Goal: Task Accomplishment & Management: Use online tool/utility

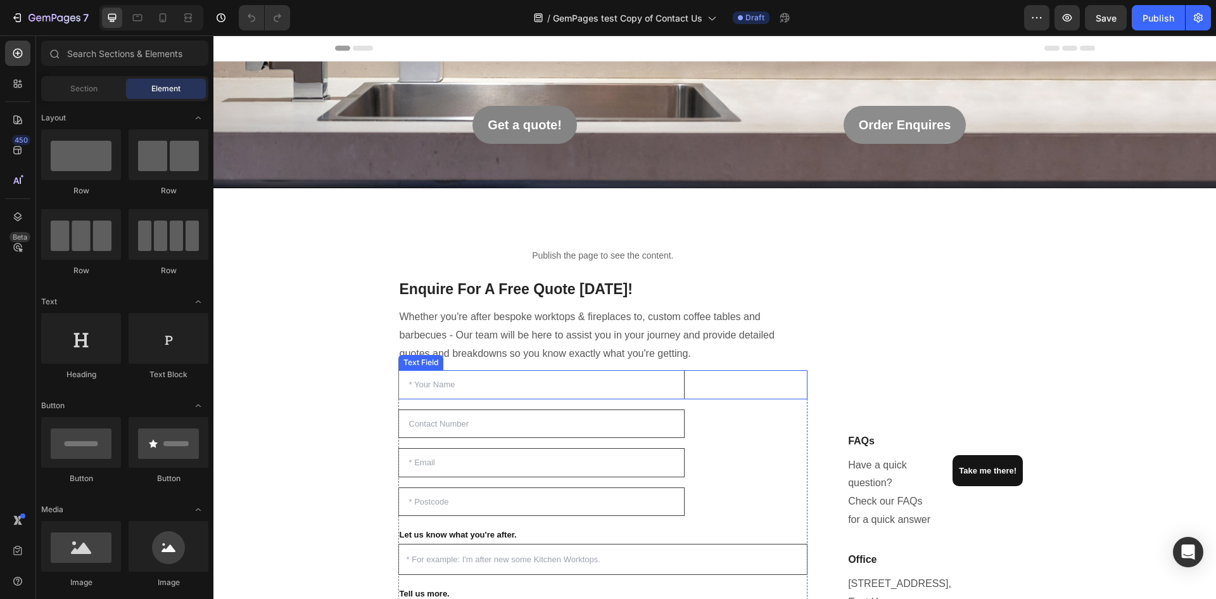
click at [434, 394] on input "text" at bounding box center [542, 384] width 287 height 29
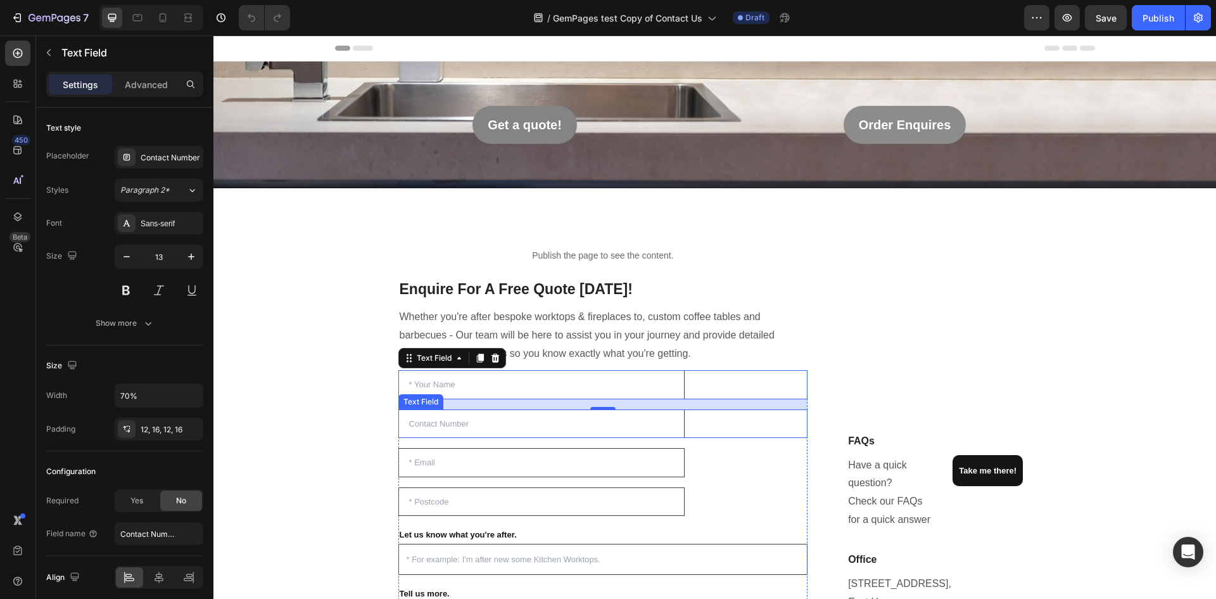
click at [468, 419] on input "text" at bounding box center [542, 423] width 287 height 29
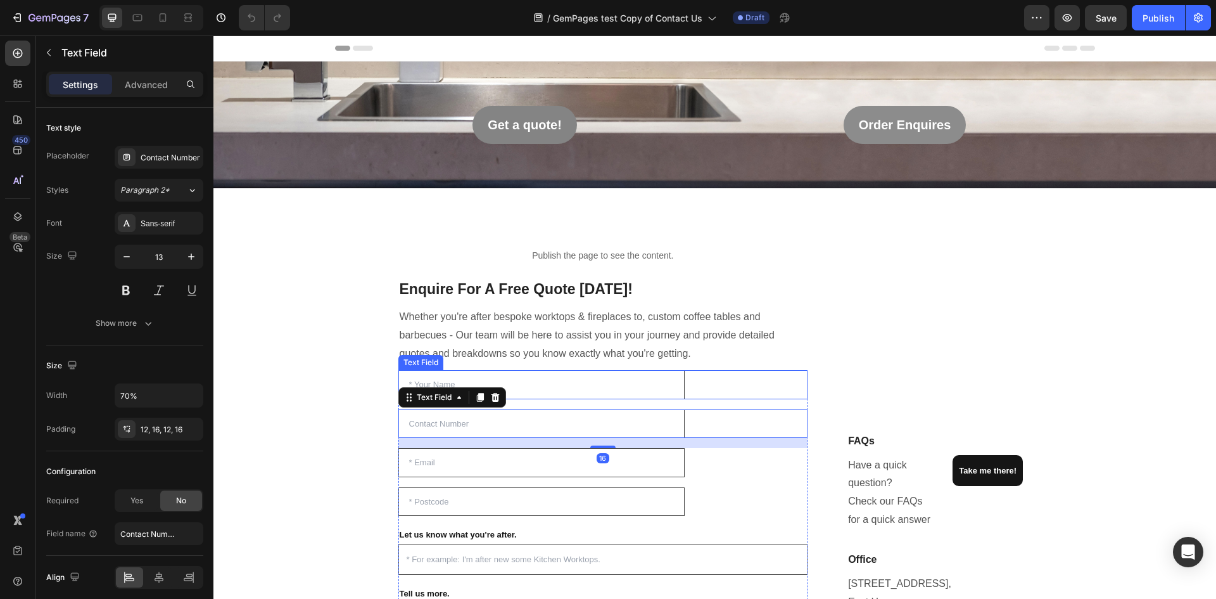
click at [488, 382] on input "text" at bounding box center [542, 384] width 287 height 29
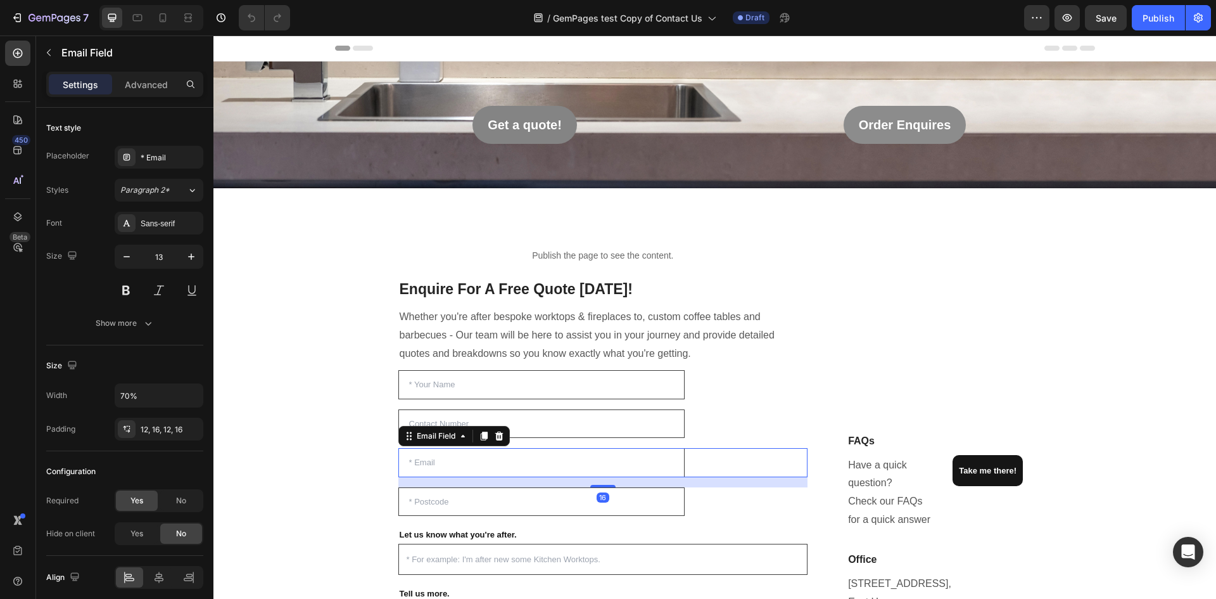
click at [450, 454] on input "email" at bounding box center [542, 462] width 287 height 29
click at [479, 383] on input "text" at bounding box center [542, 384] width 287 height 29
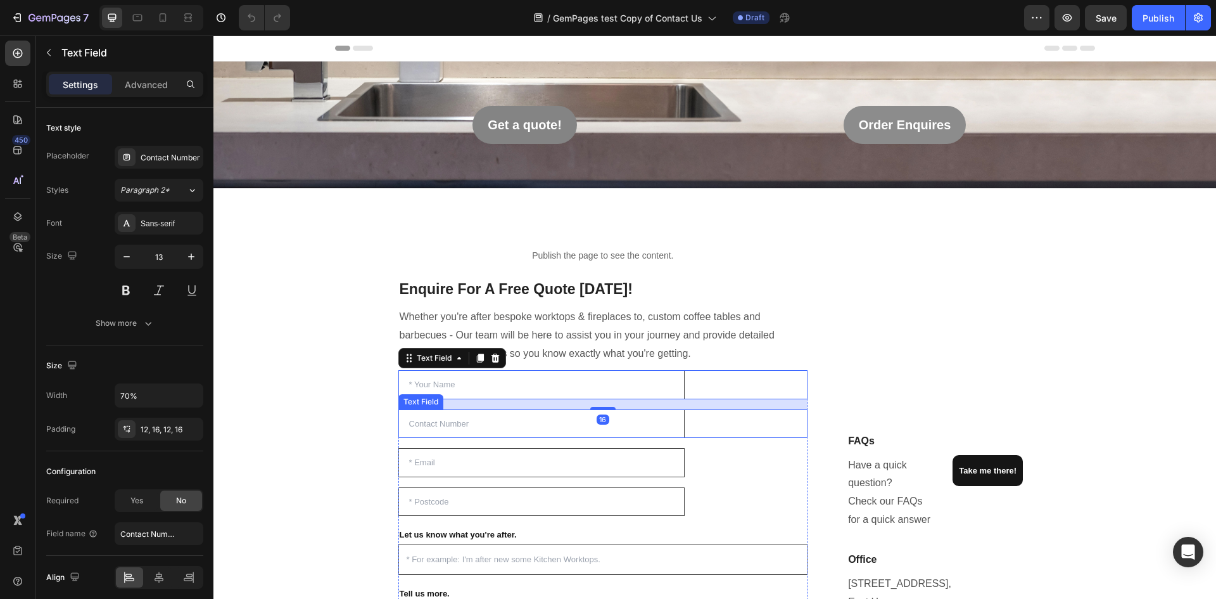
click at [478, 429] on input "text" at bounding box center [542, 423] width 287 height 29
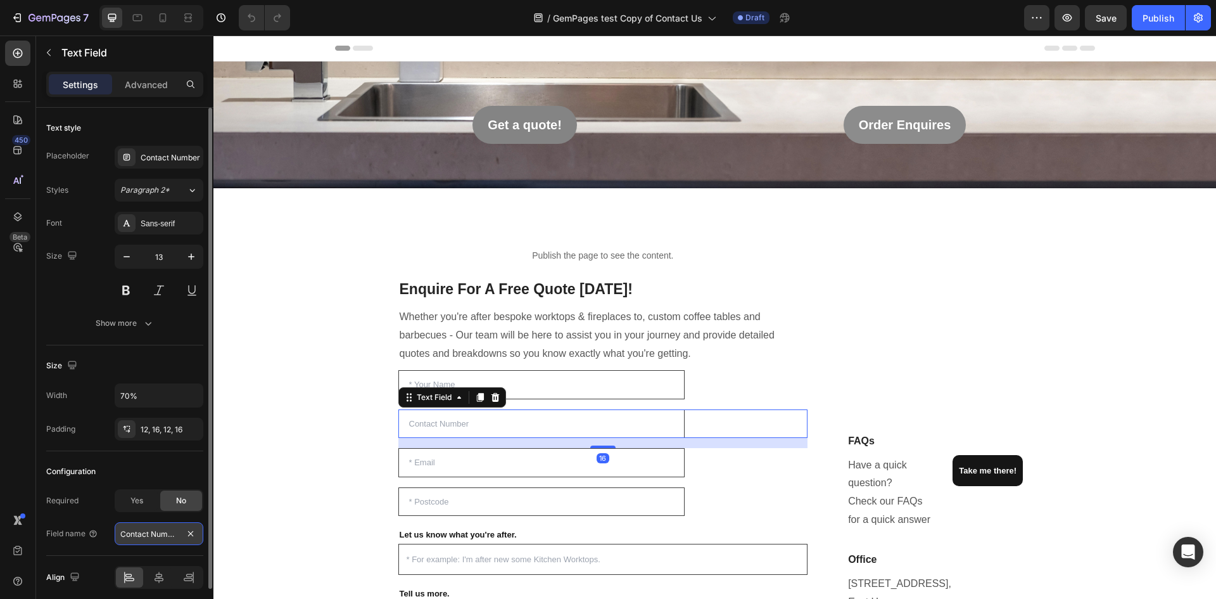
click at [146, 539] on input "Contact Number" at bounding box center [159, 533] width 89 height 23
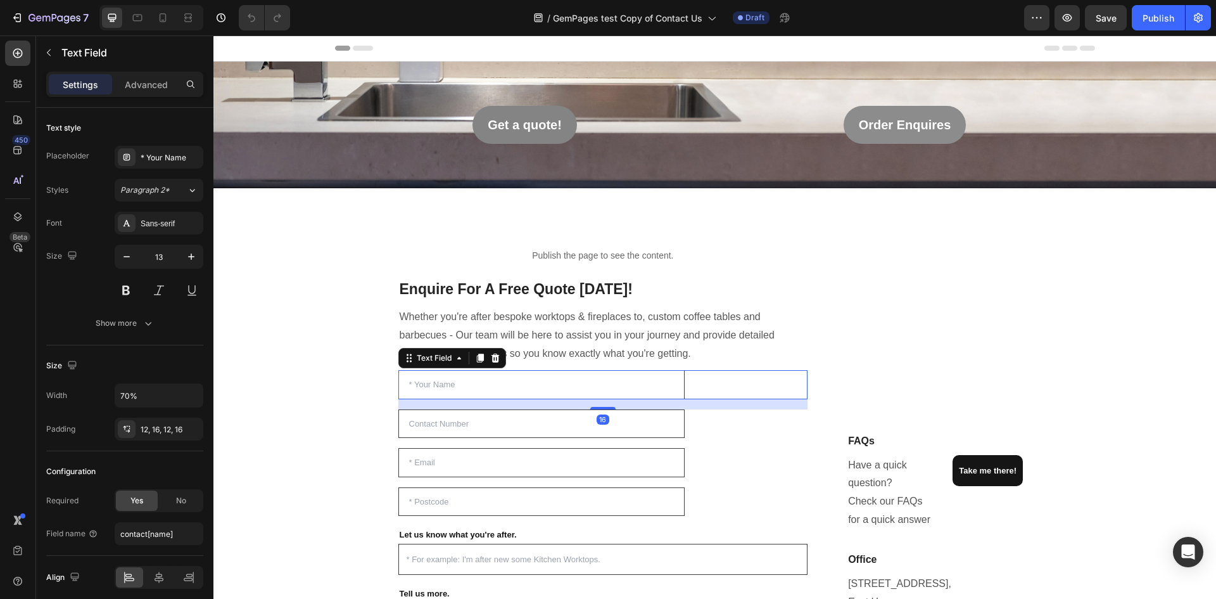
click at [521, 387] on input "text" at bounding box center [542, 384] width 287 height 29
click at [430, 455] on input "email" at bounding box center [542, 462] width 287 height 29
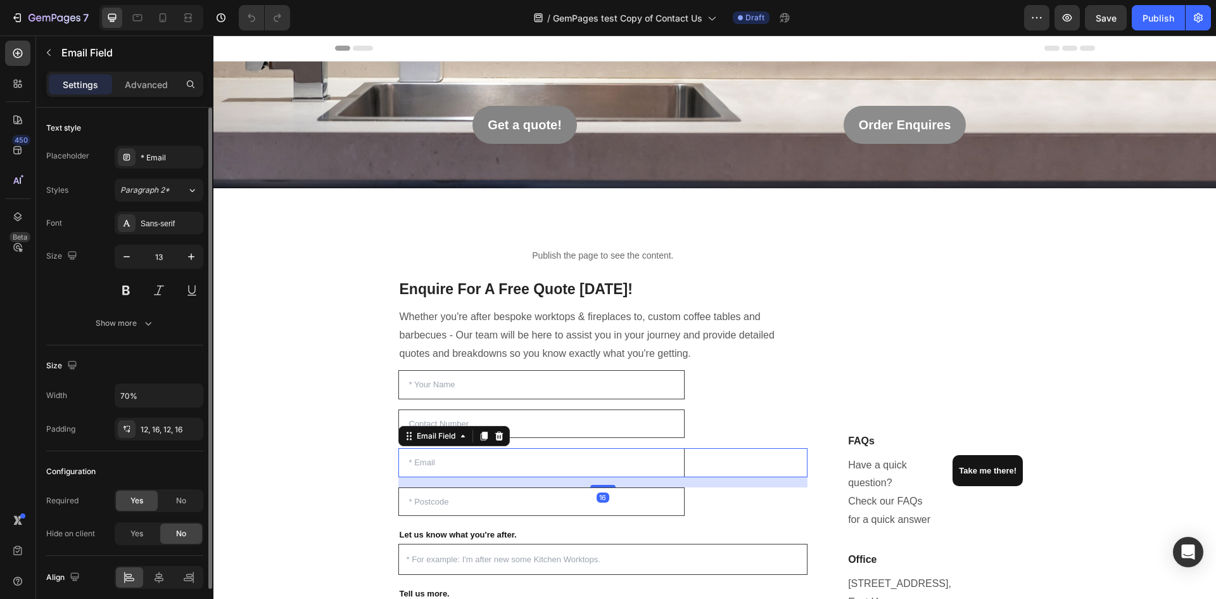
scroll to position [51, 0]
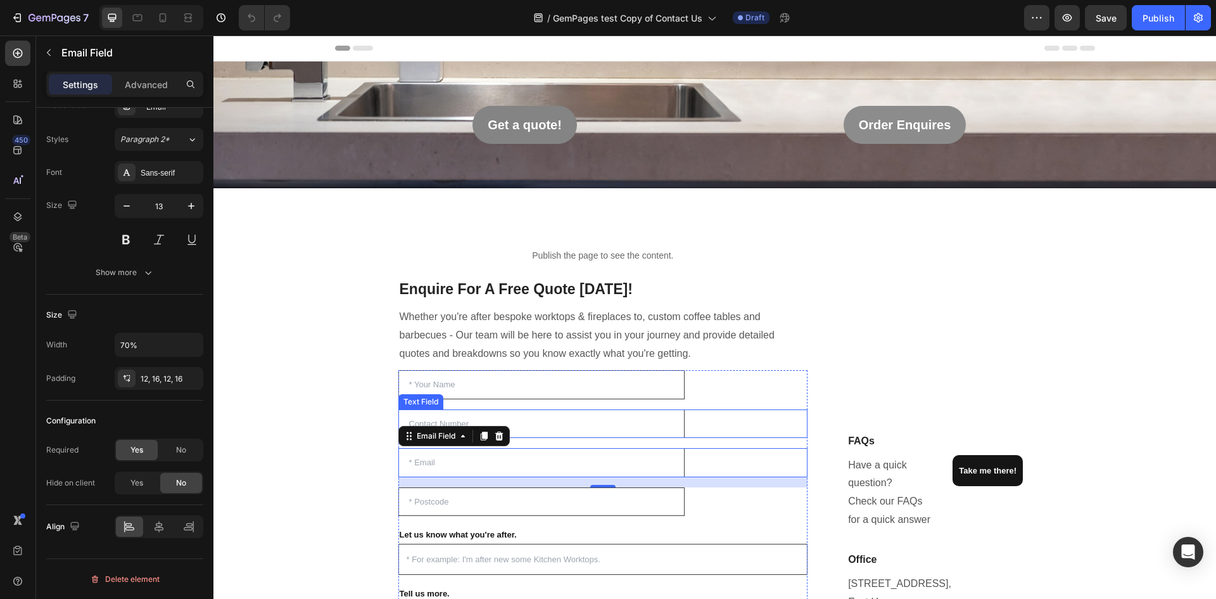
click at [513, 418] on input "text" at bounding box center [542, 423] width 287 height 29
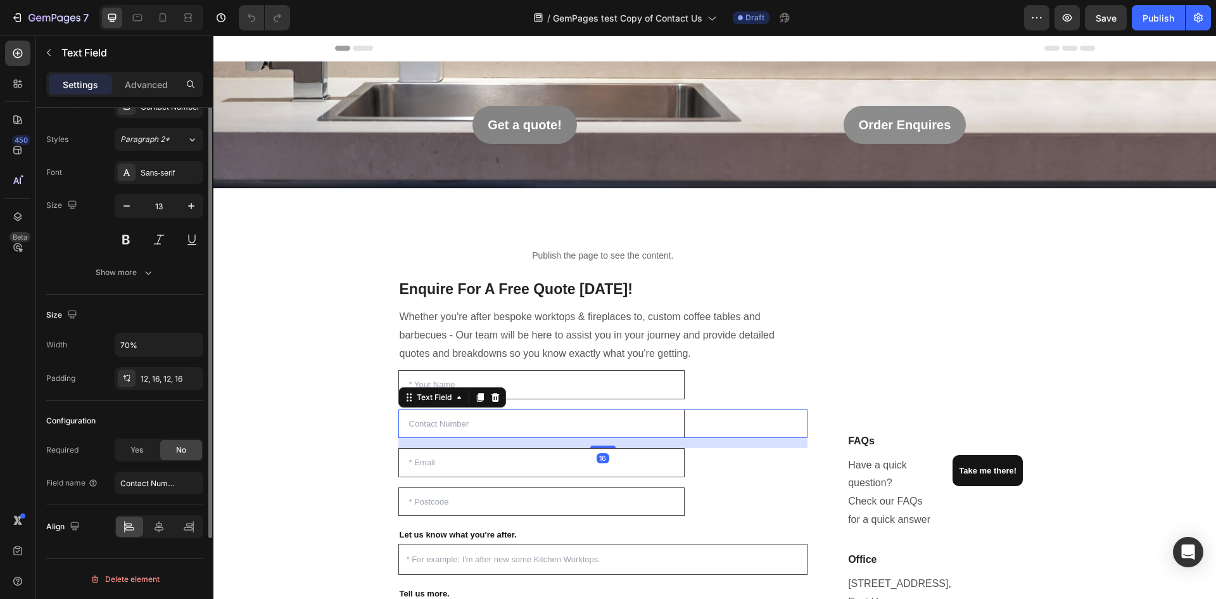
scroll to position [0, 0]
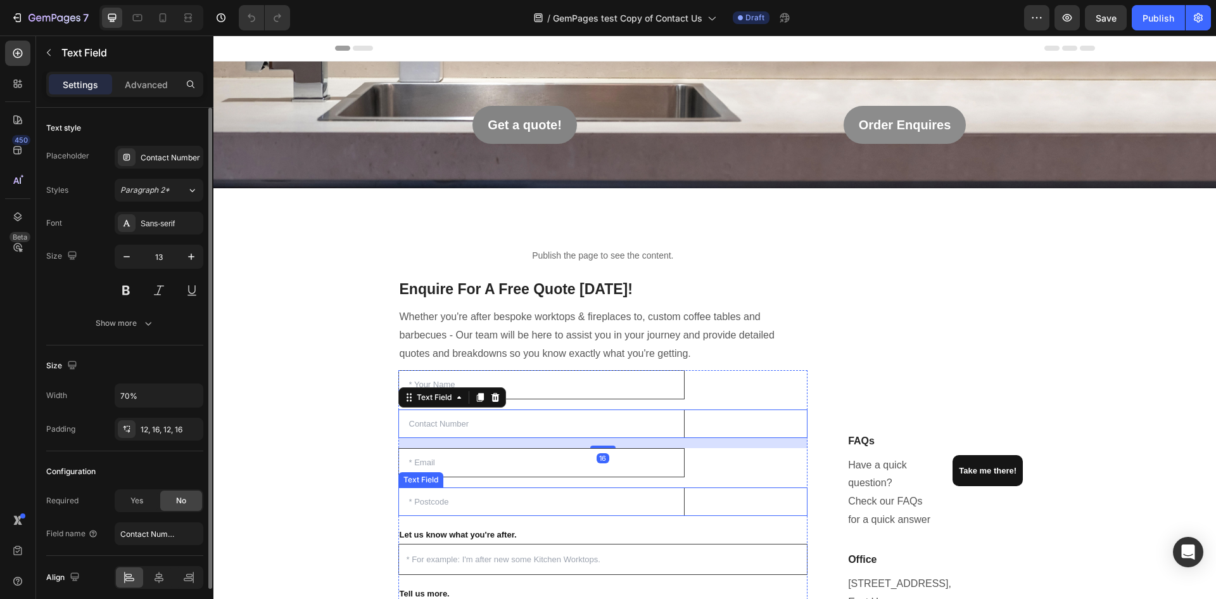
click at [448, 507] on input "text" at bounding box center [542, 501] width 287 height 29
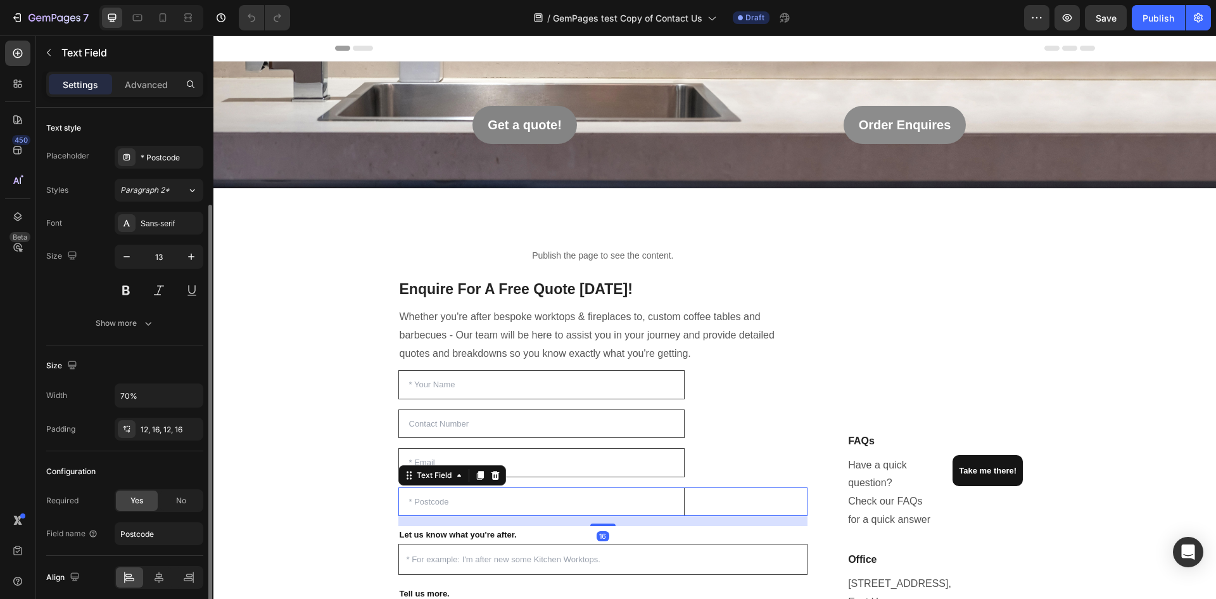
scroll to position [51, 0]
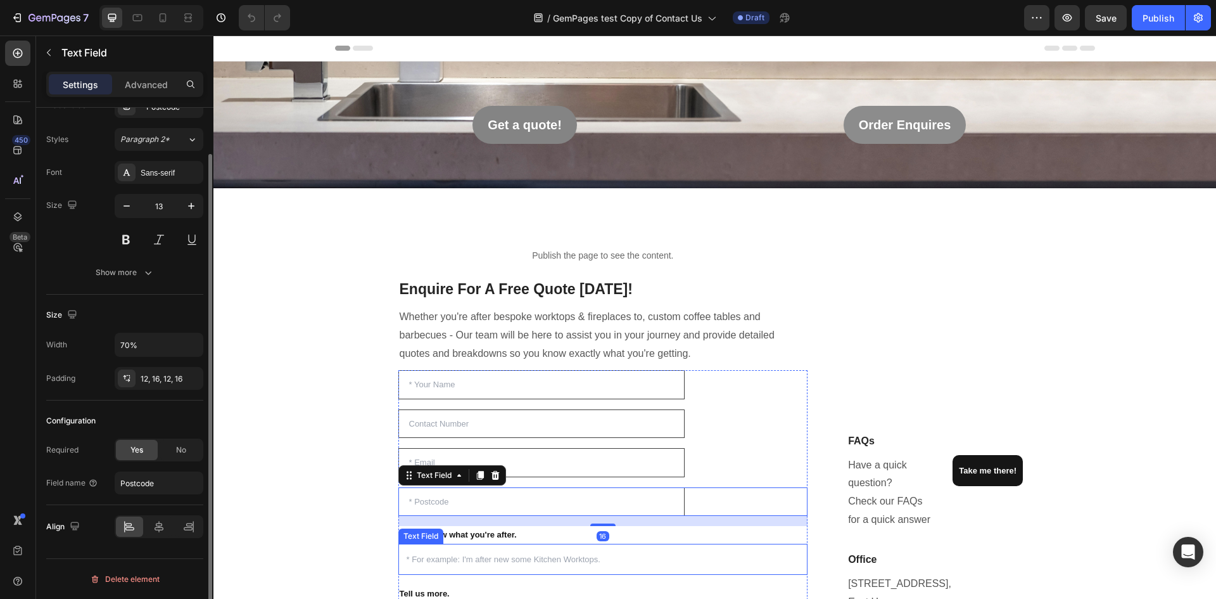
click at [449, 562] on input "text" at bounding box center [604, 559] width 410 height 31
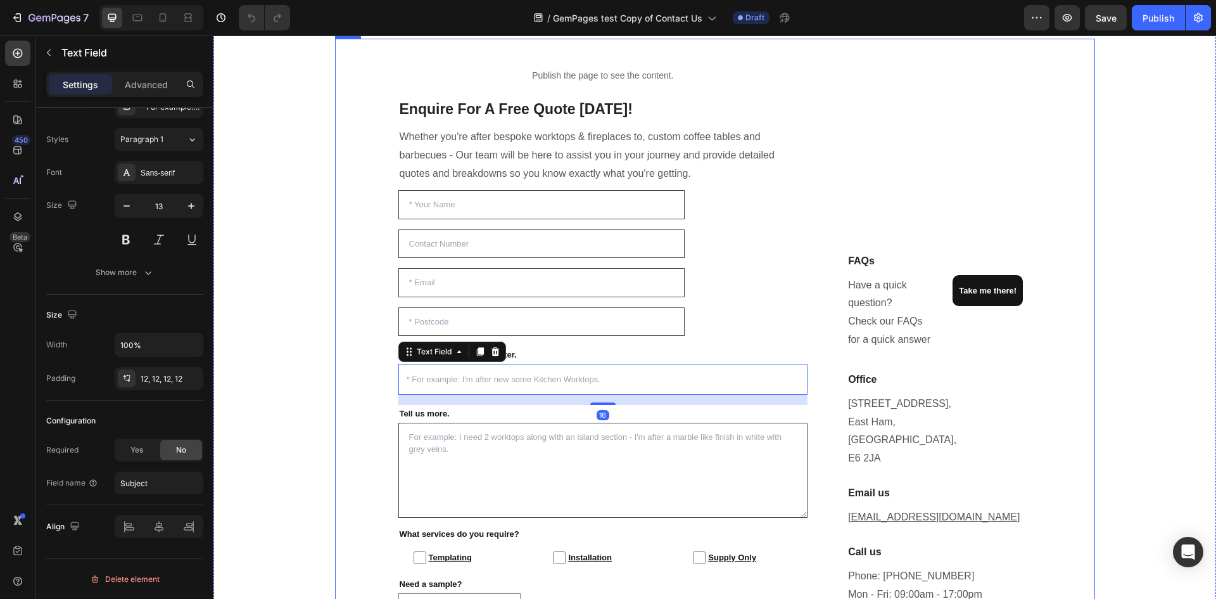
scroll to position [296, 0]
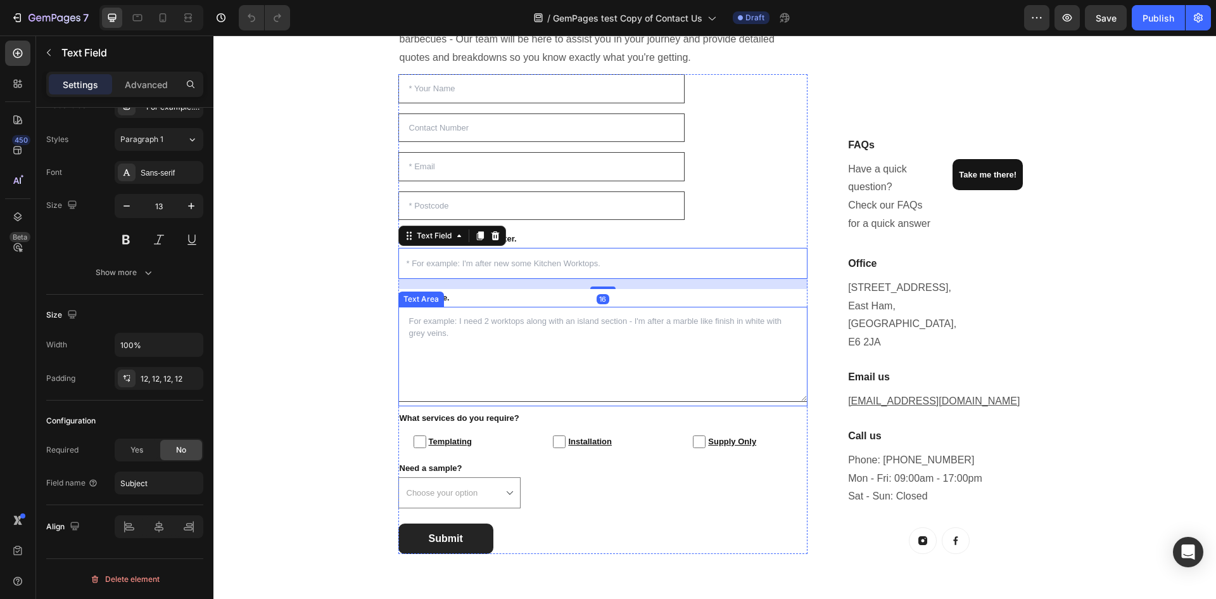
click at [490, 350] on textarea at bounding box center [604, 354] width 410 height 95
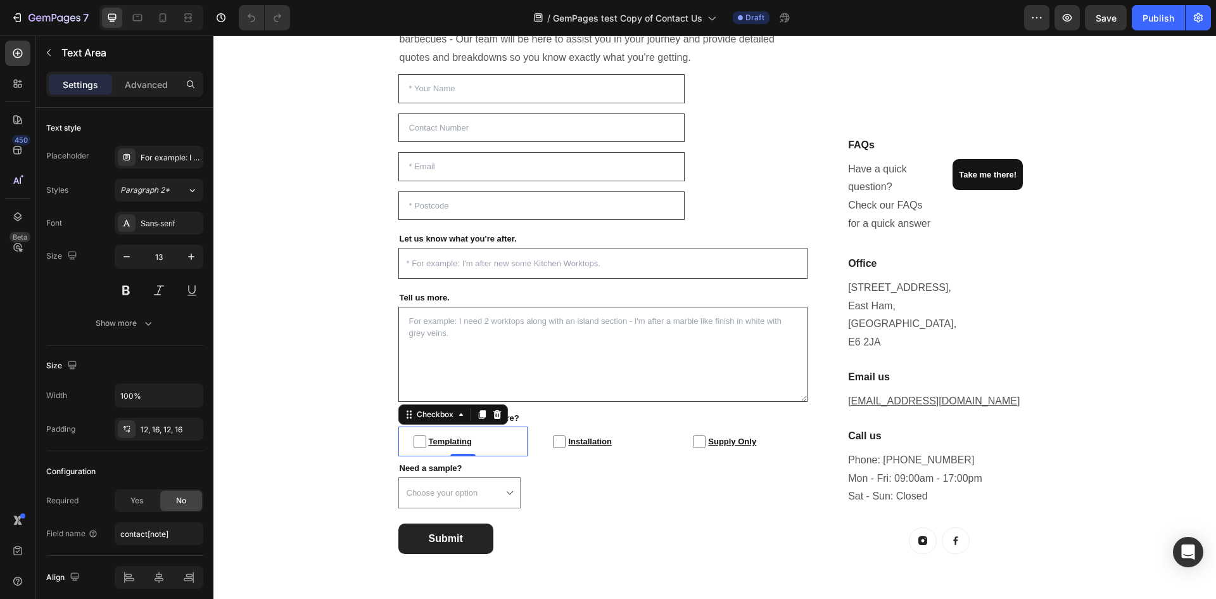
click at [488, 442] on span "Templating" at bounding box center [469, 441] width 87 height 15
click at [426, 442] on input "Templating" at bounding box center [420, 441] width 13 height 13
checkbox input "false"
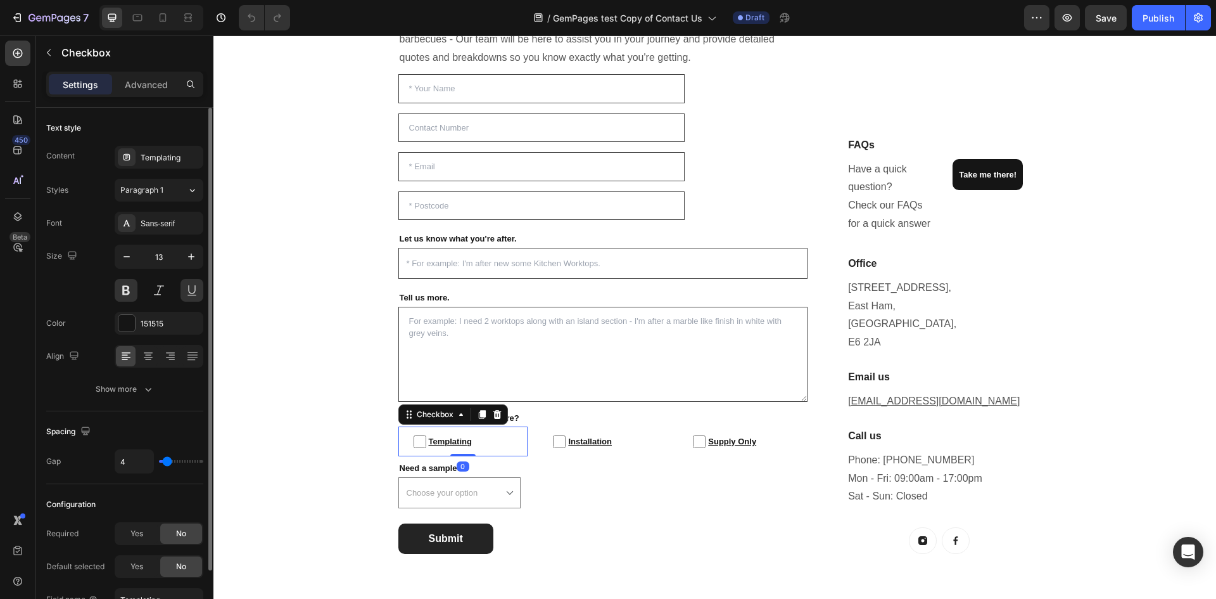
scroll to position [73, 0]
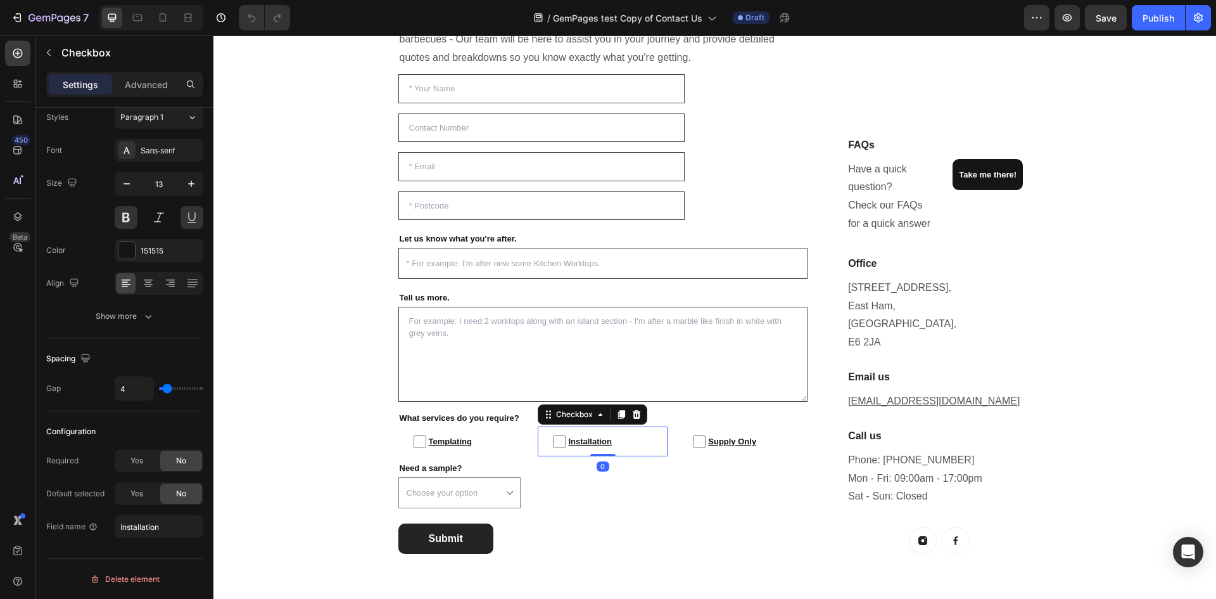
click at [601, 434] on span "Installation" at bounding box center [609, 441] width 87 height 15
click at [566, 435] on input "Installation" at bounding box center [559, 441] width 13 height 13
checkbox input "false"
click at [724, 441] on span "Supply Only" at bounding box center [749, 441] width 87 height 15
click at [706, 441] on input "Supply Only" at bounding box center [699, 441] width 13 height 13
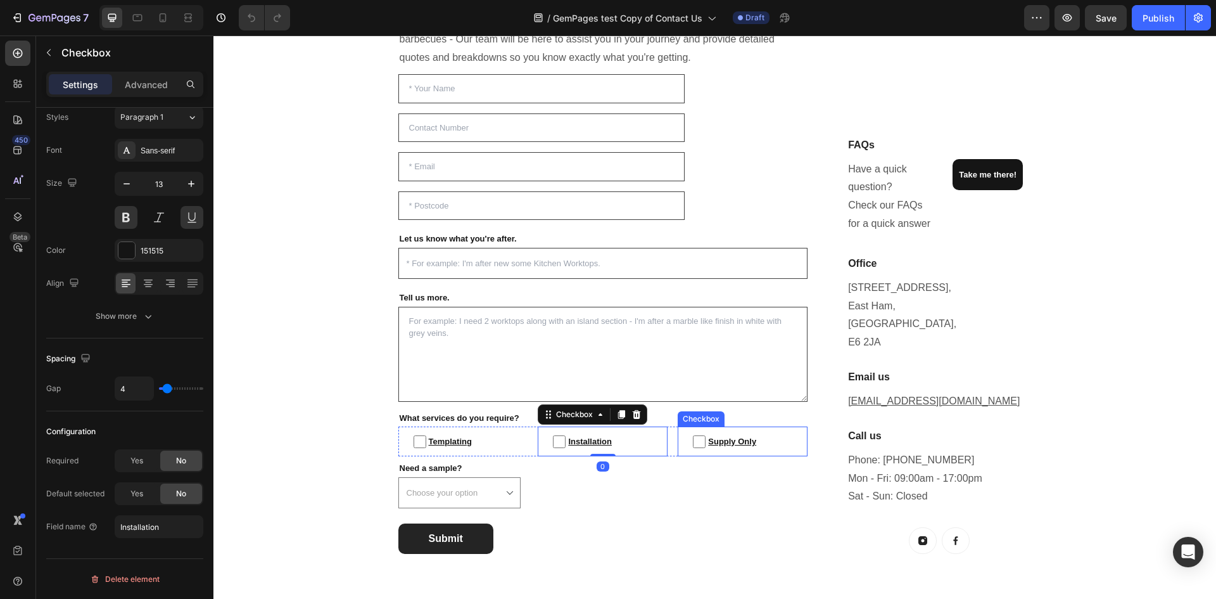
checkbox input "false"
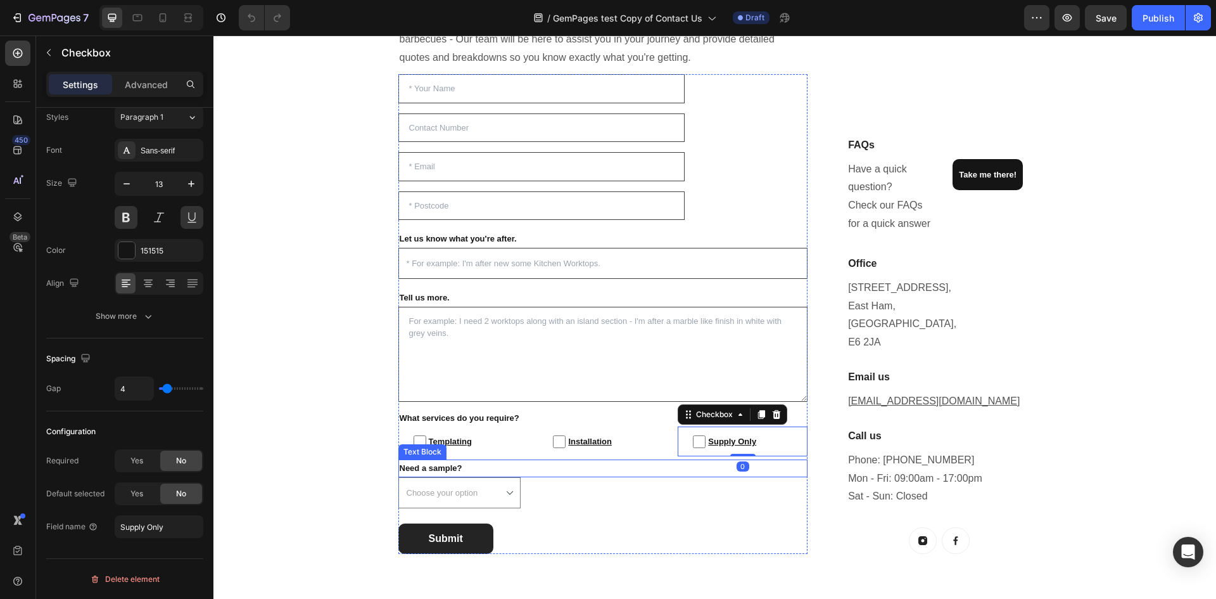
click at [472, 475] on p "Need a sample?" at bounding box center [603, 468] width 407 height 15
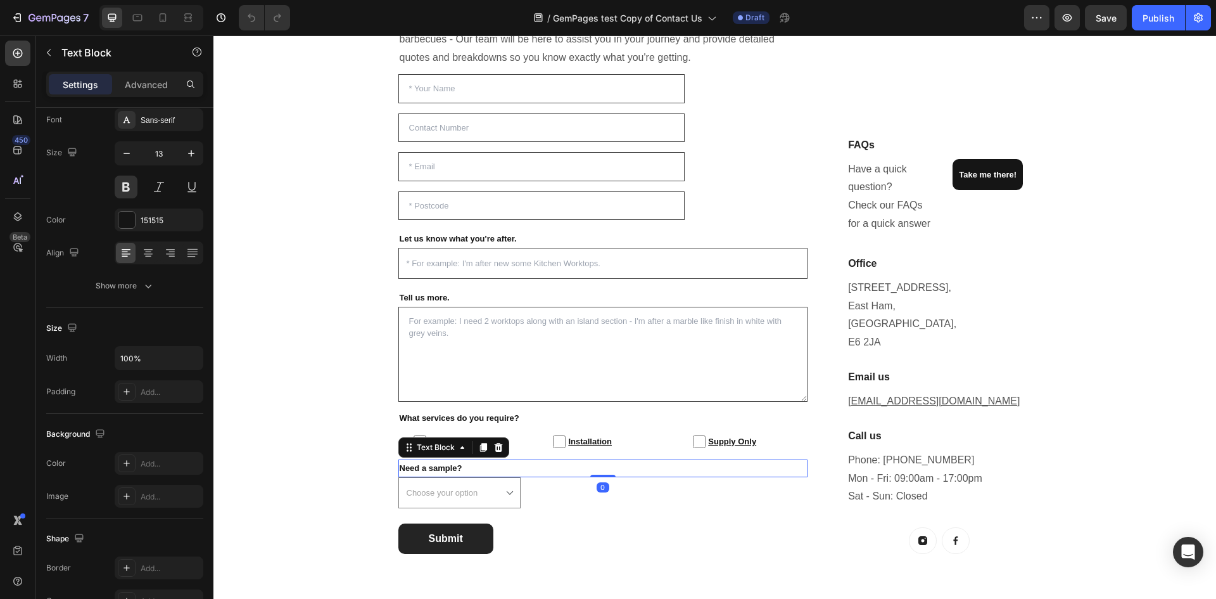
scroll to position [0, 0]
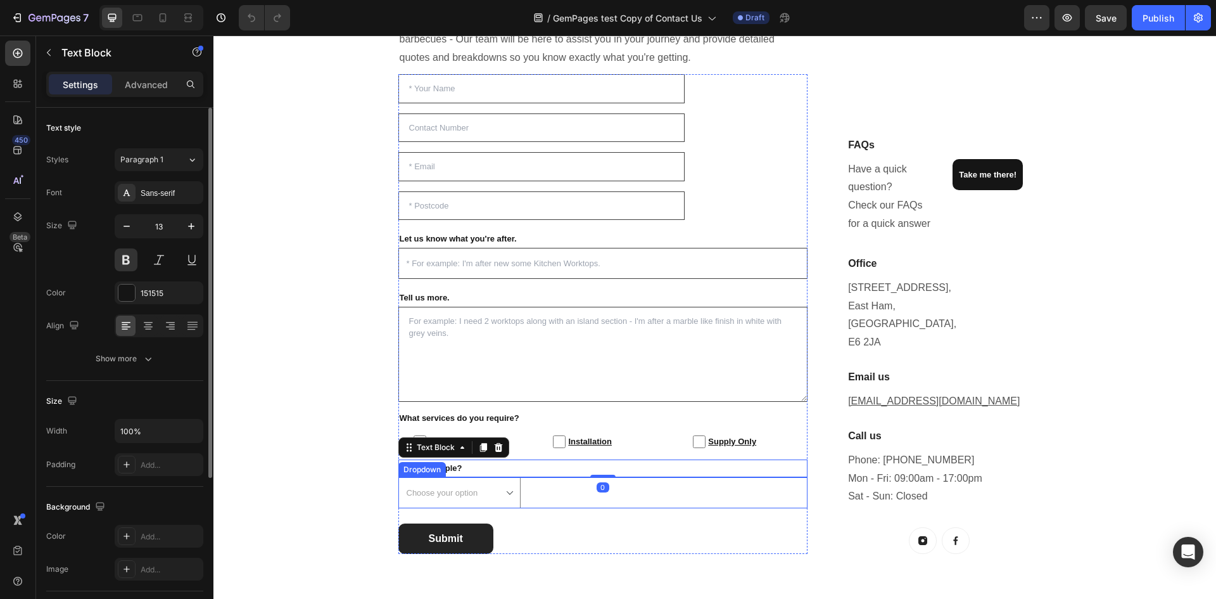
click at [473, 490] on select "Choose your option Yes No" at bounding box center [460, 492] width 123 height 31
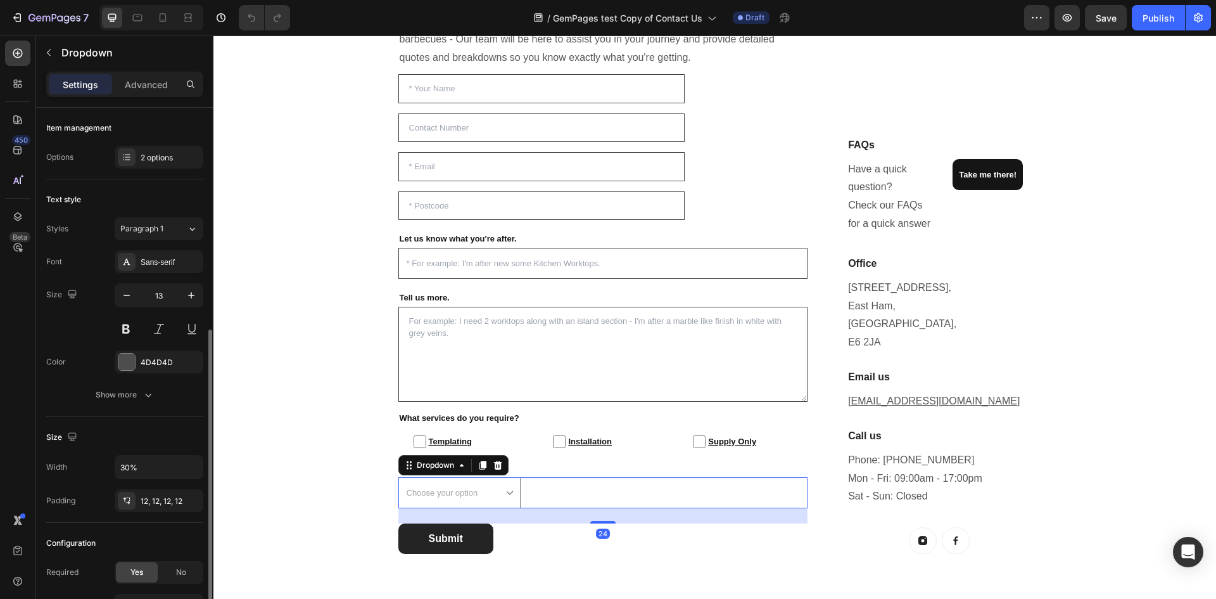
scroll to position [122, 0]
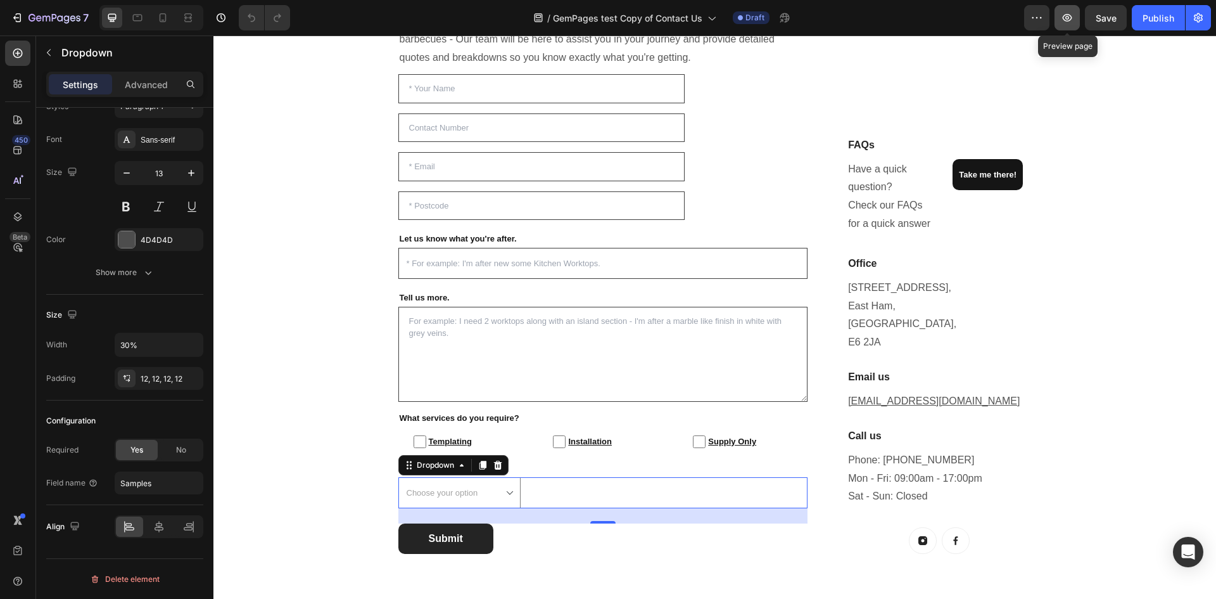
click at [1068, 21] on icon "button" at bounding box center [1068, 18] width 10 height 8
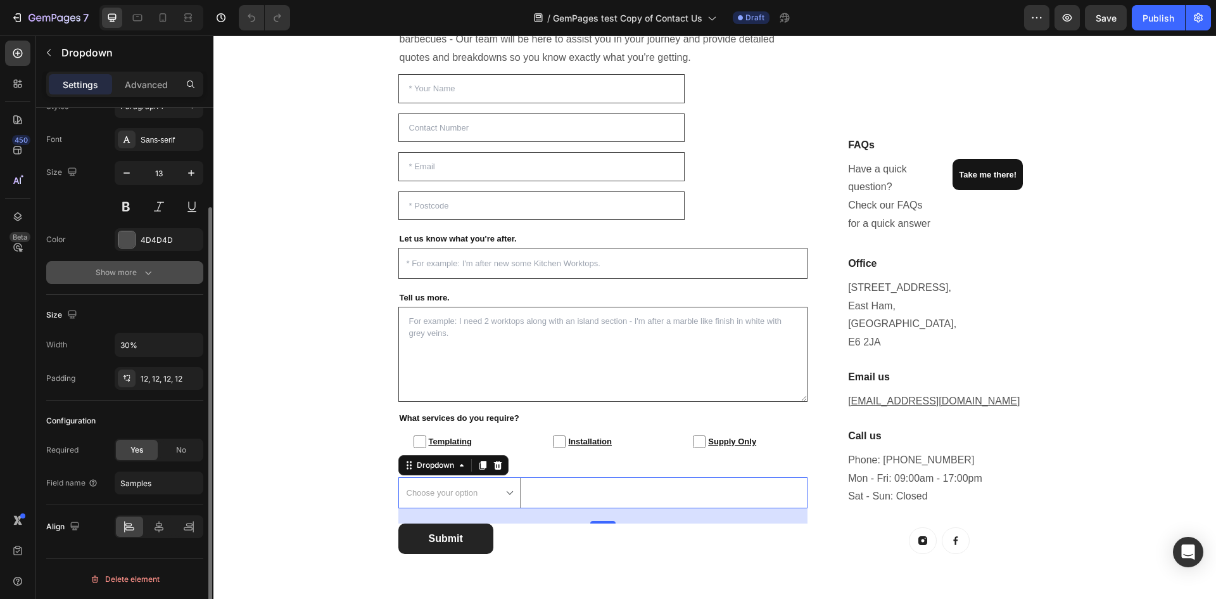
scroll to position [0, 0]
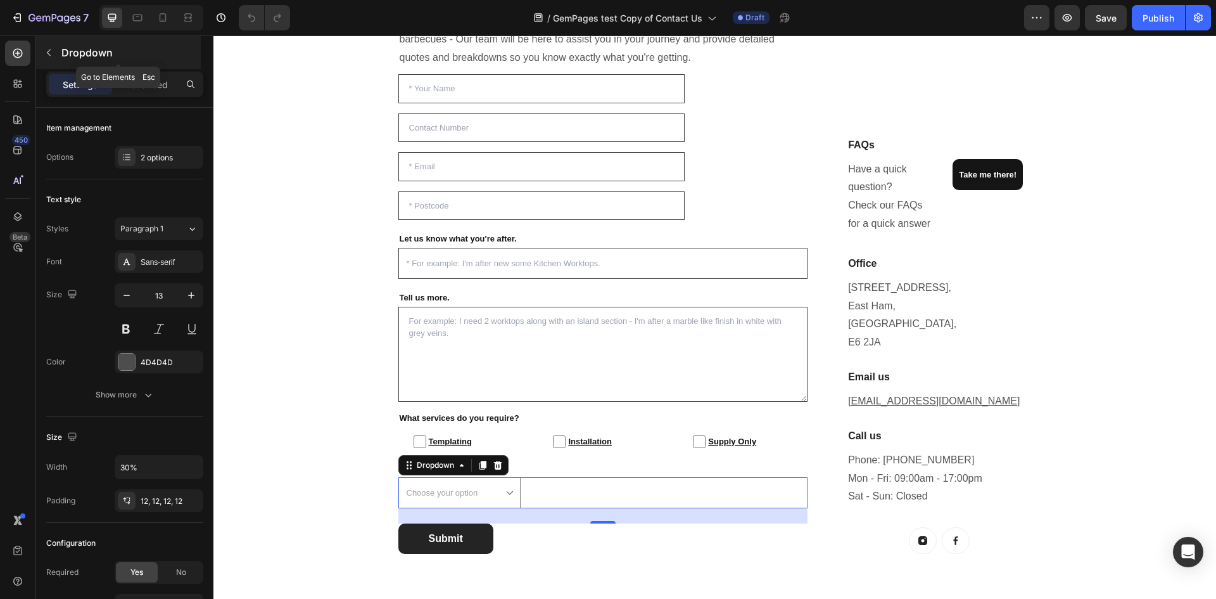
click at [43, 60] on button "button" at bounding box center [49, 52] width 20 height 20
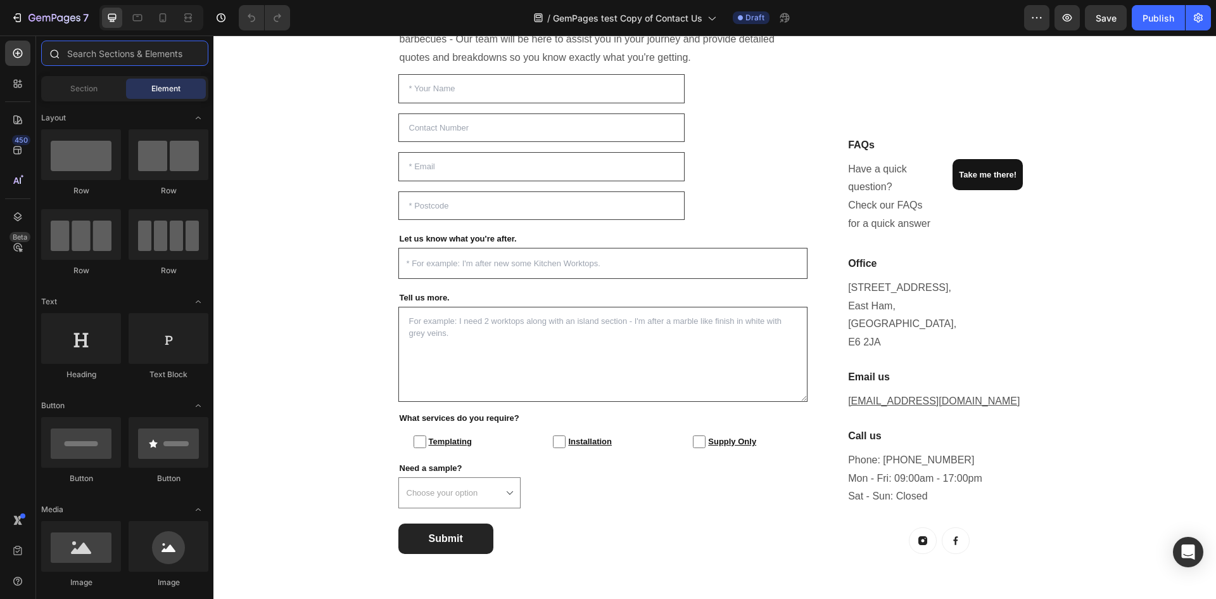
click at [139, 55] on input "text" at bounding box center [124, 53] width 167 height 25
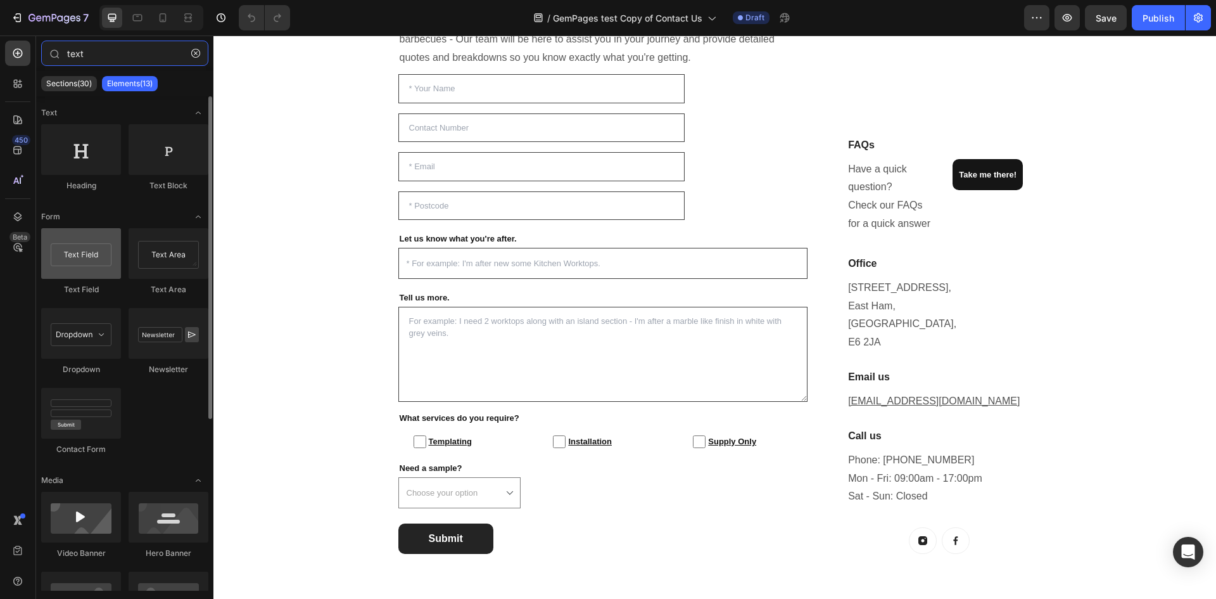
type input "text"
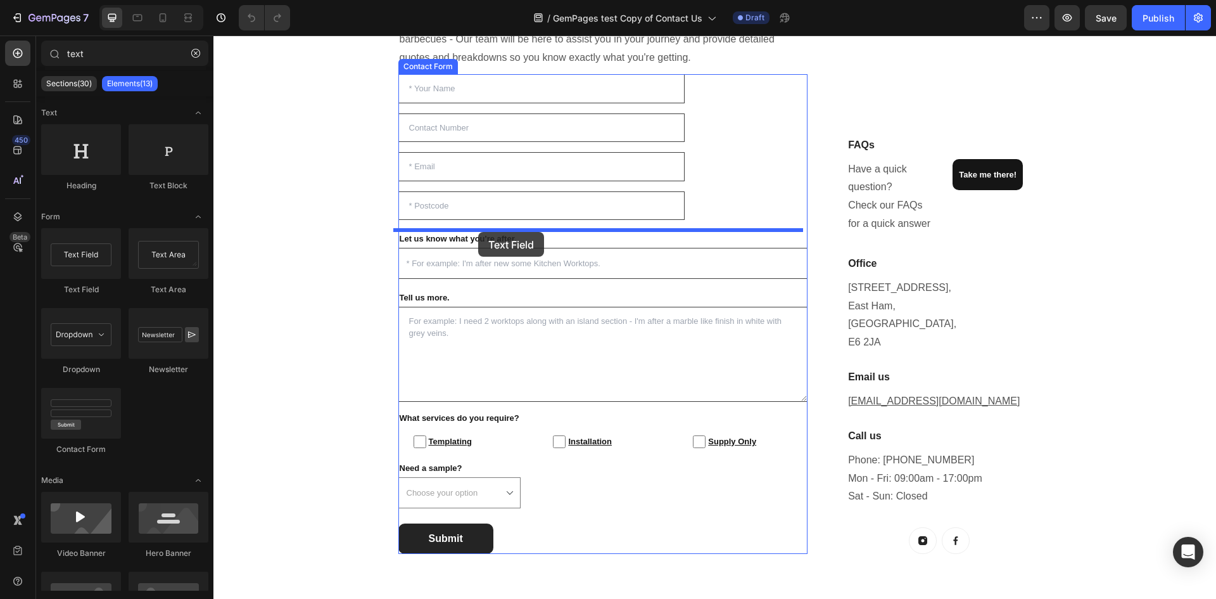
drag, startPoint x: 330, startPoint y: 305, endPoint x: 478, endPoint y: 232, distance: 165.2
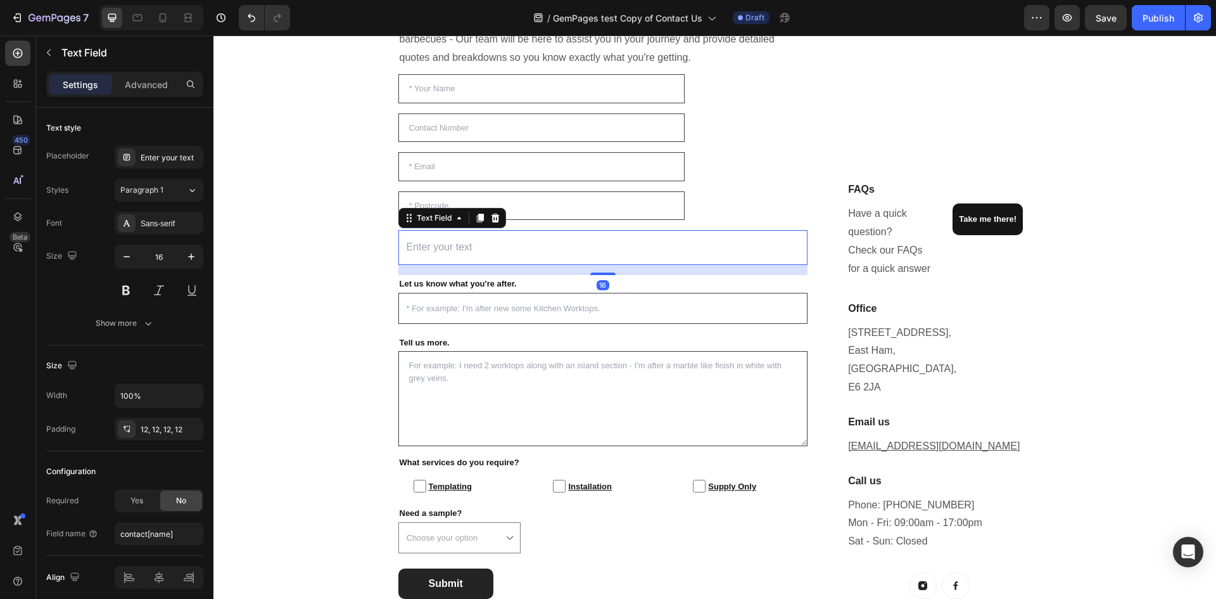
click at [474, 249] on input "text" at bounding box center [604, 247] width 410 height 35
click at [491, 221] on icon at bounding box center [495, 218] width 8 height 9
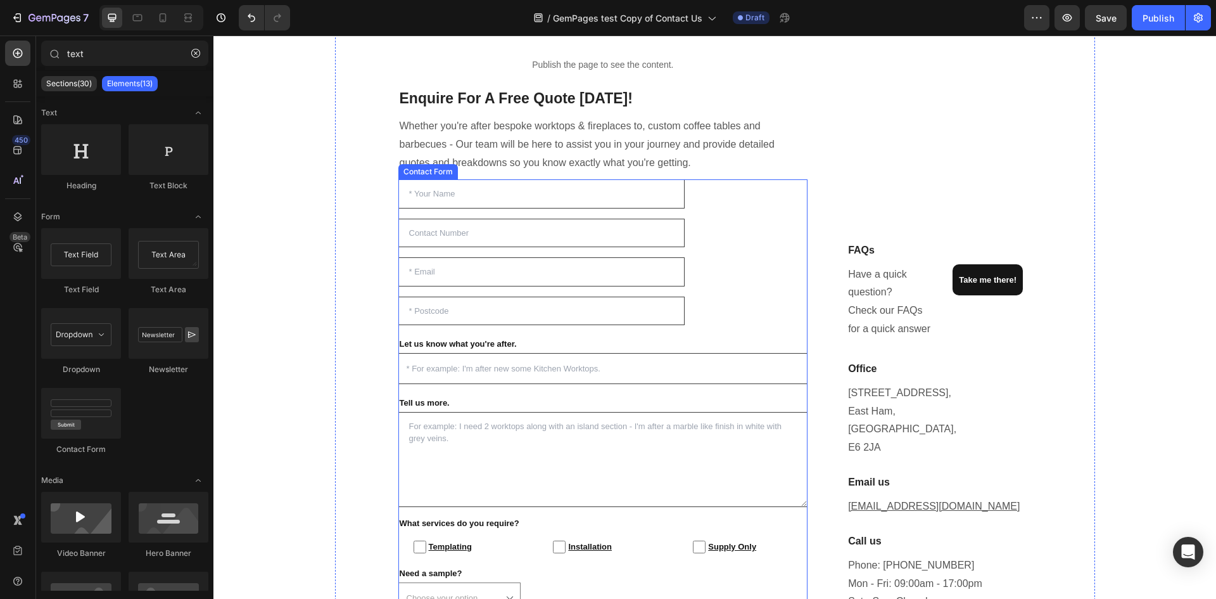
scroll to position [148, 0]
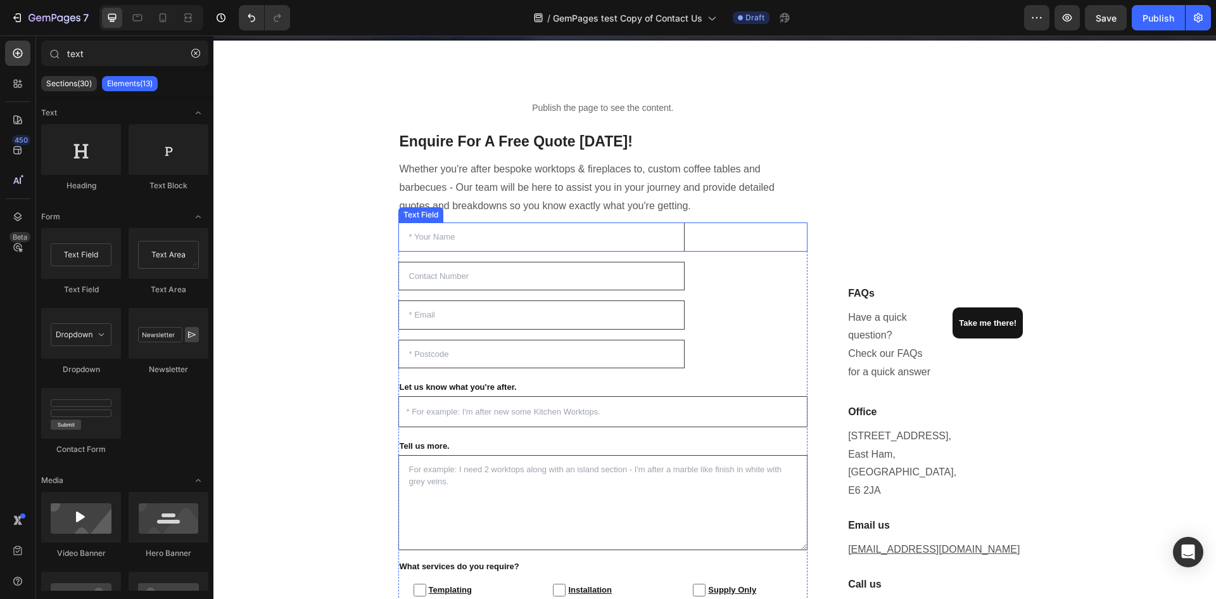
click at [510, 241] on input "text" at bounding box center [542, 236] width 287 height 29
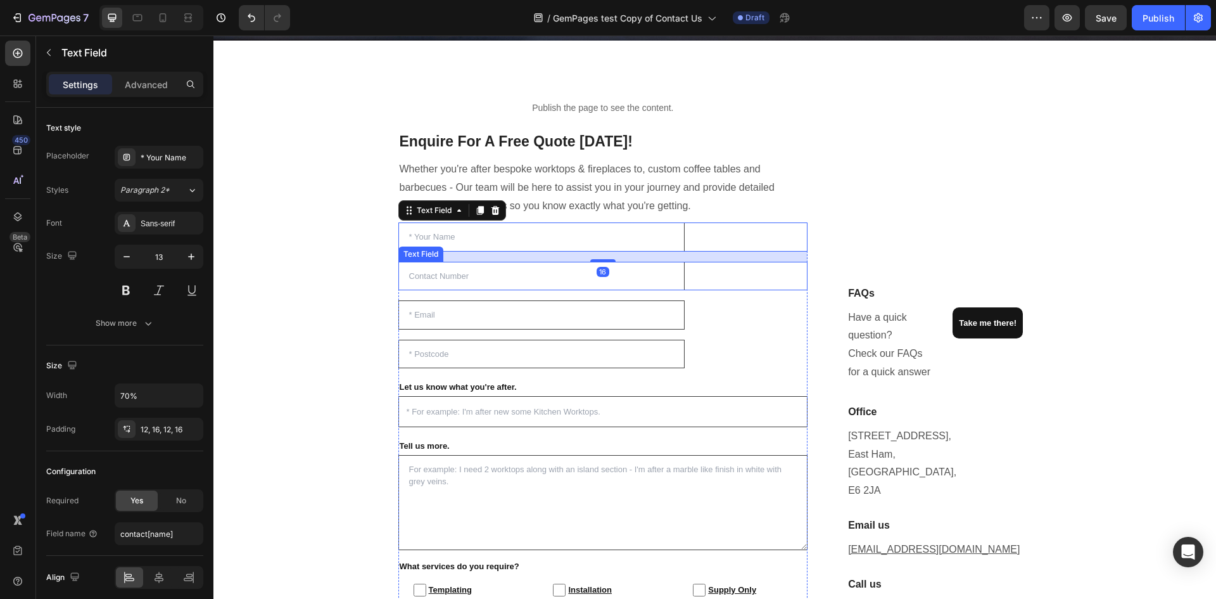
click at [456, 275] on input "text" at bounding box center [542, 276] width 287 height 29
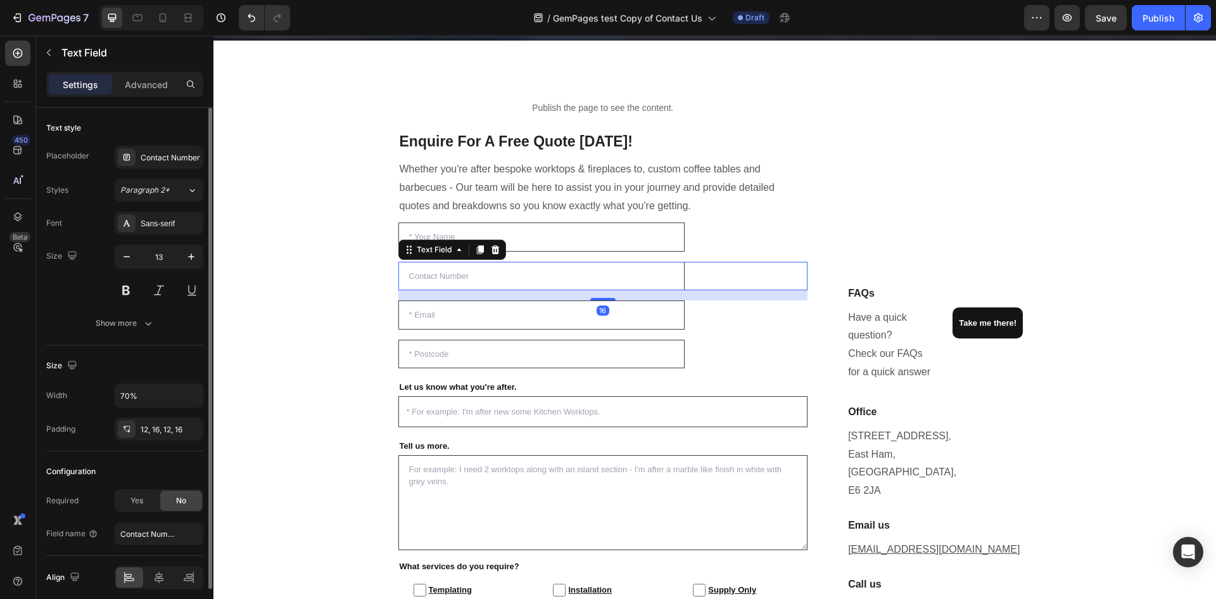
scroll to position [51, 0]
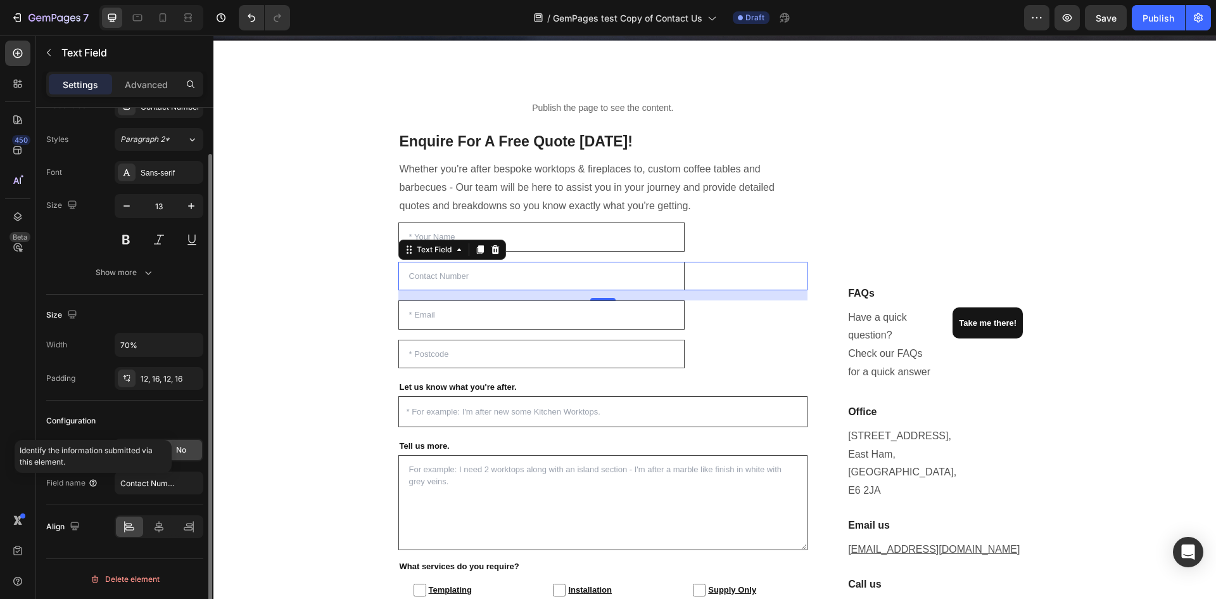
click at [89, 480] on icon at bounding box center [93, 483] width 10 height 10
click at [173, 483] on input "Contact Number" at bounding box center [159, 482] width 89 height 23
click at [172, 482] on input "text" at bounding box center [159, 482] width 89 height 23
click at [157, 483] on input "text" at bounding box center [159, 482] width 89 height 23
type input "c"
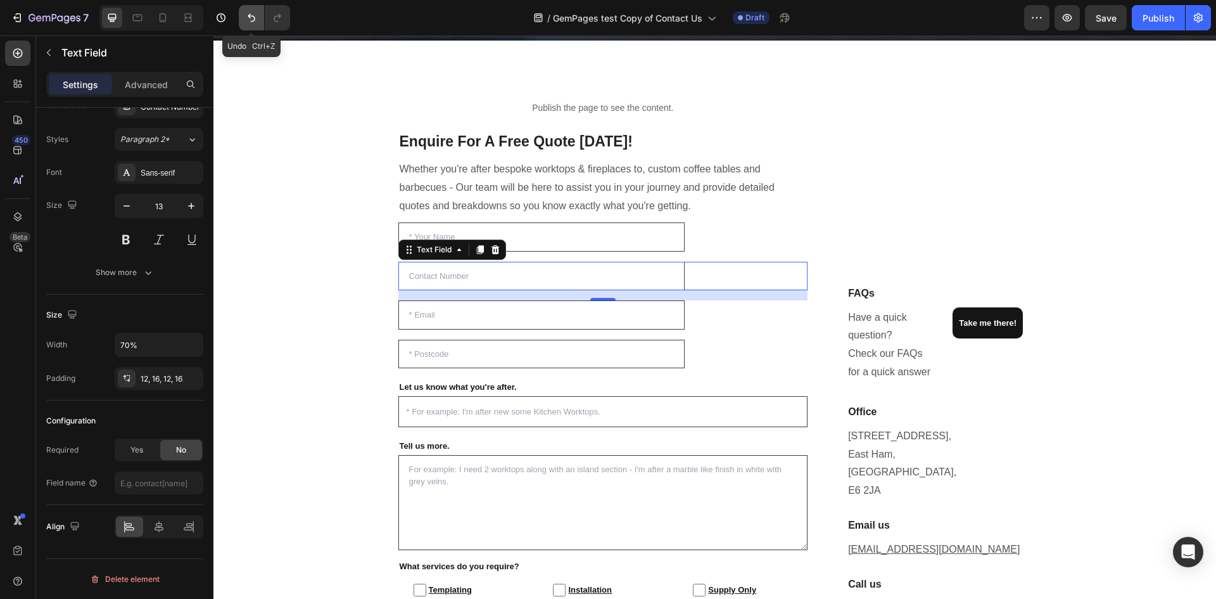
click at [253, 11] on button "Undo/Redo" at bounding box center [251, 17] width 25 height 25
type input "Contact Number"
click at [501, 324] on input "email" at bounding box center [542, 314] width 287 height 29
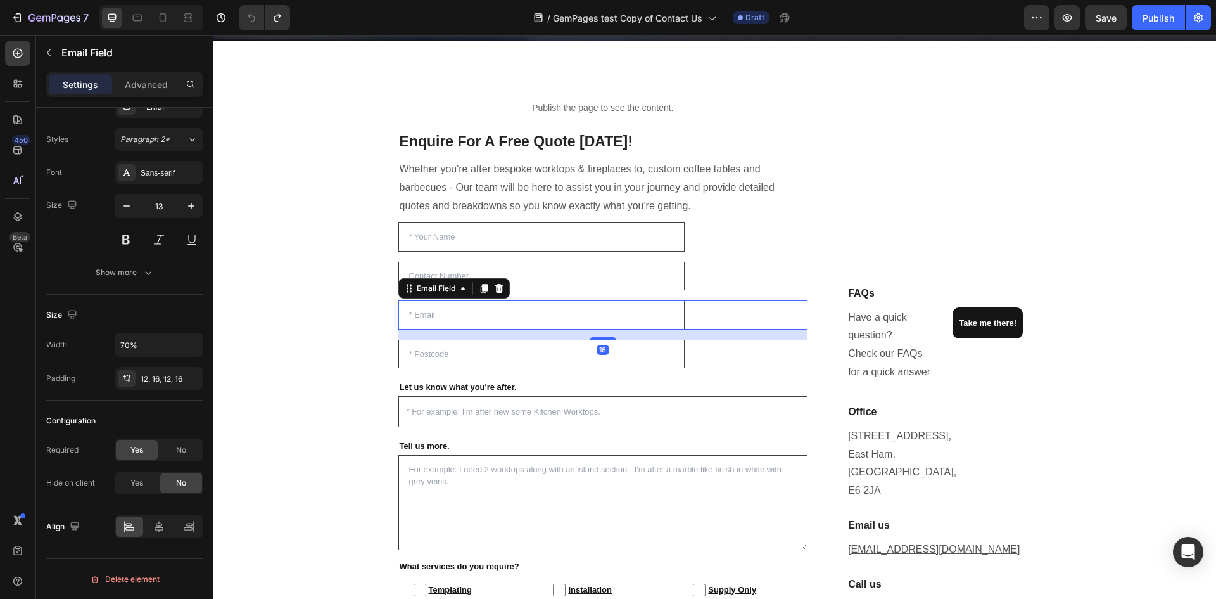
scroll to position [0, 0]
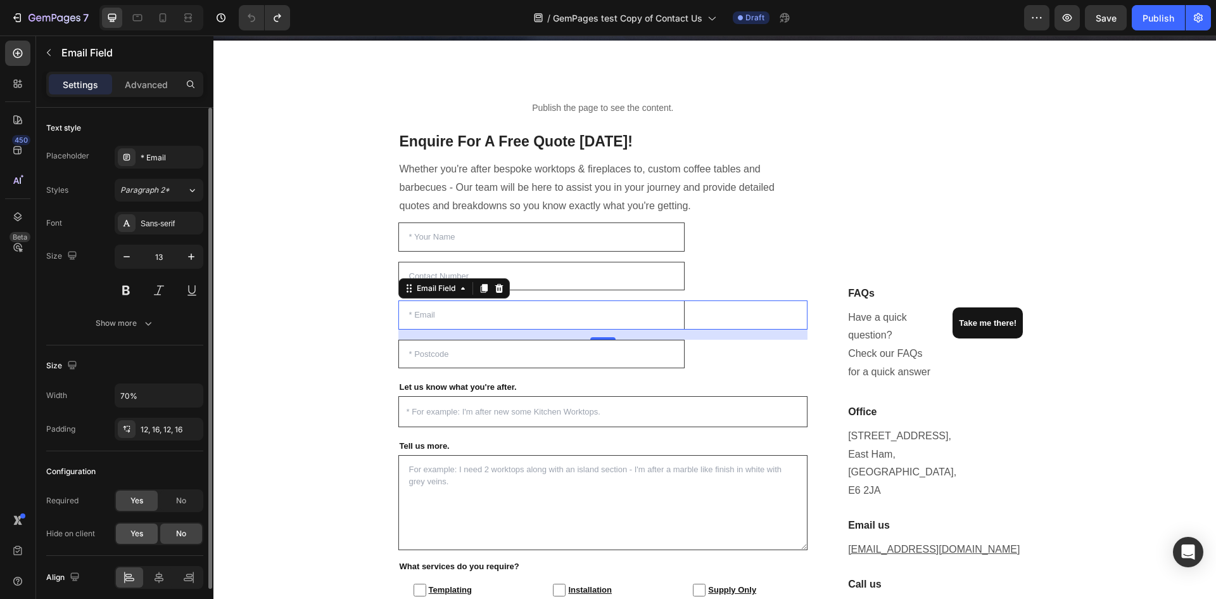
click at [136, 535] on span "Yes" at bounding box center [137, 533] width 13 height 11
click at [188, 534] on div "No" at bounding box center [181, 533] width 42 height 20
click at [536, 245] on input "text" at bounding box center [542, 236] width 287 height 29
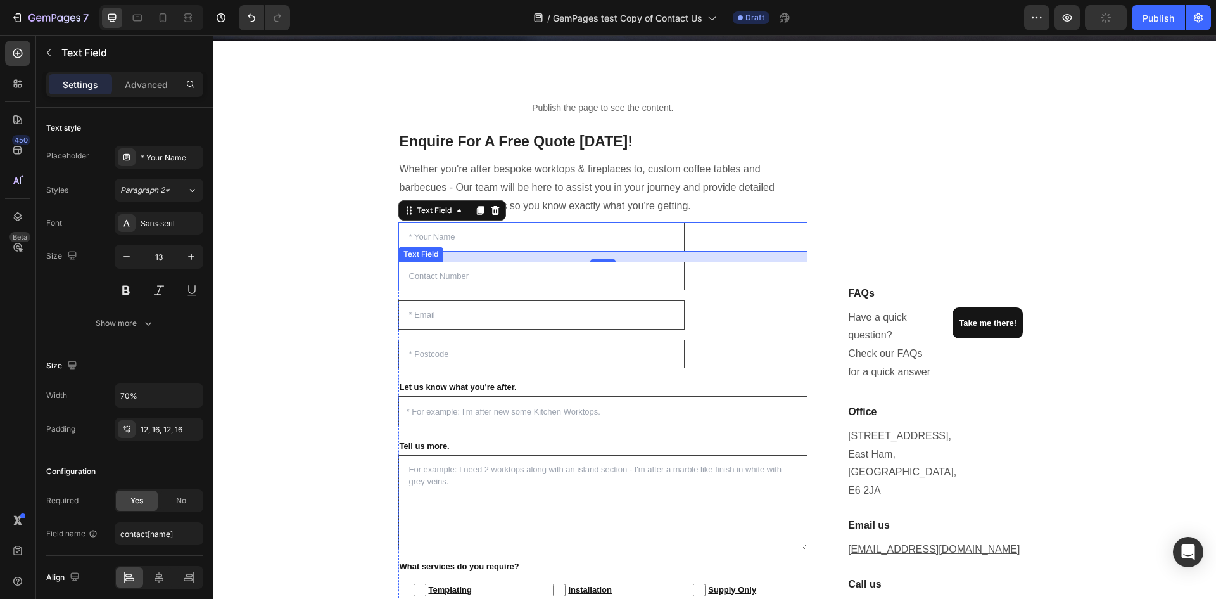
click at [475, 269] on input "text" at bounding box center [542, 276] width 287 height 29
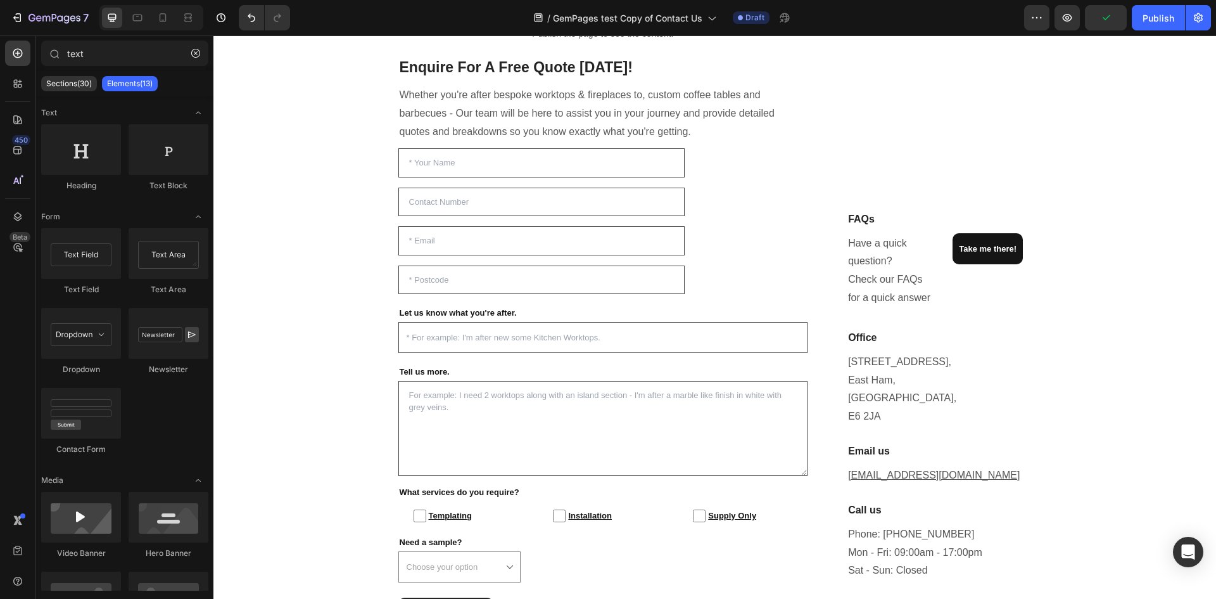
scroll to position [234, 0]
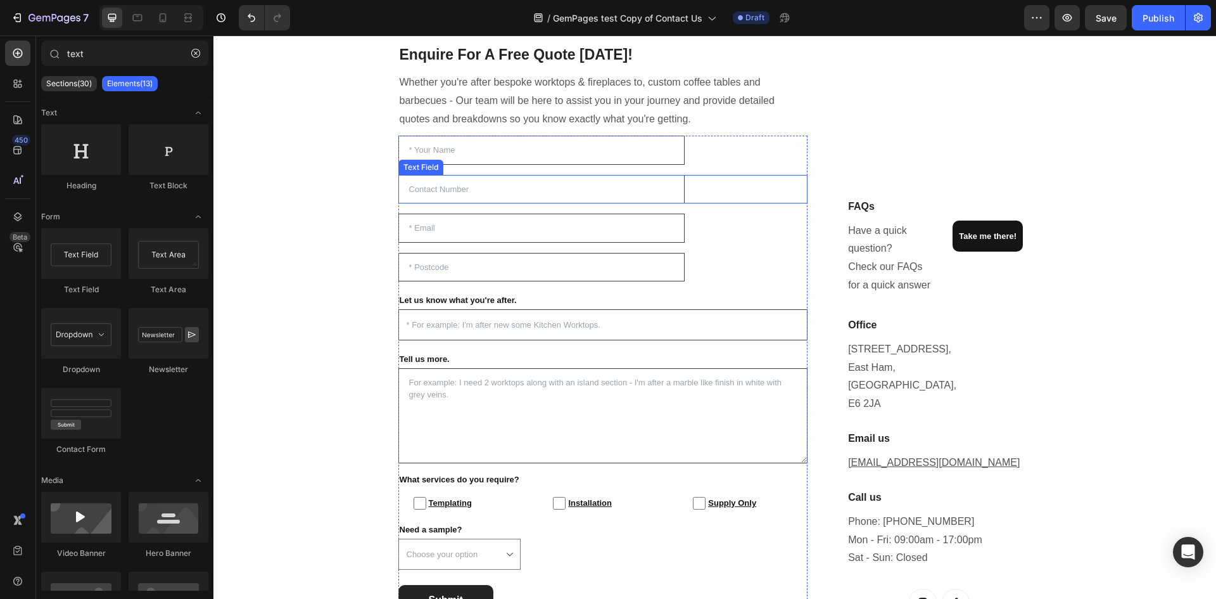
click at [528, 192] on input "text" at bounding box center [542, 189] width 287 height 29
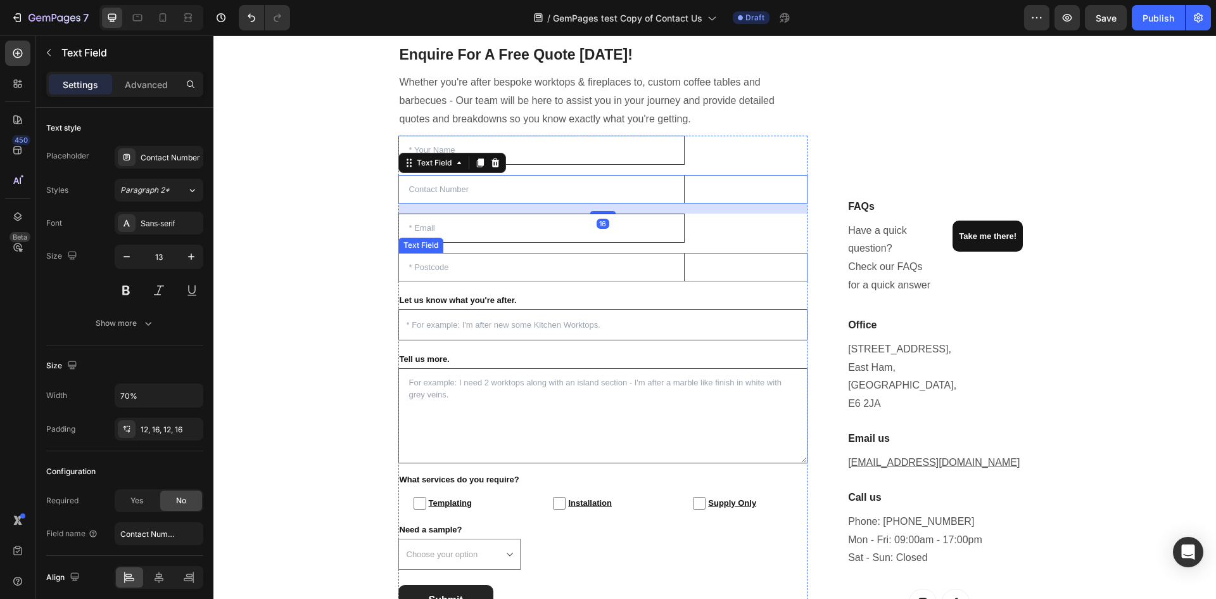
click at [502, 260] on input "text" at bounding box center [542, 267] width 287 height 29
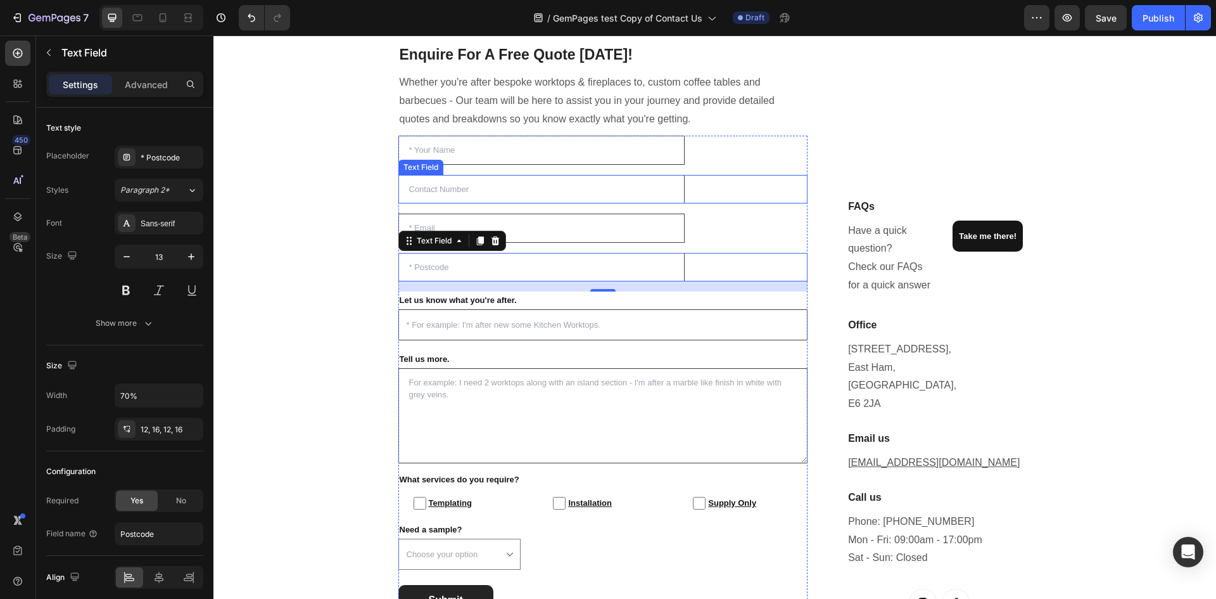
click at [508, 188] on input "text" at bounding box center [542, 189] width 287 height 29
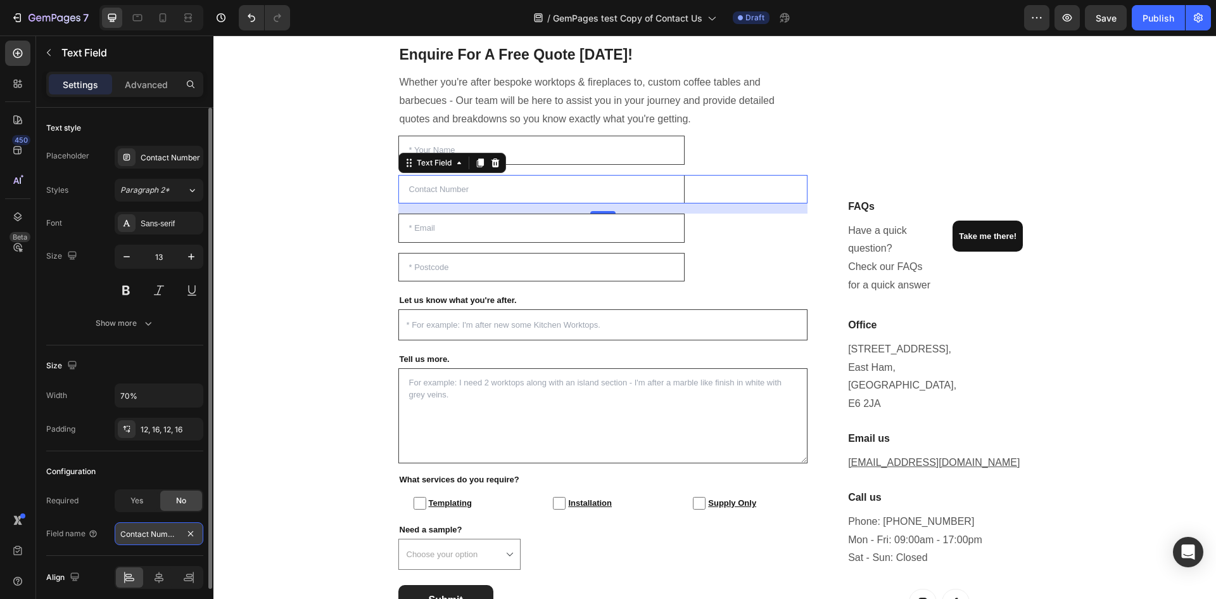
click at [154, 537] on input "Contact Number" at bounding box center [159, 533] width 89 height 23
type input "contact[ơ]"
click at [581, 144] on input "text" at bounding box center [542, 150] width 287 height 29
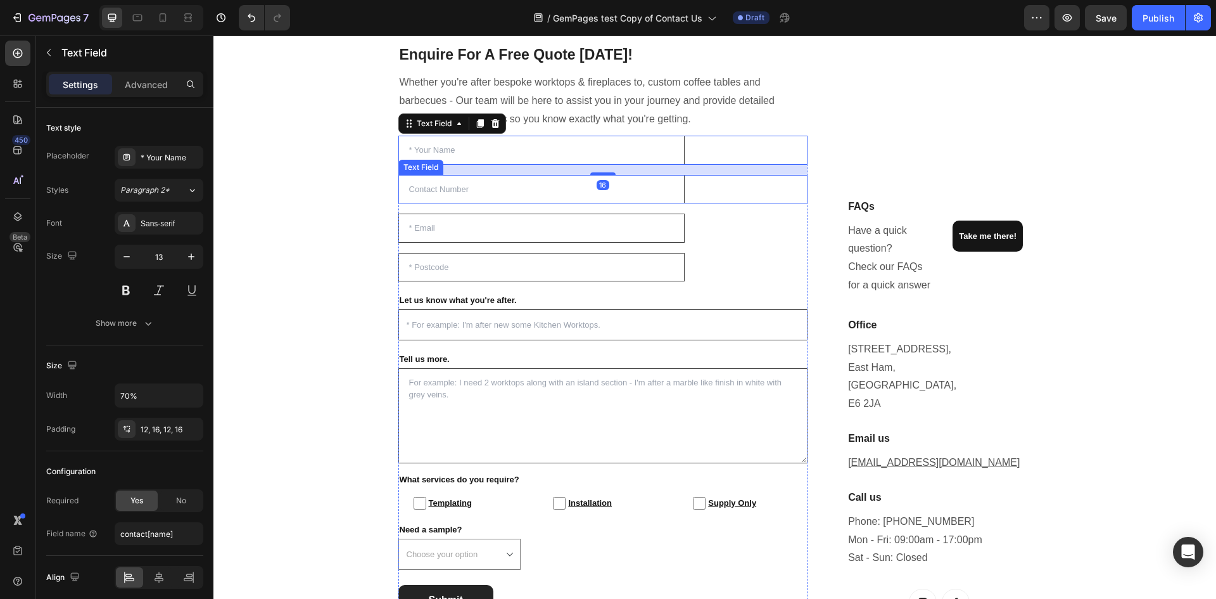
click at [571, 181] on input "text" at bounding box center [542, 189] width 287 height 29
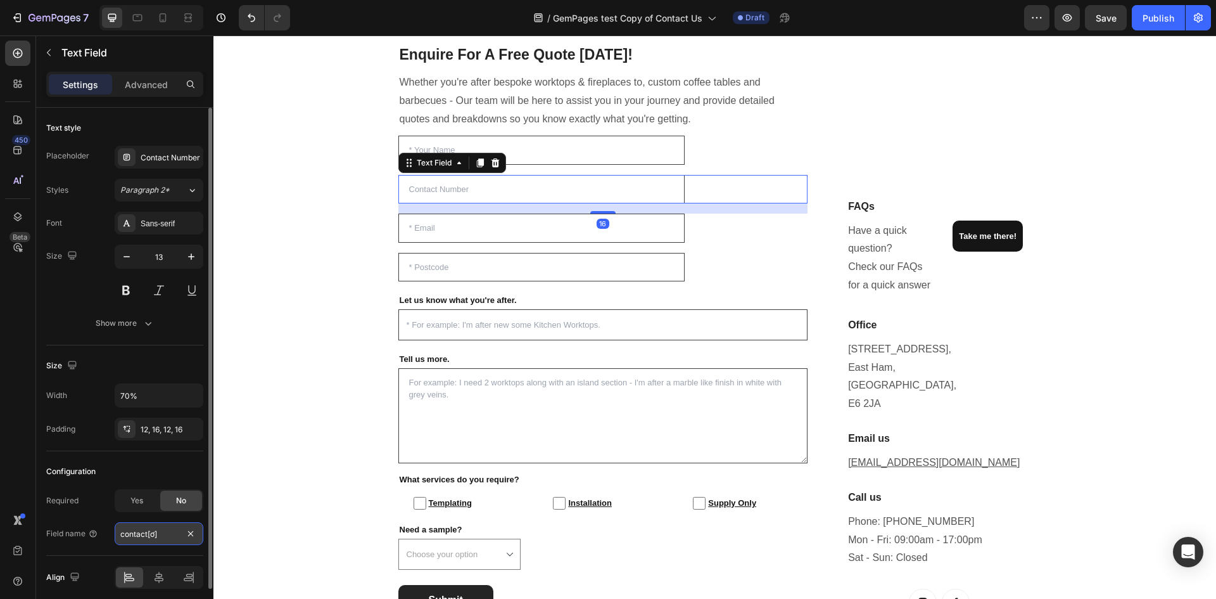
click at [151, 533] on input "contact[ơ]" at bounding box center [159, 533] width 89 height 23
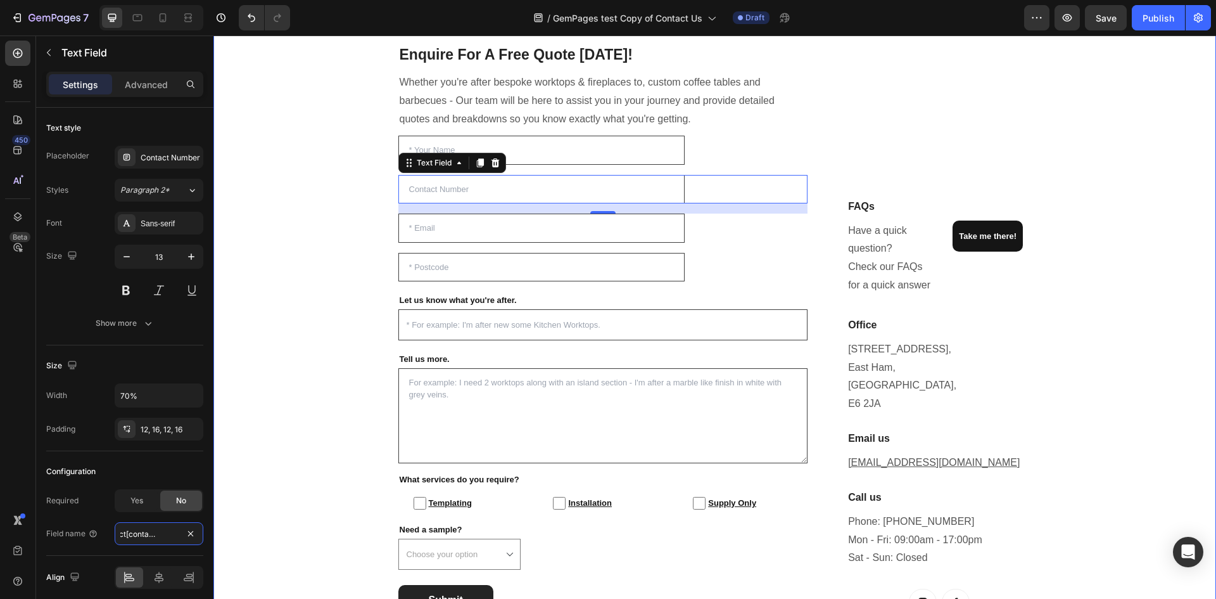
type input "contact[contactNumber]"
click at [445, 234] on input "email" at bounding box center [542, 228] width 287 height 29
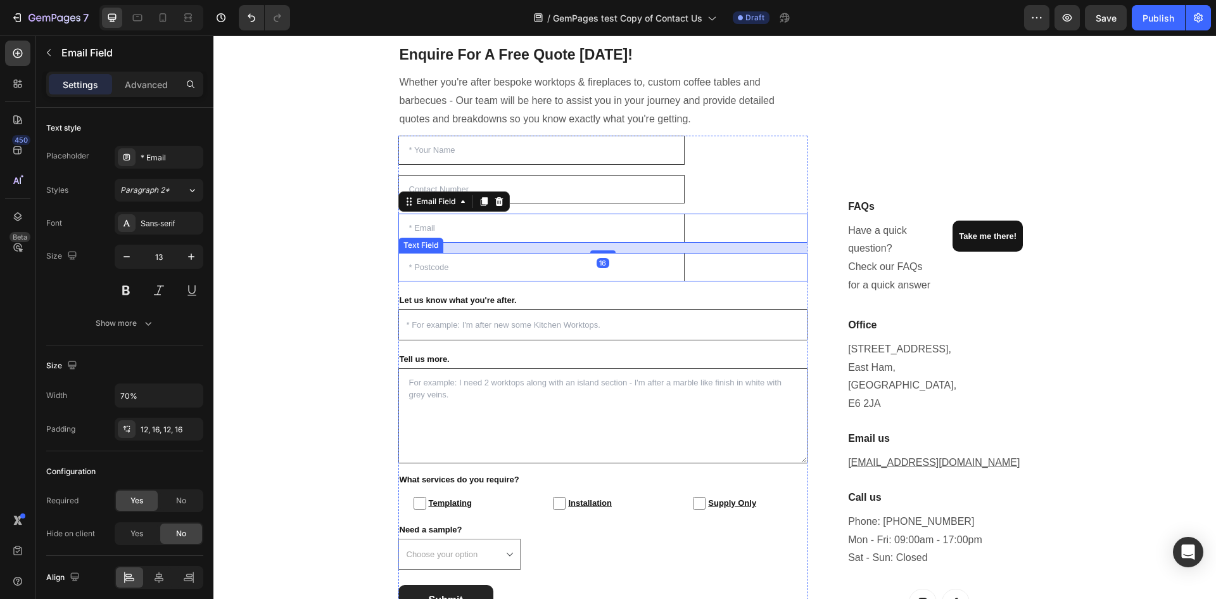
drag, startPoint x: 415, startPoint y: 266, endPoint x: 409, endPoint y: 272, distance: 8.5
click at [415, 266] on input "text" at bounding box center [542, 267] width 287 height 29
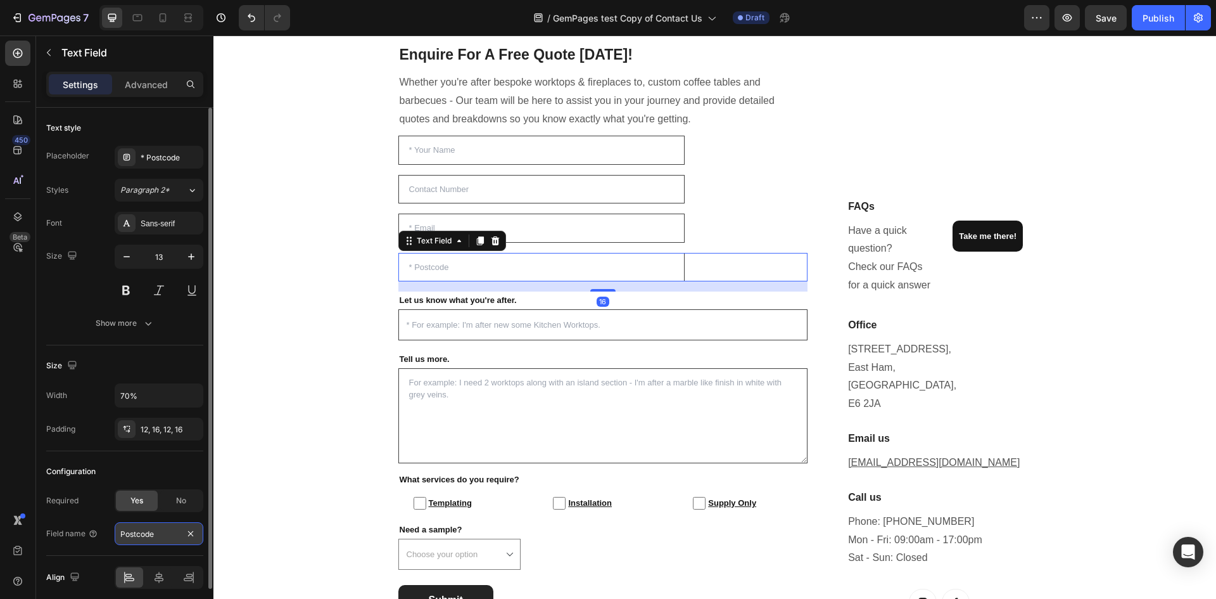
click at [160, 536] on input "Postcode" at bounding box center [159, 533] width 89 height 23
type input "contact[postcode]"
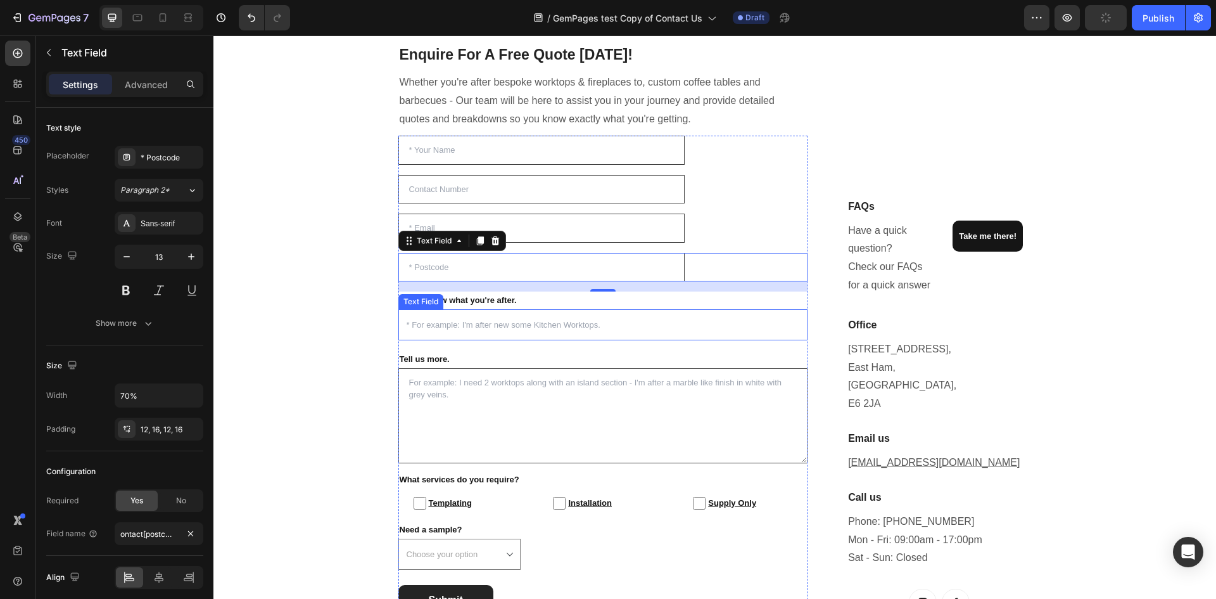
click at [447, 329] on input "text" at bounding box center [604, 324] width 410 height 31
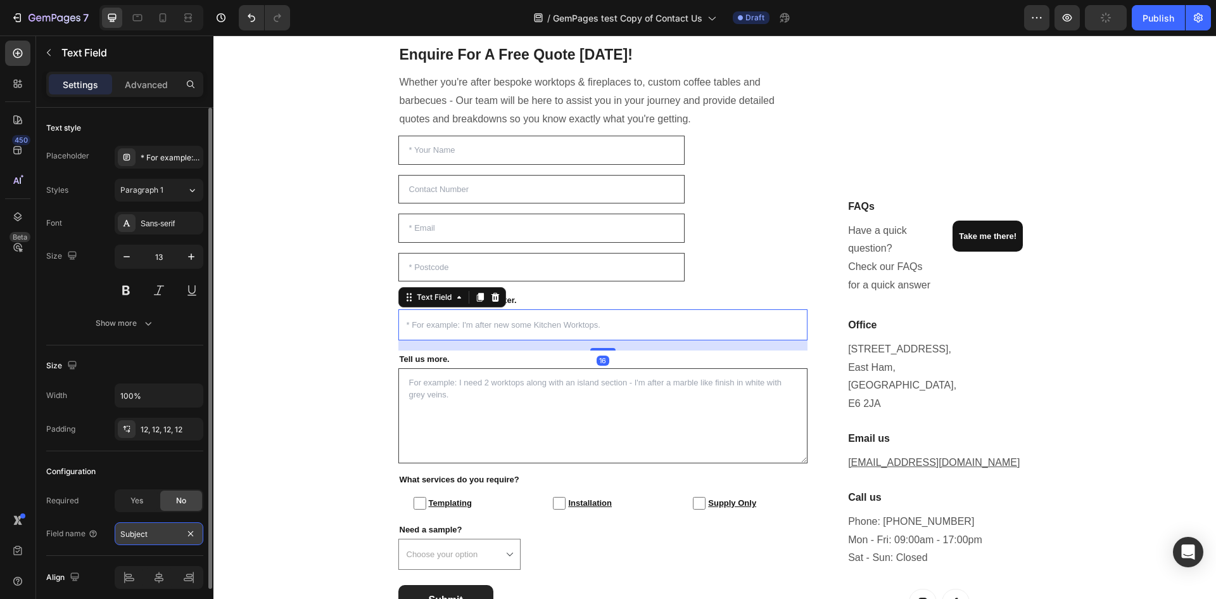
click at [155, 535] on input "Subject" at bounding box center [159, 533] width 89 height 23
type input "c"
click at [155, 535] on input "contact[Subject]" at bounding box center [159, 533] width 89 height 23
type input "contact[subject]"
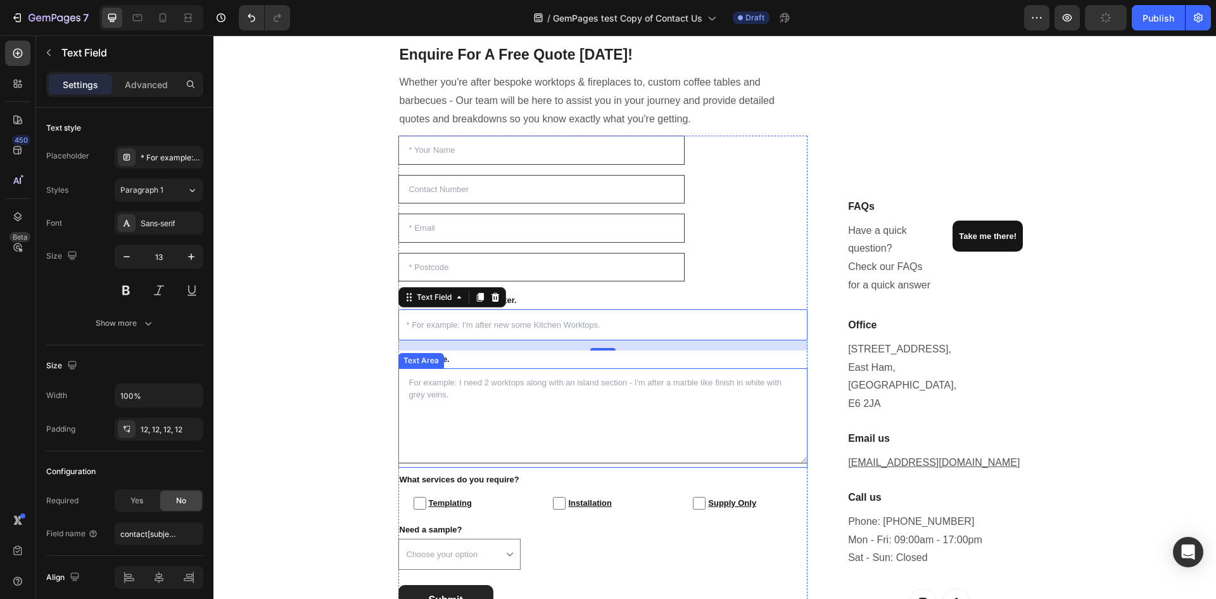
click at [484, 399] on textarea at bounding box center [604, 415] width 410 height 95
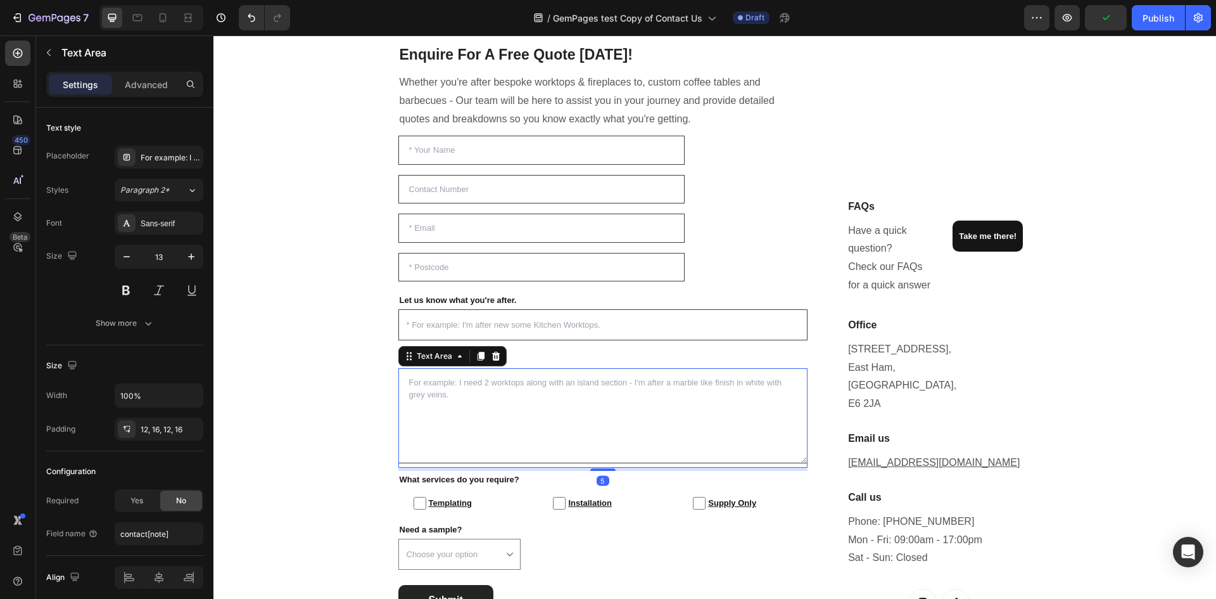
scroll to position [382, 0]
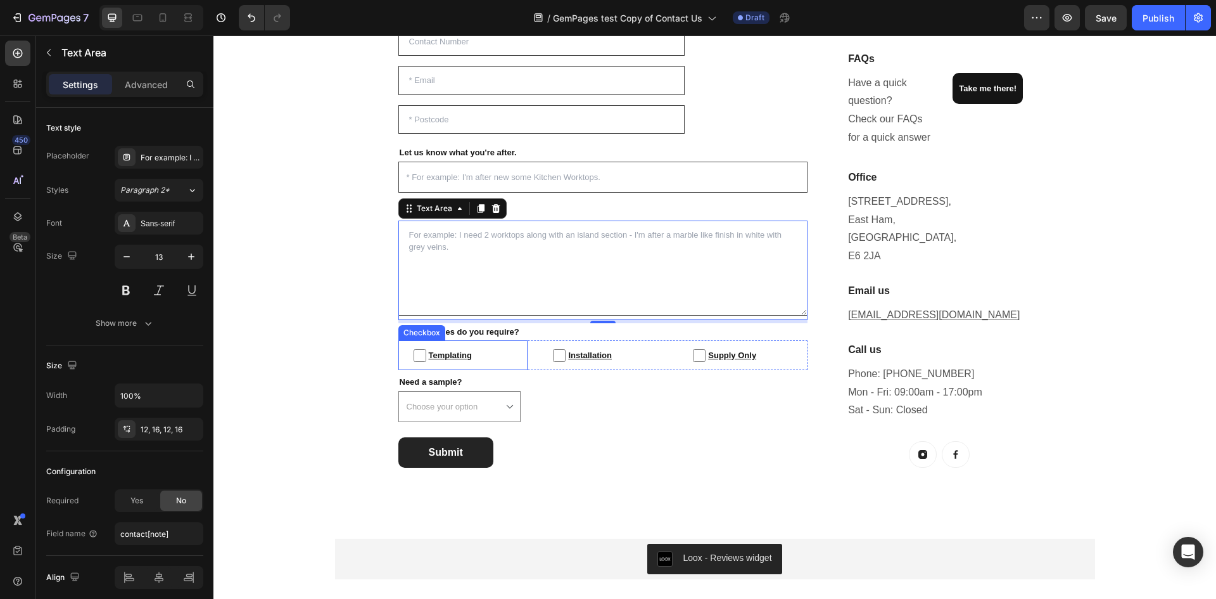
click at [475, 353] on span "Templating" at bounding box center [469, 355] width 87 height 15
click at [426, 353] on input "Templating" at bounding box center [420, 355] width 13 height 13
checkbox input "false"
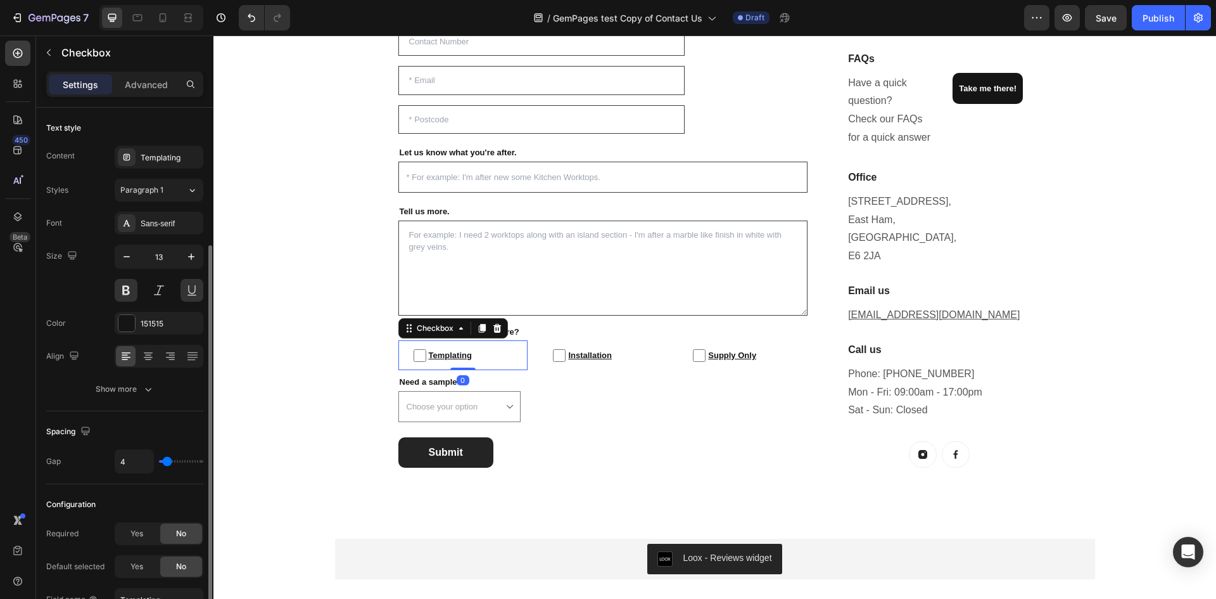
scroll to position [73, 0]
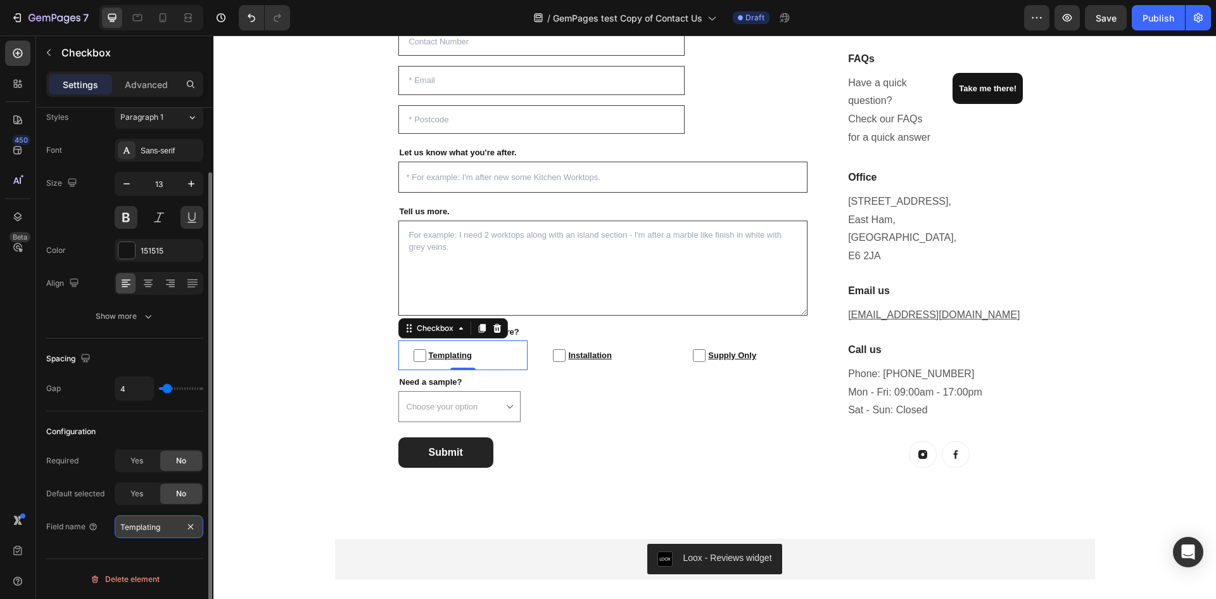
click at [165, 526] on input "Templating" at bounding box center [159, 526] width 89 height 23
click at [170, 523] on input "text" at bounding box center [159, 526] width 89 height 23
type input "contact"
click at [153, 495] on div "Yes" at bounding box center [137, 493] width 42 height 20
click at [177, 493] on span "No" at bounding box center [181, 493] width 10 height 11
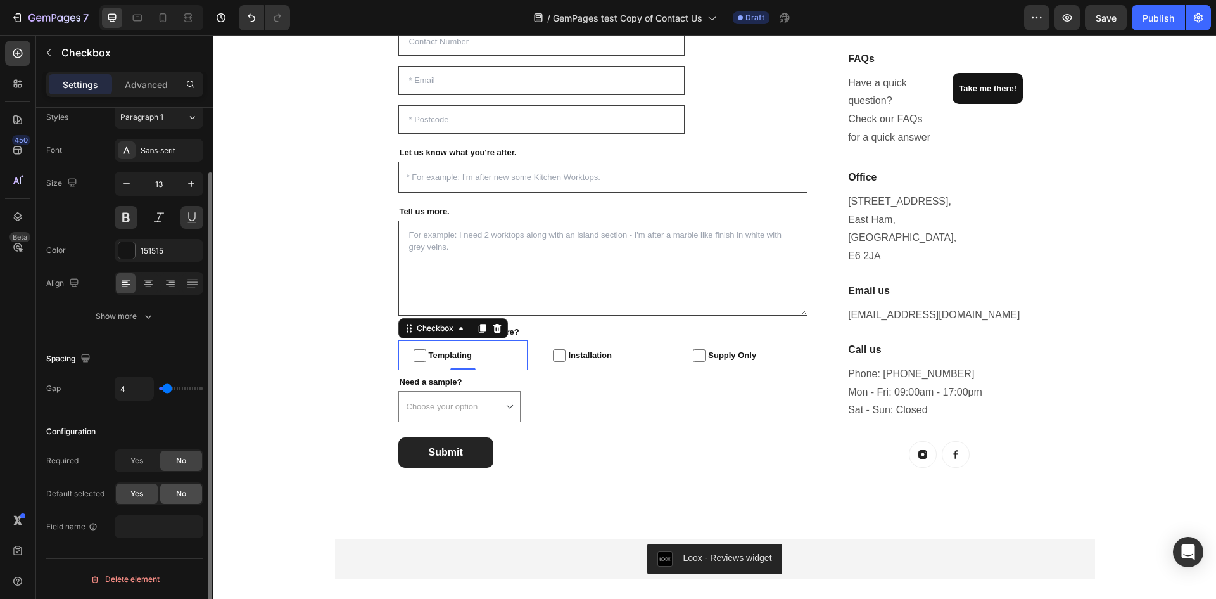
checkbox input "false"
click at [150, 529] on input "text" at bounding box center [159, 526] width 89 height 23
paste input "Templating"
click at [145, 529] on input "contact[Templating]" at bounding box center [159, 526] width 89 height 23
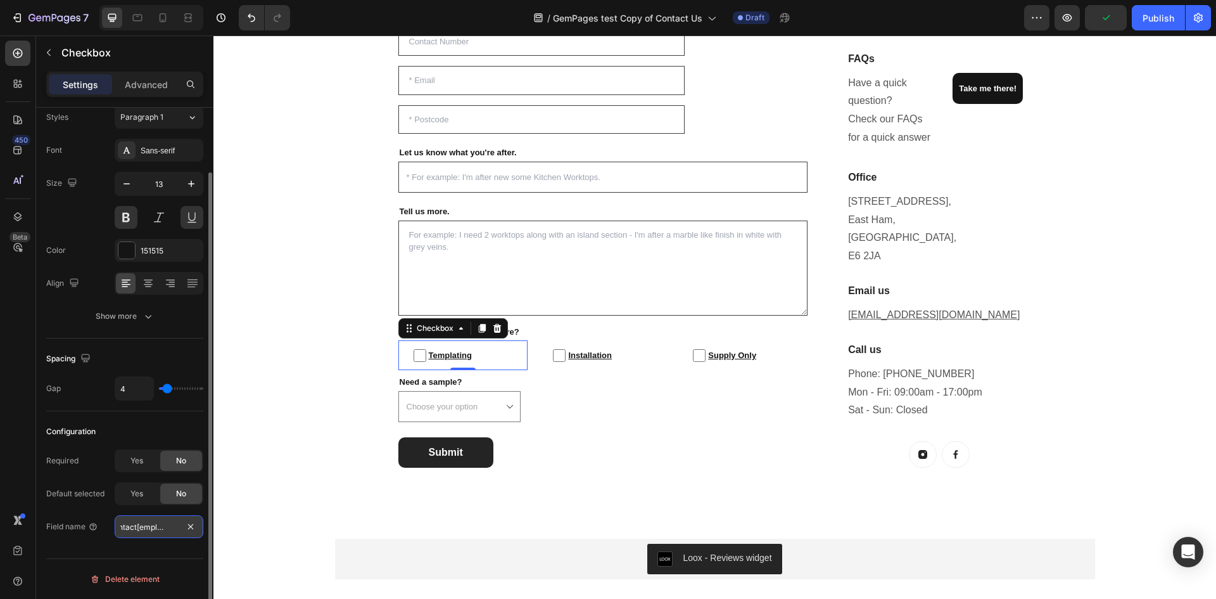
scroll to position [0, 11]
type input "contact[templating]"
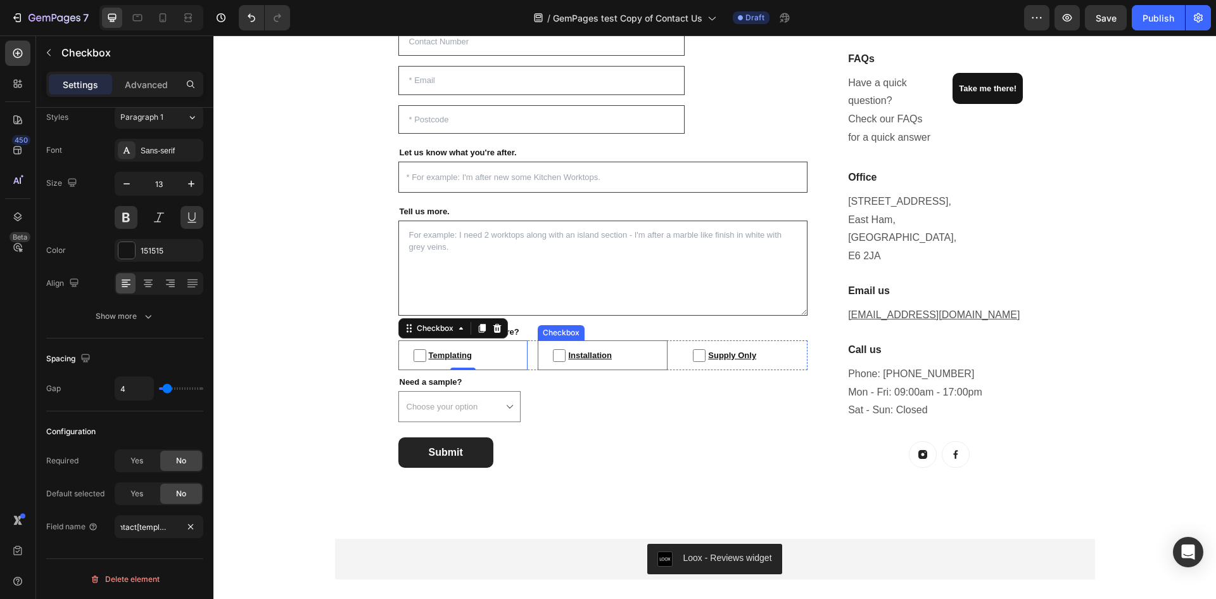
click at [596, 359] on span "Installation" at bounding box center [609, 355] width 87 height 15
click at [566, 359] on input "Installation" at bounding box center [559, 355] width 13 height 13
checkbox input "false"
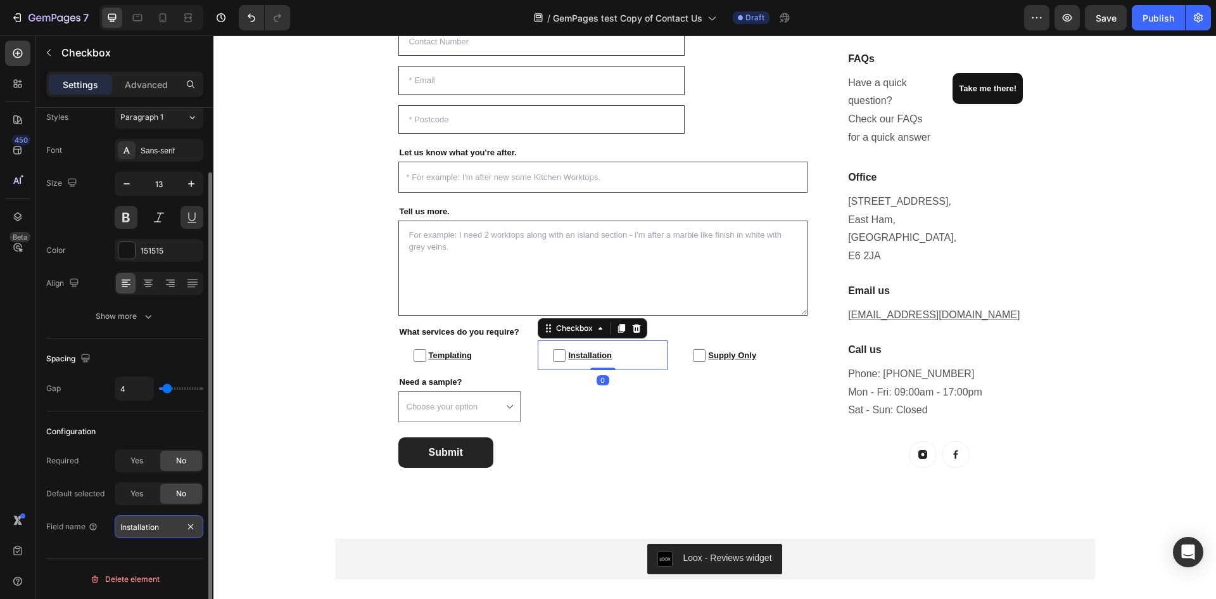
click at [151, 525] on input "Installation" at bounding box center [159, 526] width 89 height 23
drag, startPoint x: 140, startPoint y: 526, endPoint x: 155, endPoint y: 552, distance: 29.6
click at [141, 527] on input "contact[Installation]" at bounding box center [159, 526] width 89 height 23
type input "contact[installation]"
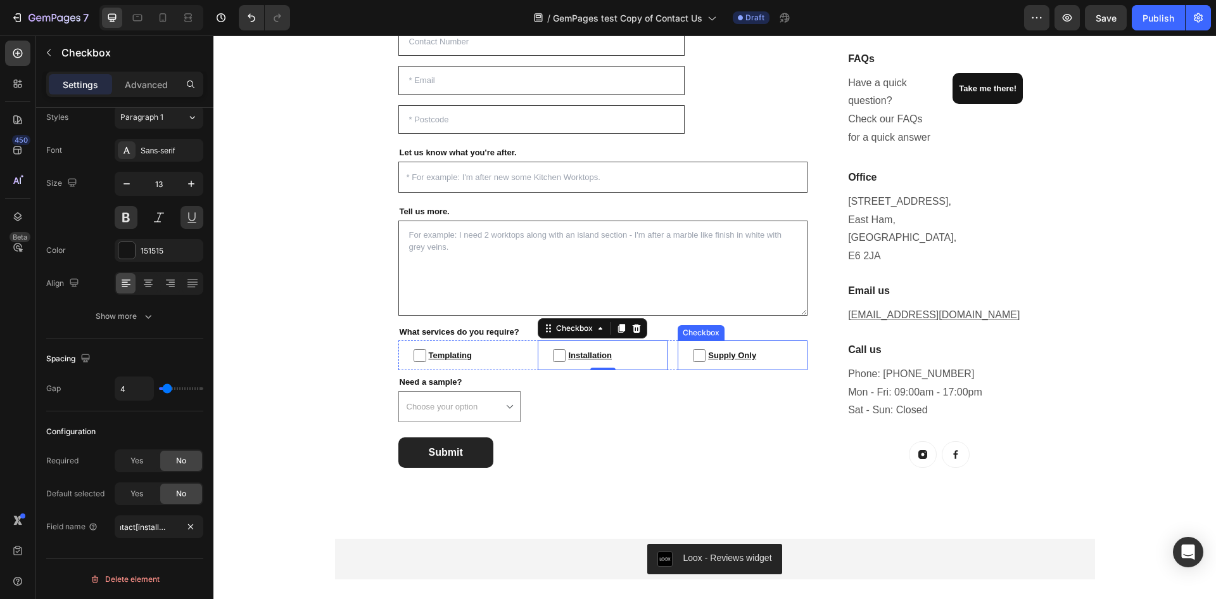
click at [729, 355] on span "Supply Only" at bounding box center [749, 355] width 87 height 15
click at [706, 355] on input "Supply Only" at bounding box center [699, 355] width 13 height 13
checkbox input "false"
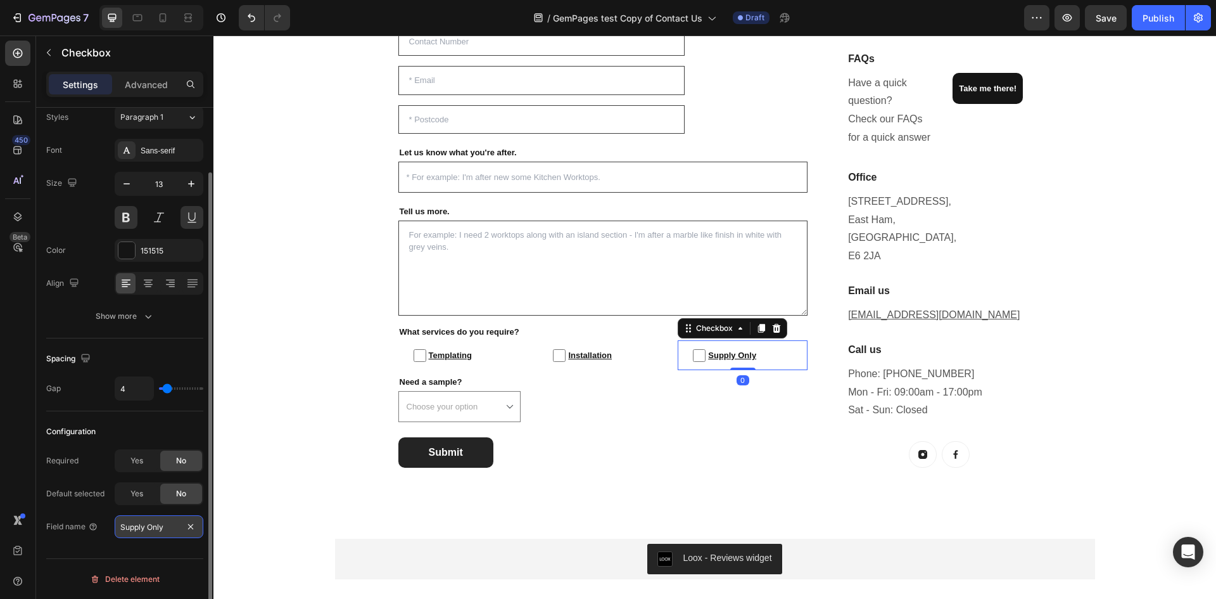
click at [160, 525] on input "Supply Only" at bounding box center [159, 526] width 89 height 23
click at [140, 527] on input "contact[Supply Only]" at bounding box center [159, 526] width 89 height 23
type input "contact[supplyOnly]"
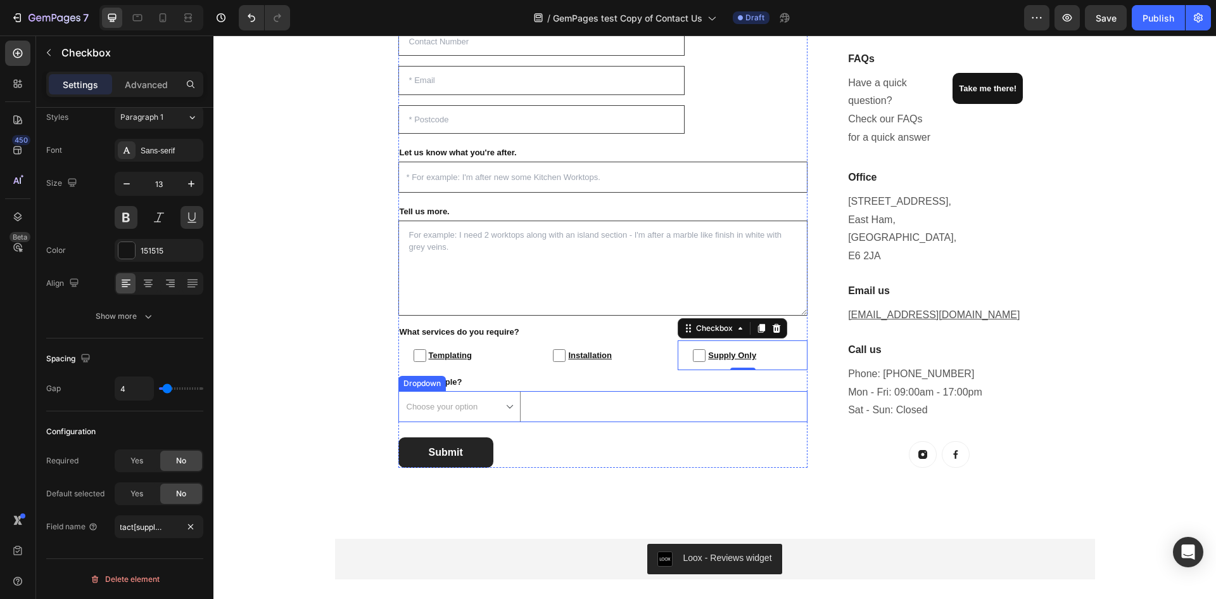
click at [474, 399] on select "Choose your option Yes No" at bounding box center [460, 406] width 123 height 31
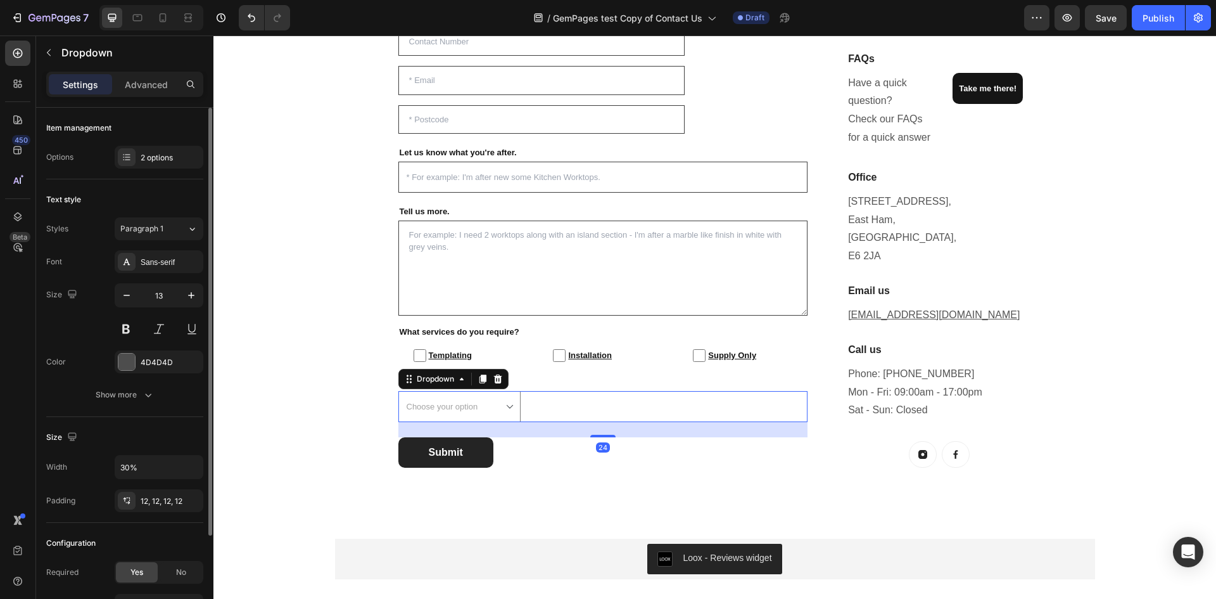
scroll to position [122, 0]
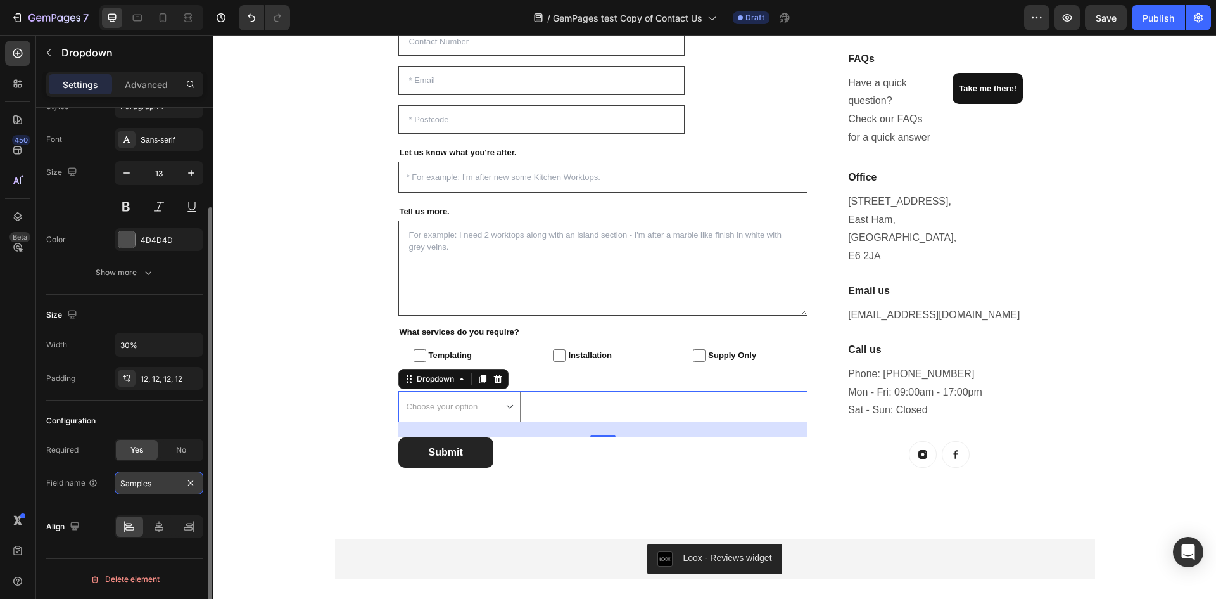
click at [159, 483] on input "Samples" at bounding box center [159, 482] width 89 height 23
paste input "Samples"
click at [151, 481] on input "contact[Samples]" at bounding box center [159, 482] width 89 height 23
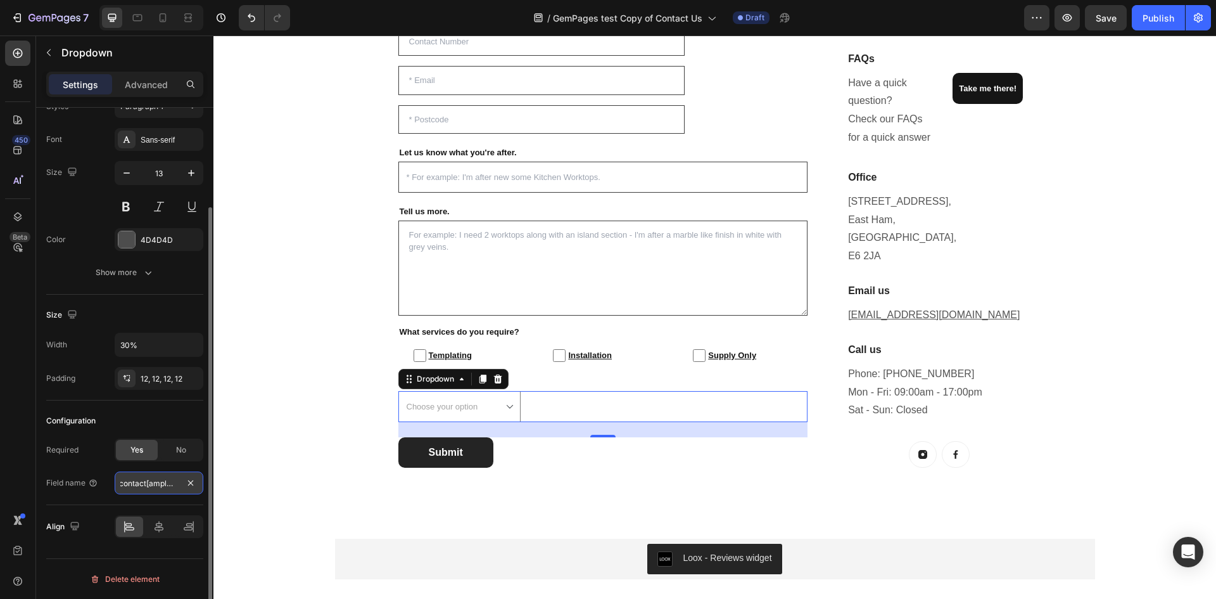
type input "contact[samples]"
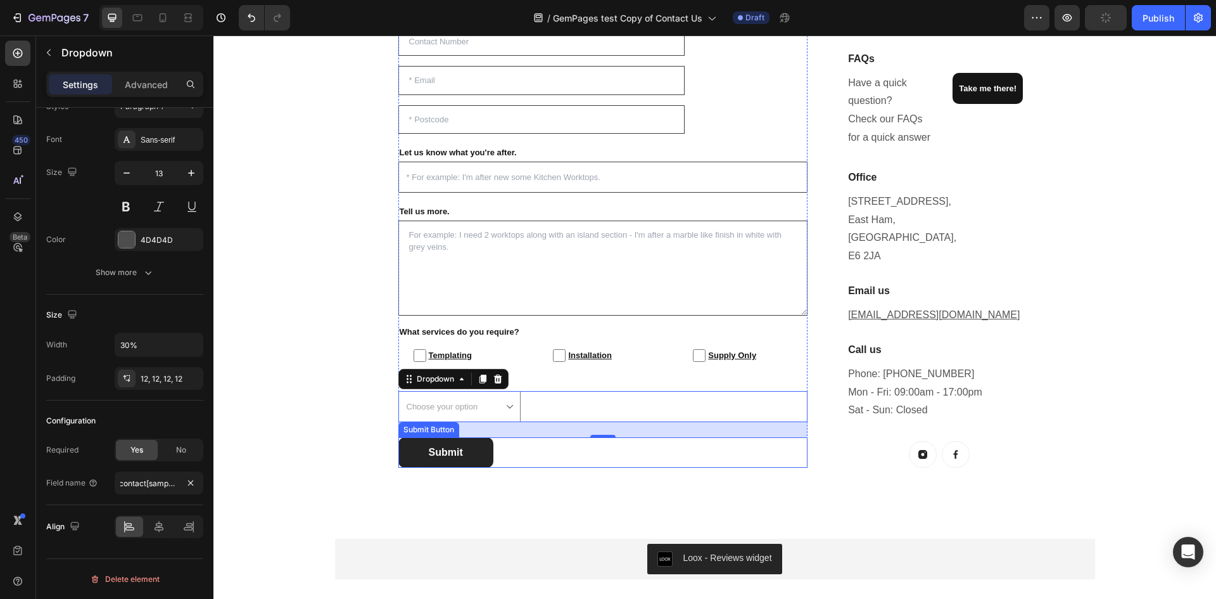
click at [540, 447] on div "Submit Submit Button" at bounding box center [604, 452] width 410 height 30
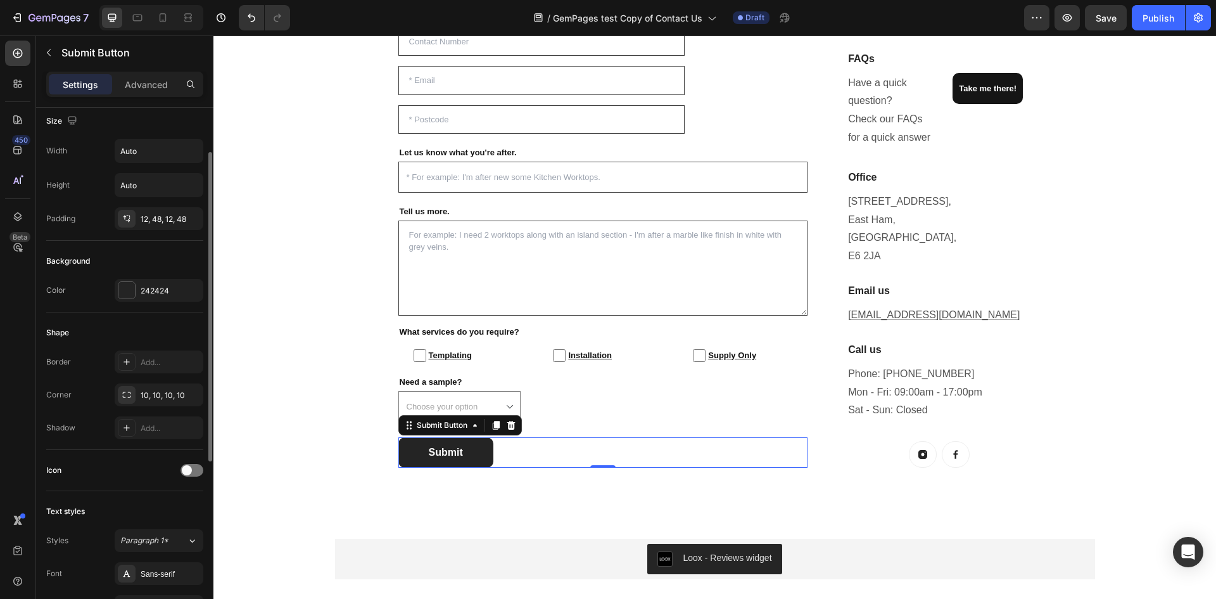
scroll to position [0, 0]
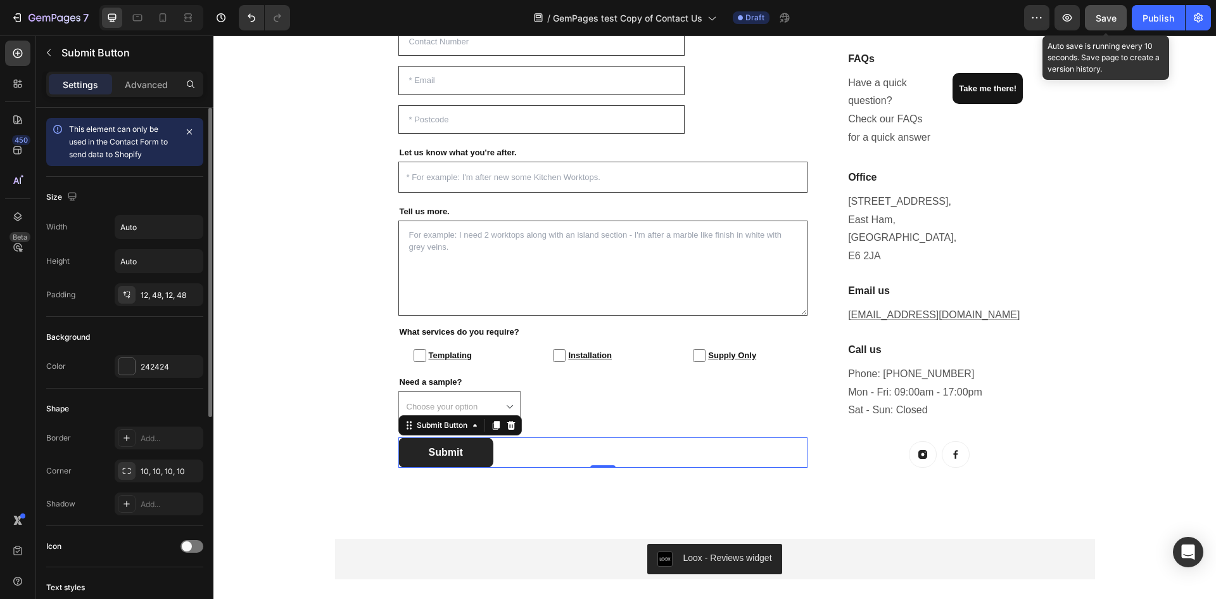
click at [1112, 9] on button "Save" at bounding box center [1106, 17] width 42 height 25
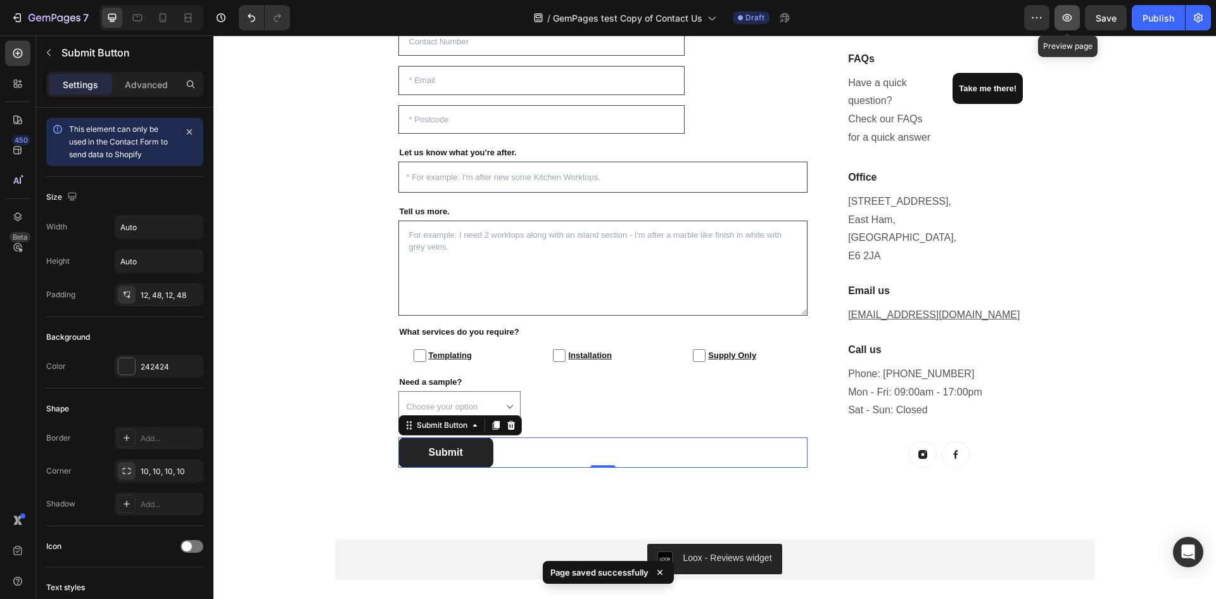
click at [1064, 24] on button "button" at bounding box center [1067, 17] width 25 height 25
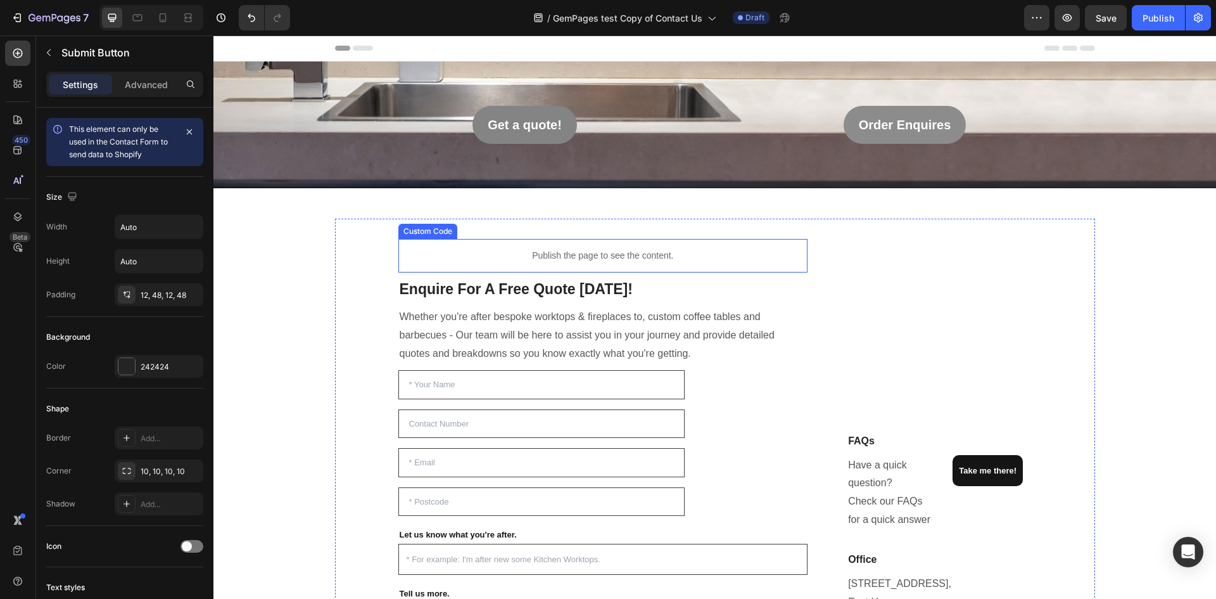
click at [592, 253] on p "Publish the page to see the content." at bounding box center [604, 255] width 410 height 13
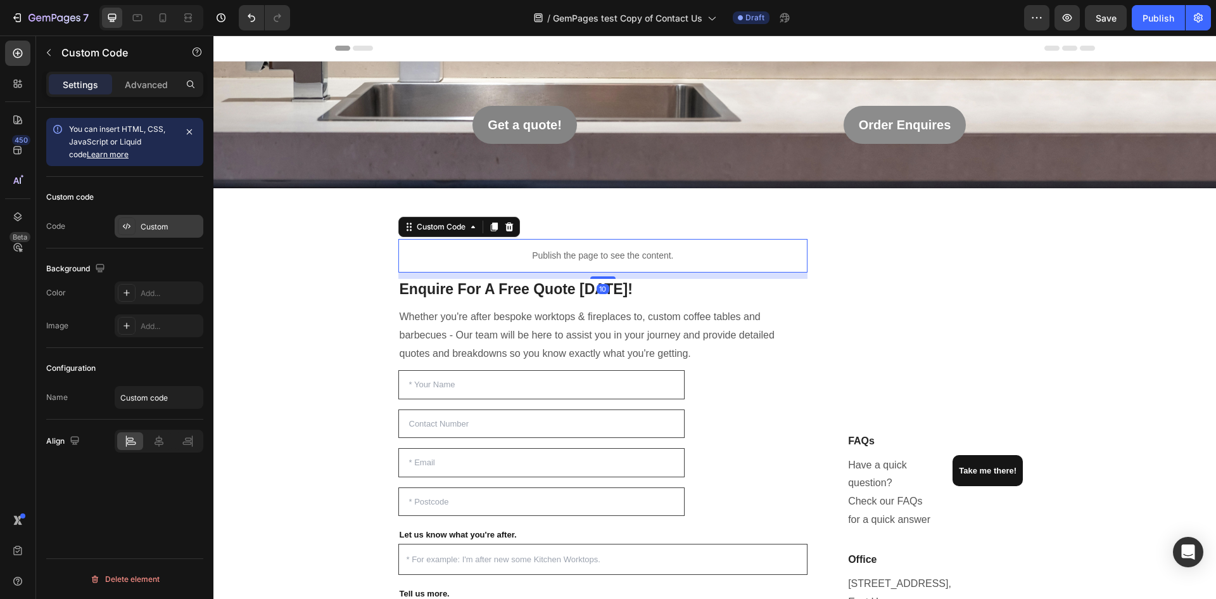
click at [130, 233] on div at bounding box center [127, 226] width 18 height 18
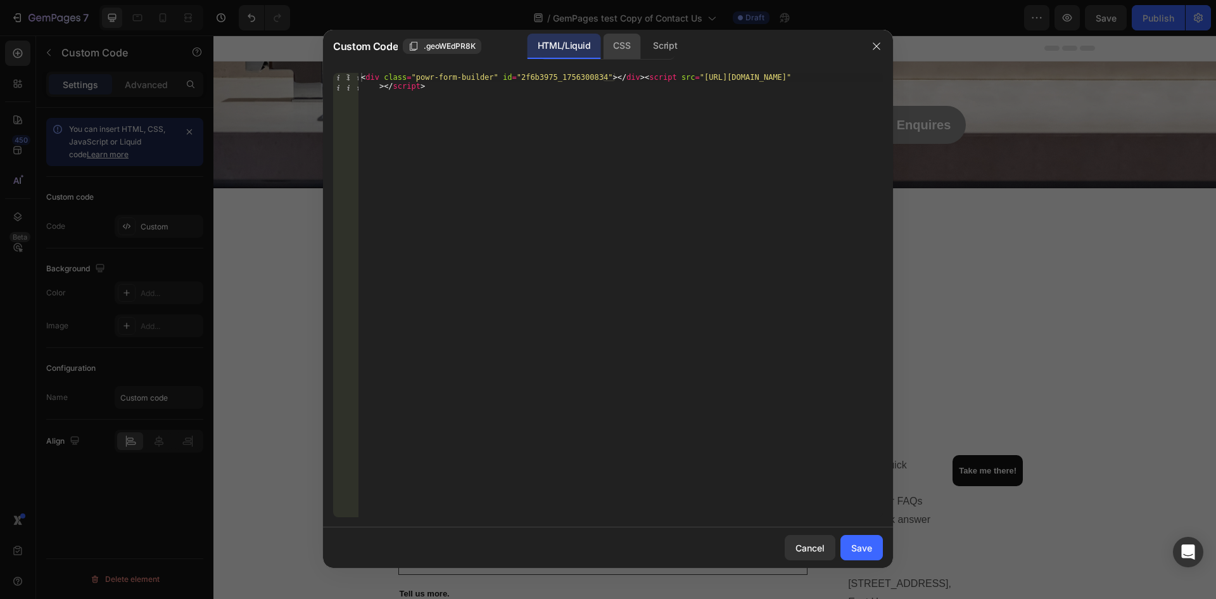
click at [643, 53] on div "CSS" at bounding box center [665, 46] width 44 height 25
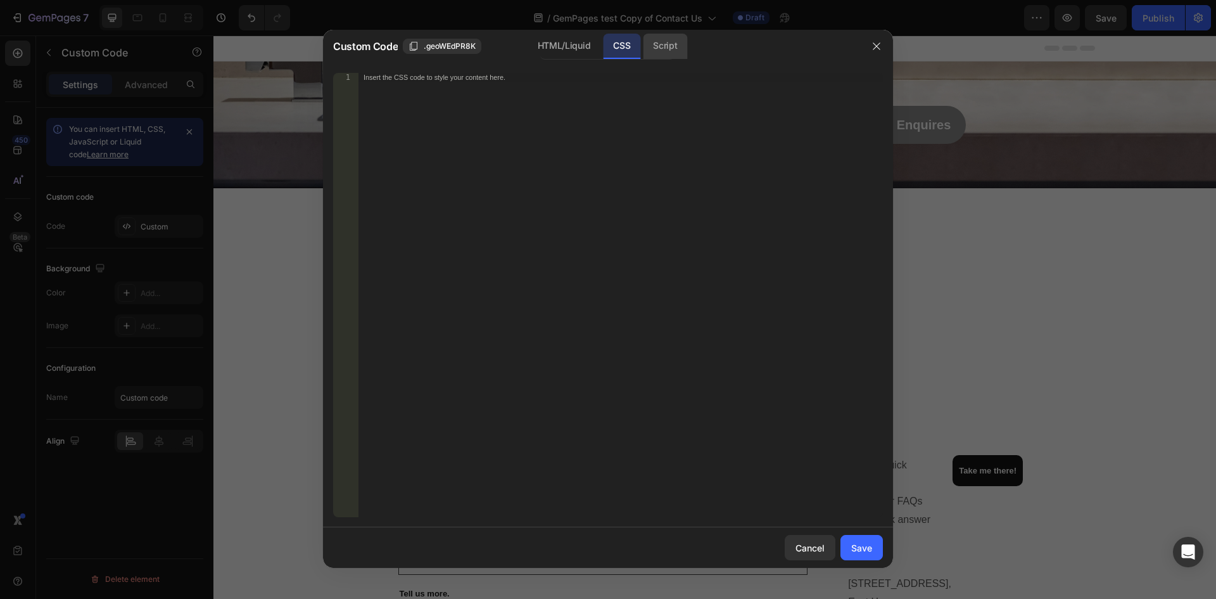
click at [658, 51] on div "Script" at bounding box center [665, 46] width 44 height 25
click at [603, 51] on div "HTML/Liquid" at bounding box center [621, 46] width 37 height 25
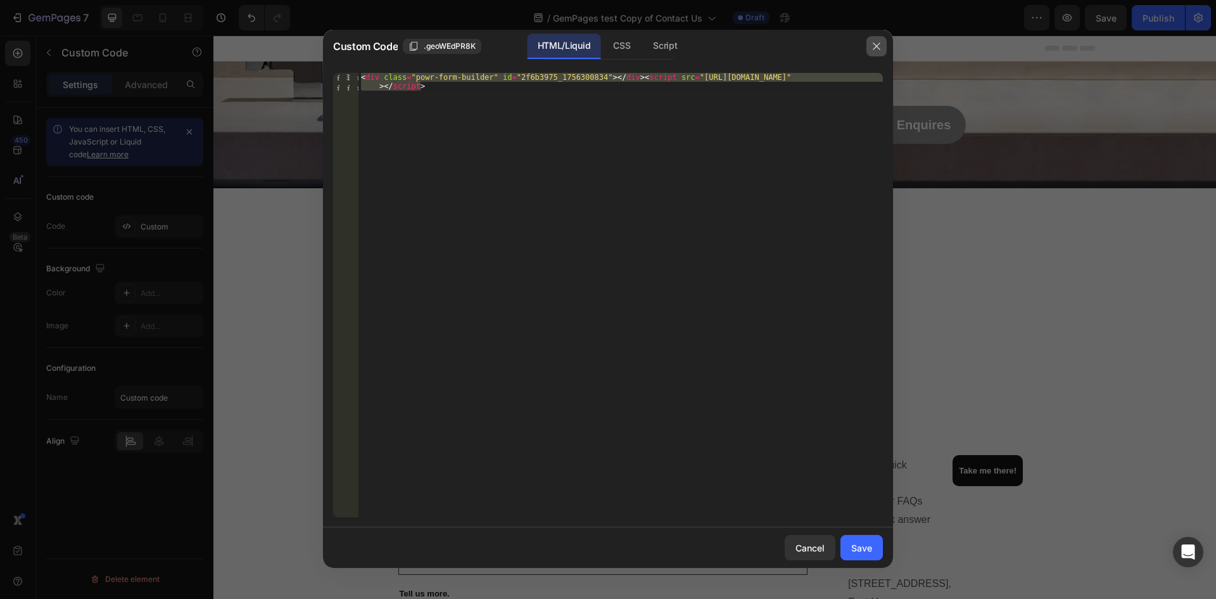
click at [881, 51] on icon "button" at bounding box center [877, 46] width 10 height 10
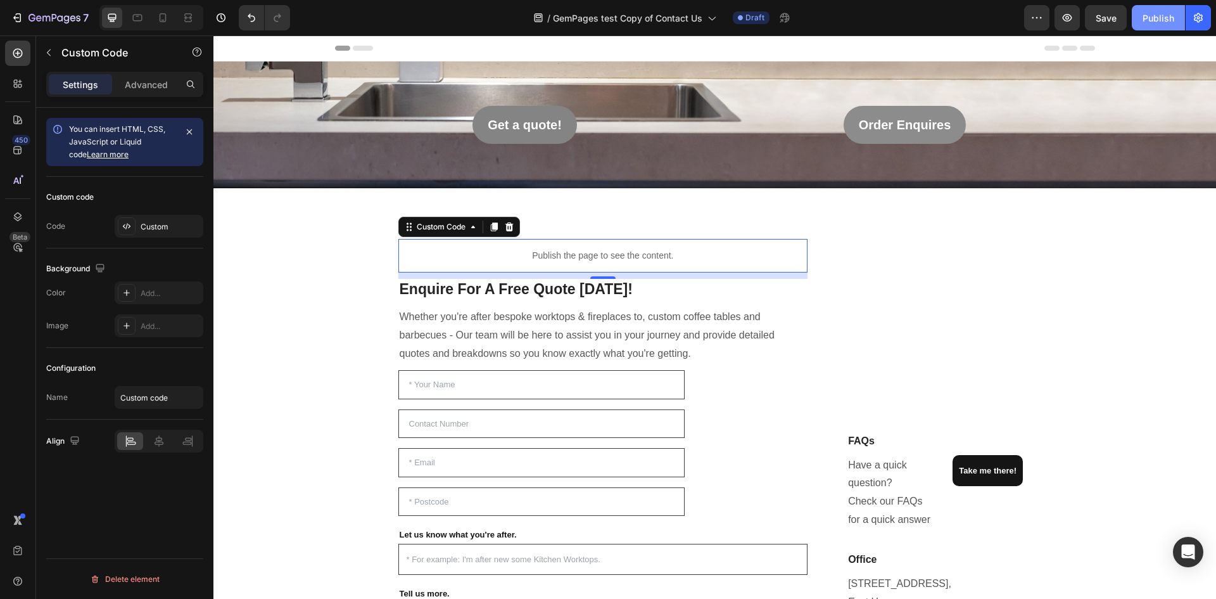
click at [1152, 17] on div "Publish" at bounding box center [1159, 17] width 32 height 13
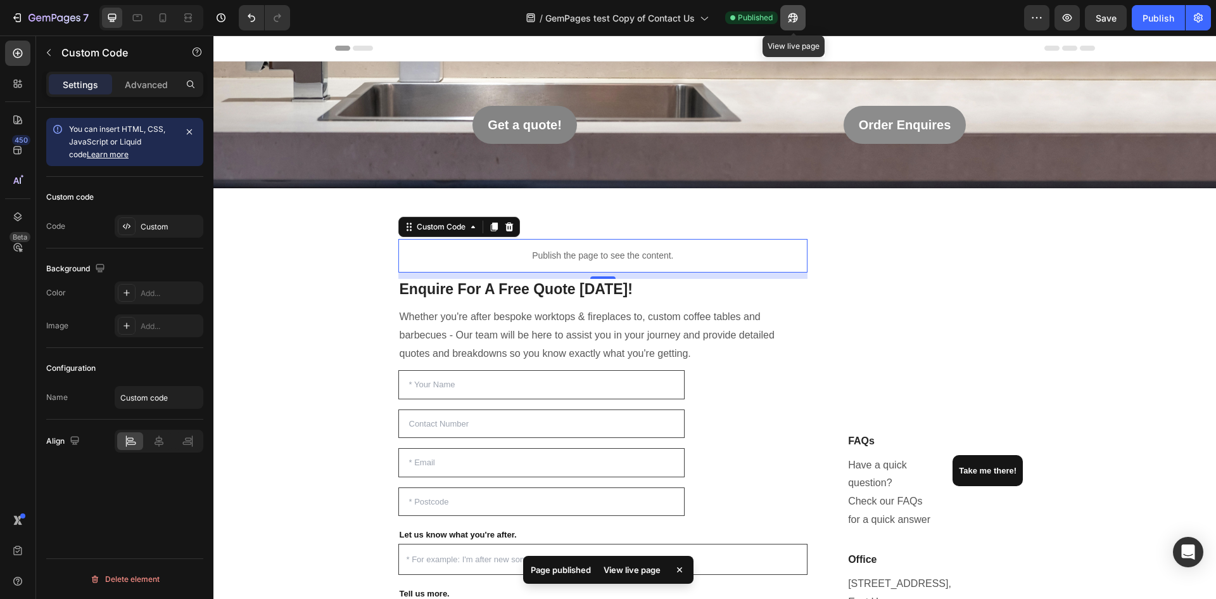
click at [798, 10] on button "button" at bounding box center [793, 17] width 25 height 25
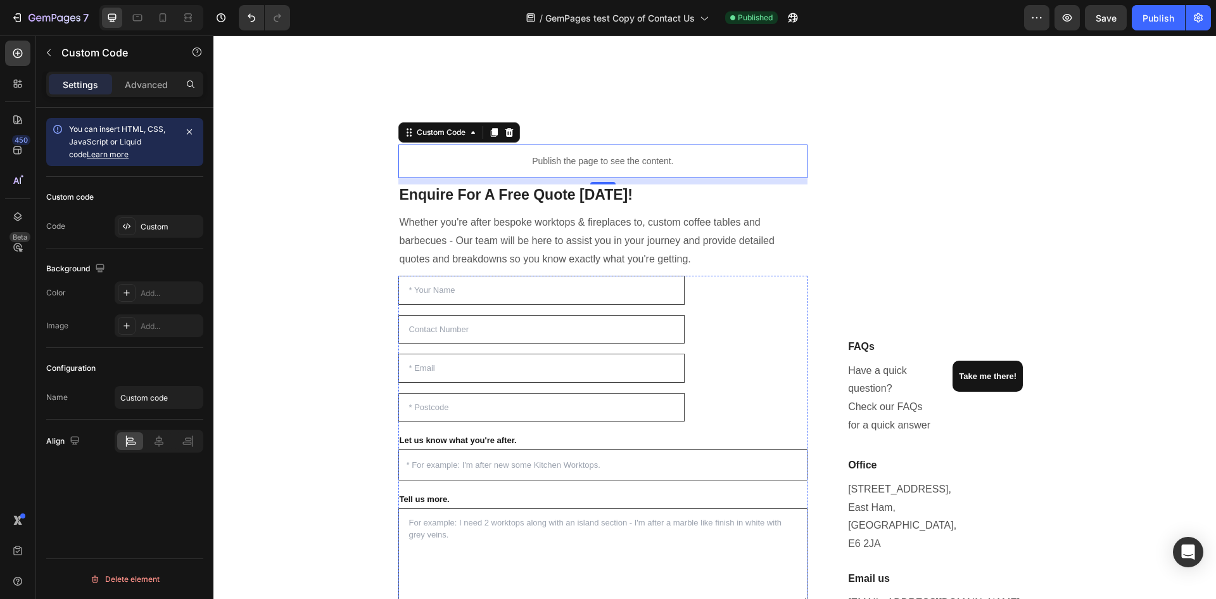
scroll to position [444, 0]
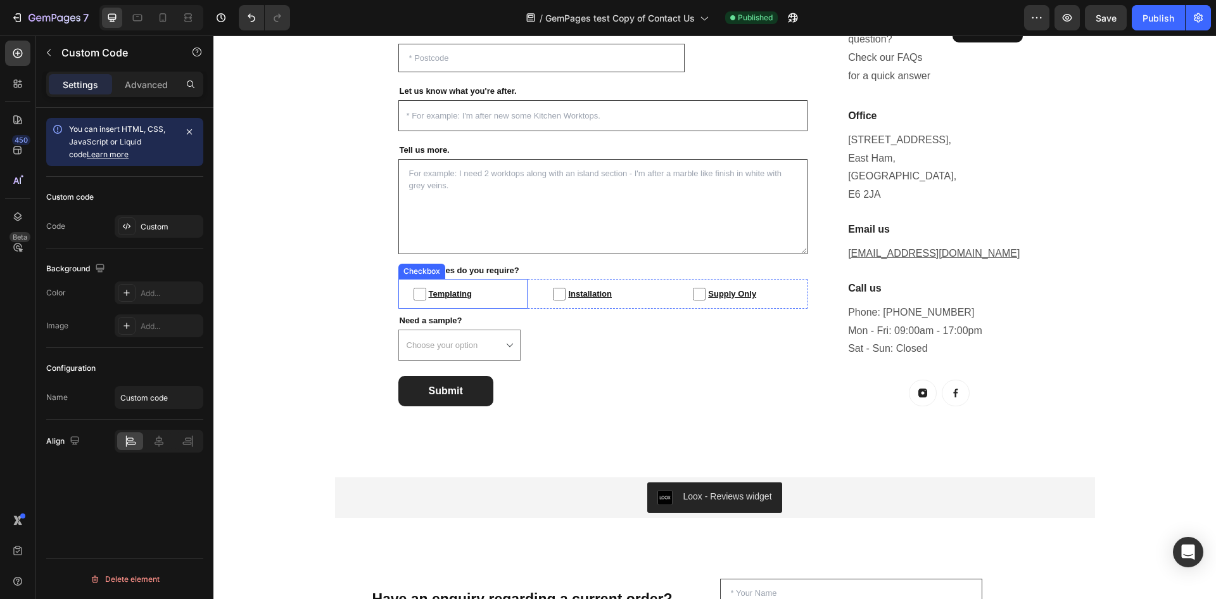
click at [512, 302] on label "Templating" at bounding box center [464, 294] width 130 height 30
click at [426, 300] on input "Templating" at bounding box center [420, 294] width 13 height 13
checkbox input "false"
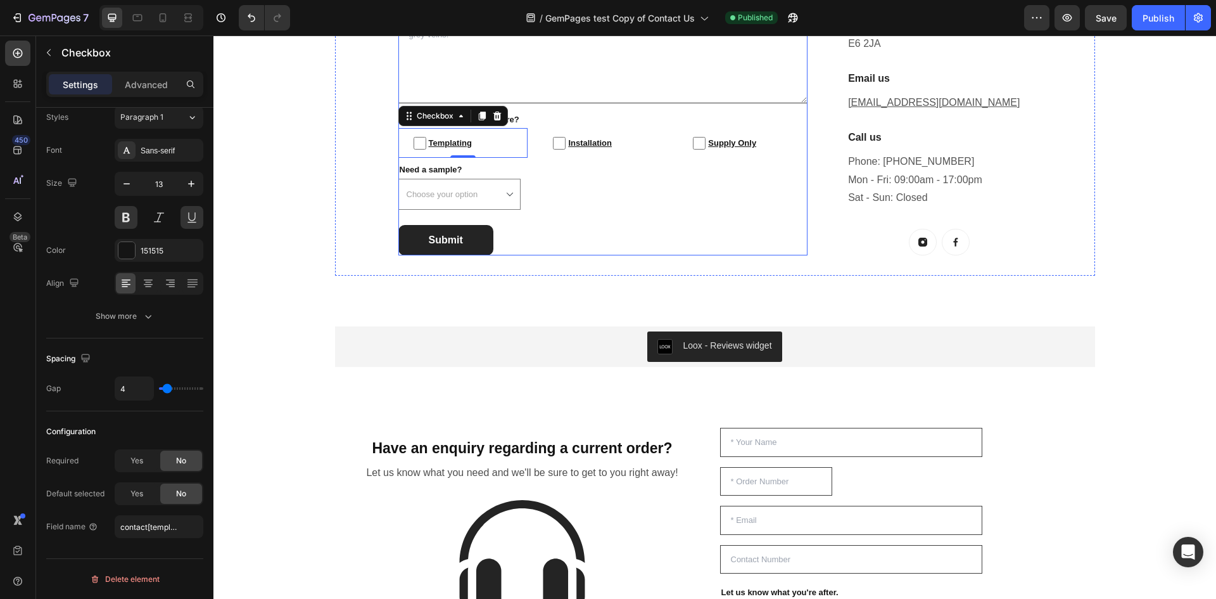
scroll to position [591, 0]
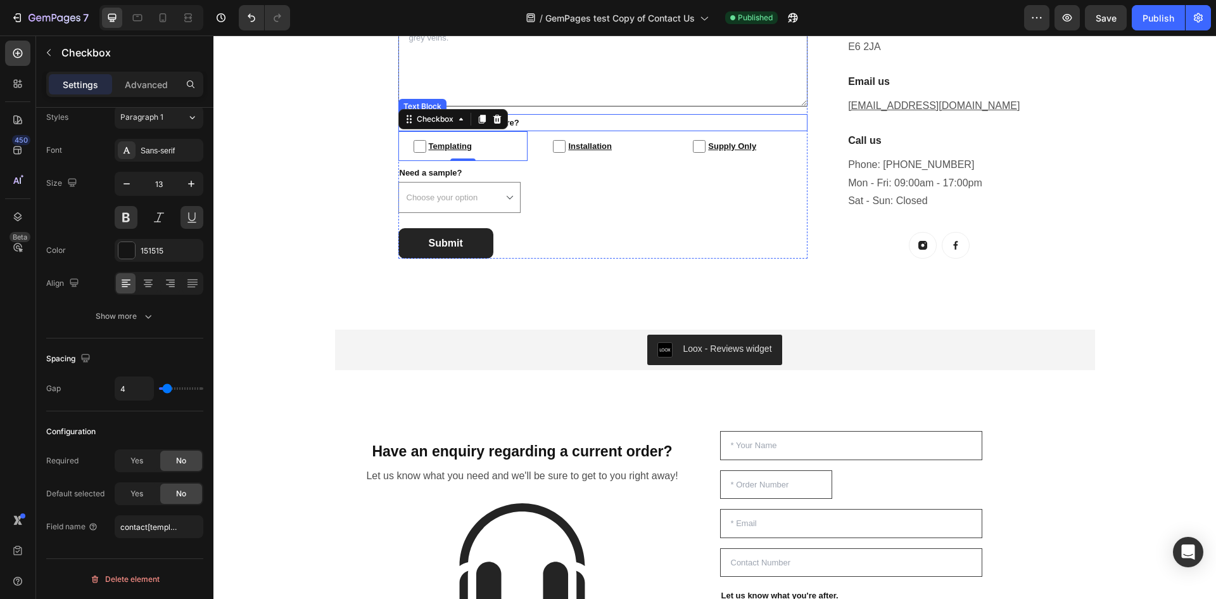
click at [532, 120] on p "What services do you require?" at bounding box center [603, 122] width 407 height 15
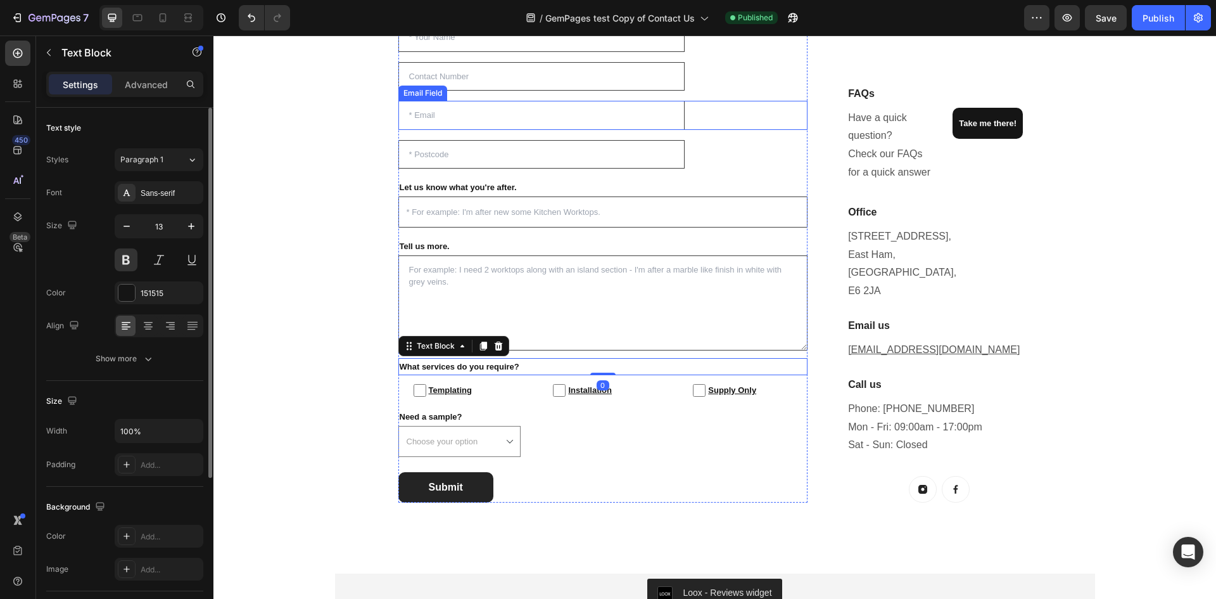
scroll to position [296, 0]
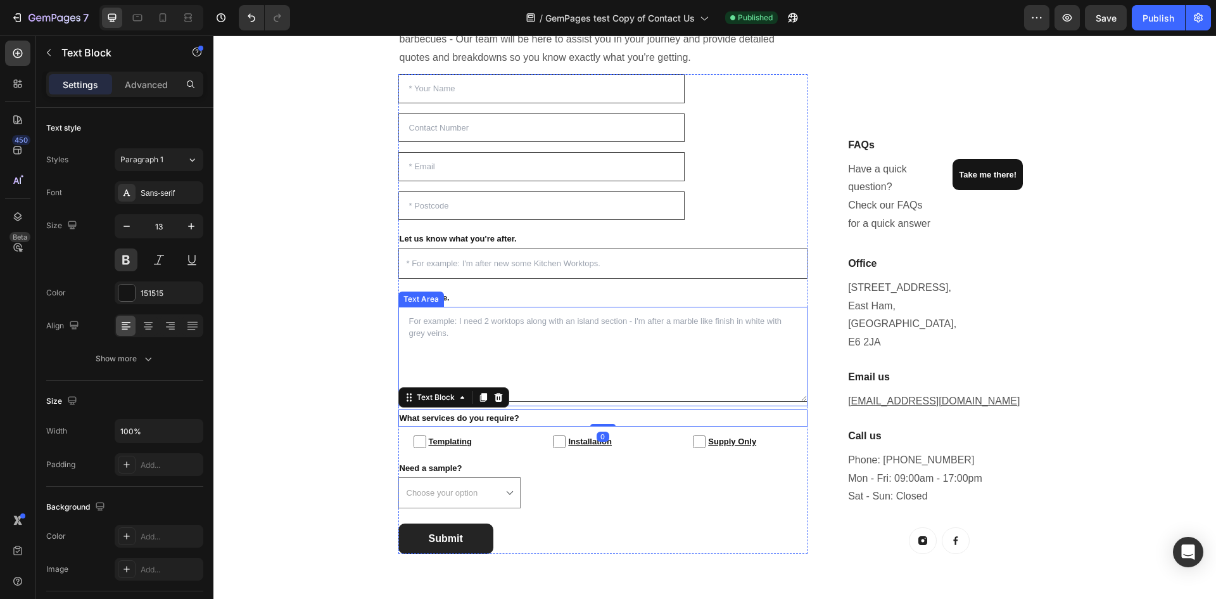
click at [565, 328] on textarea at bounding box center [604, 354] width 410 height 95
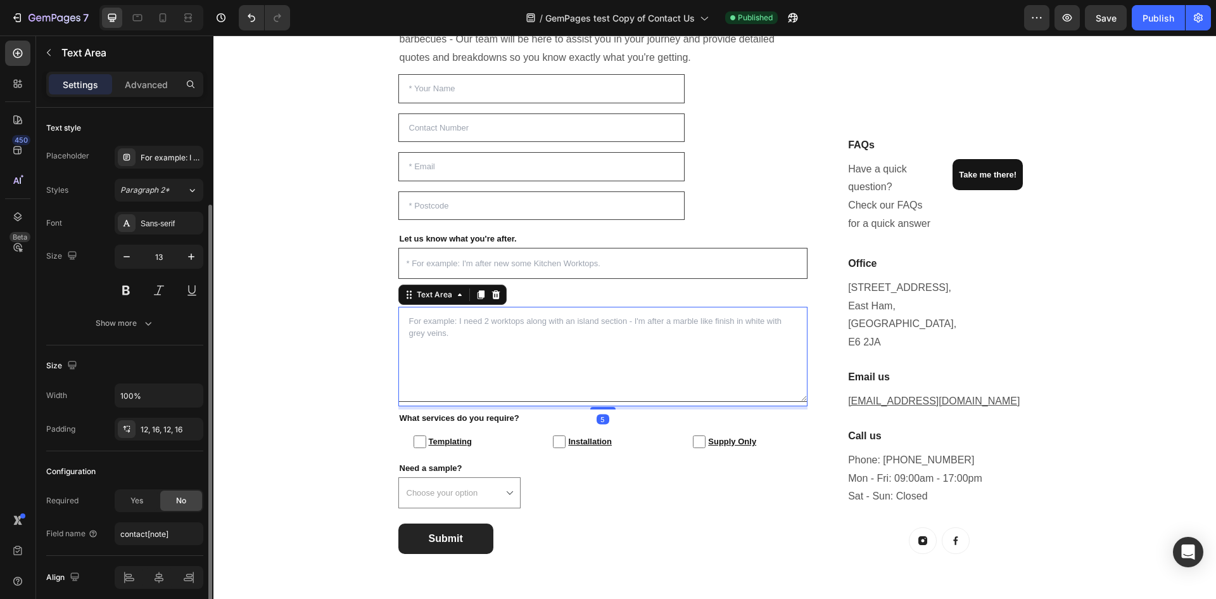
scroll to position [51, 0]
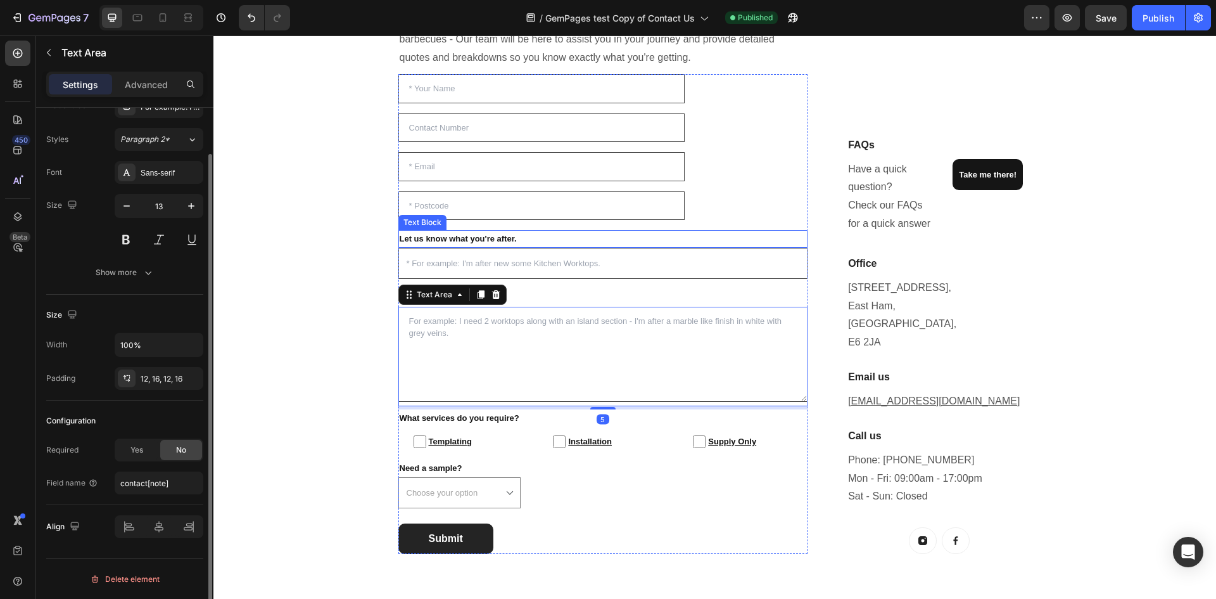
click at [533, 238] on p "Let us know what you're after." at bounding box center [603, 238] width 407 height 15
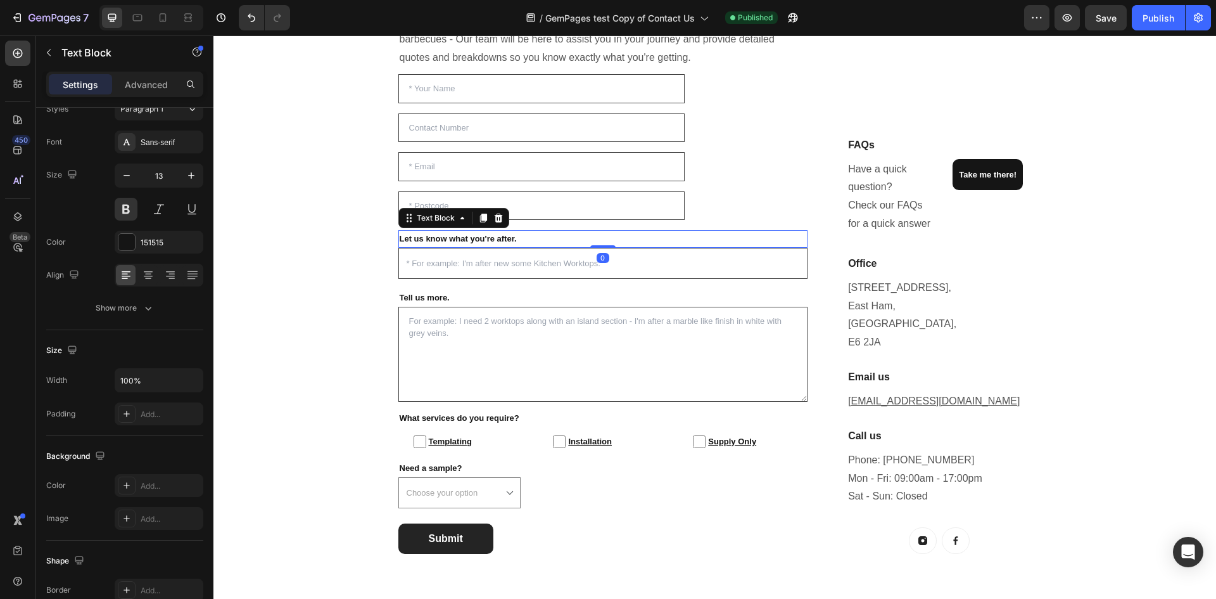
scroll to position [0, 0]
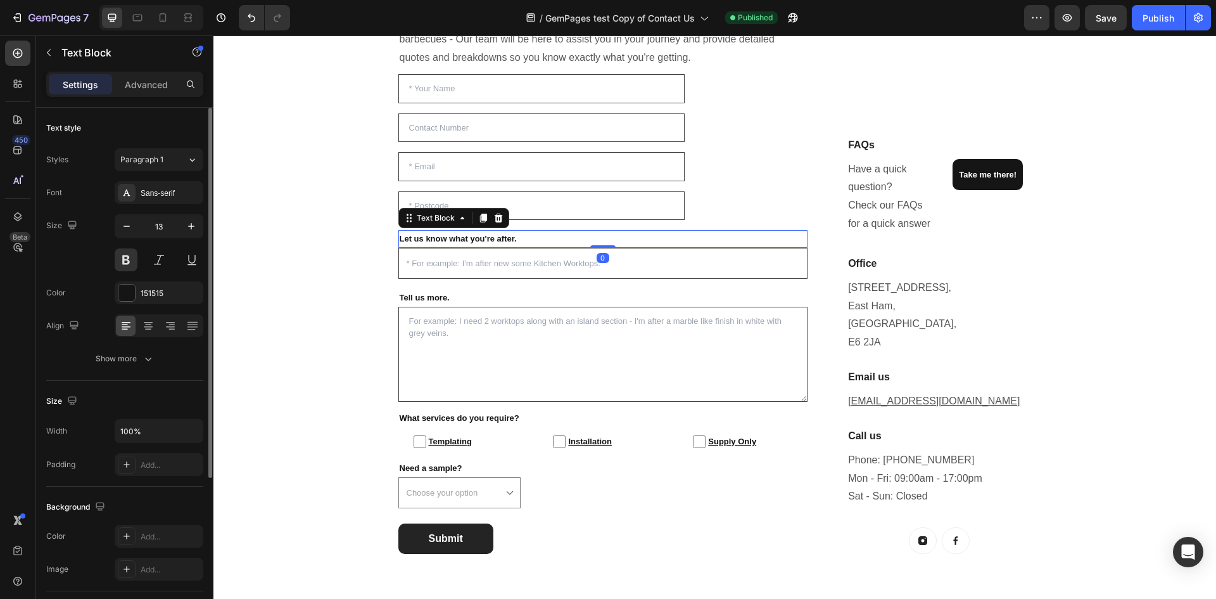
click at [525, 252] on input "text" at bounding box center [604, 263] width 410 height 31
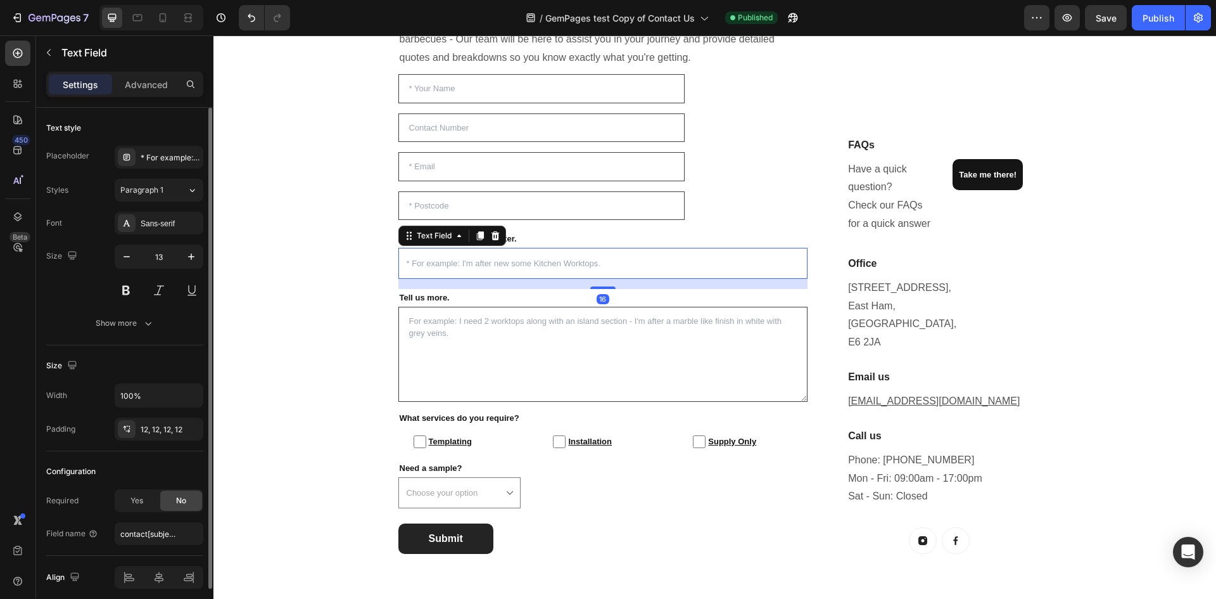
scroll to position [51, 0]
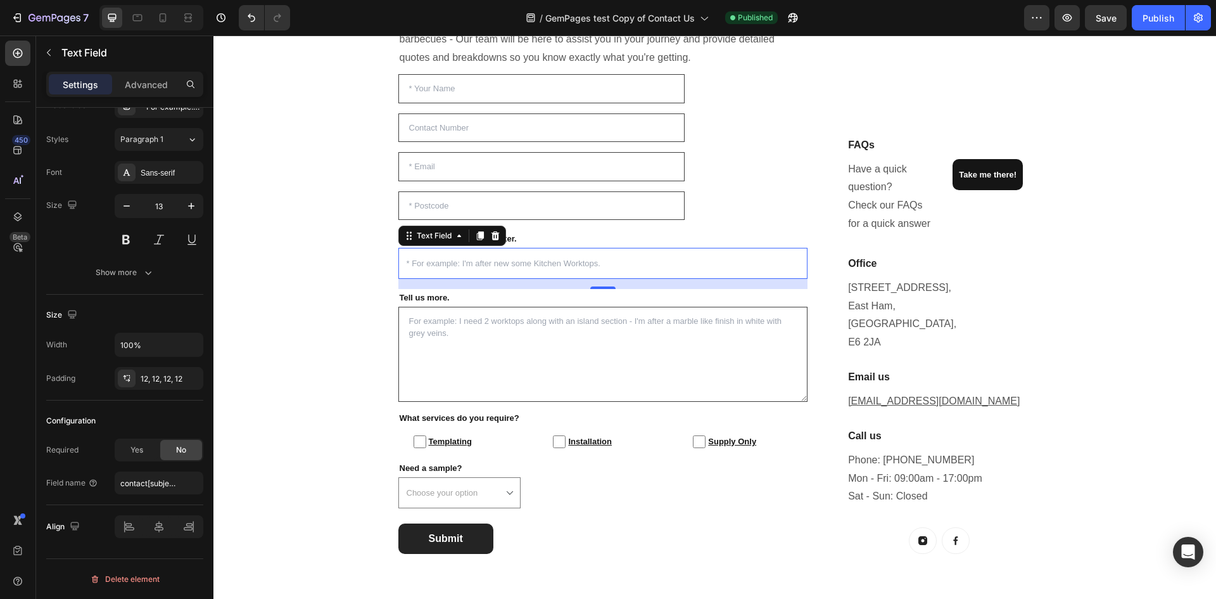
drag, startPoint x: 539, startPoint y: 260, endPoint x: 524, endPoint y: 277, distance: 22.0
click at [539, 260] on input "text" at bounding box center [604, 263] width 410 height 31
click at [475, 344] on textarea at bounding box center [604, 354] width 410 height 95
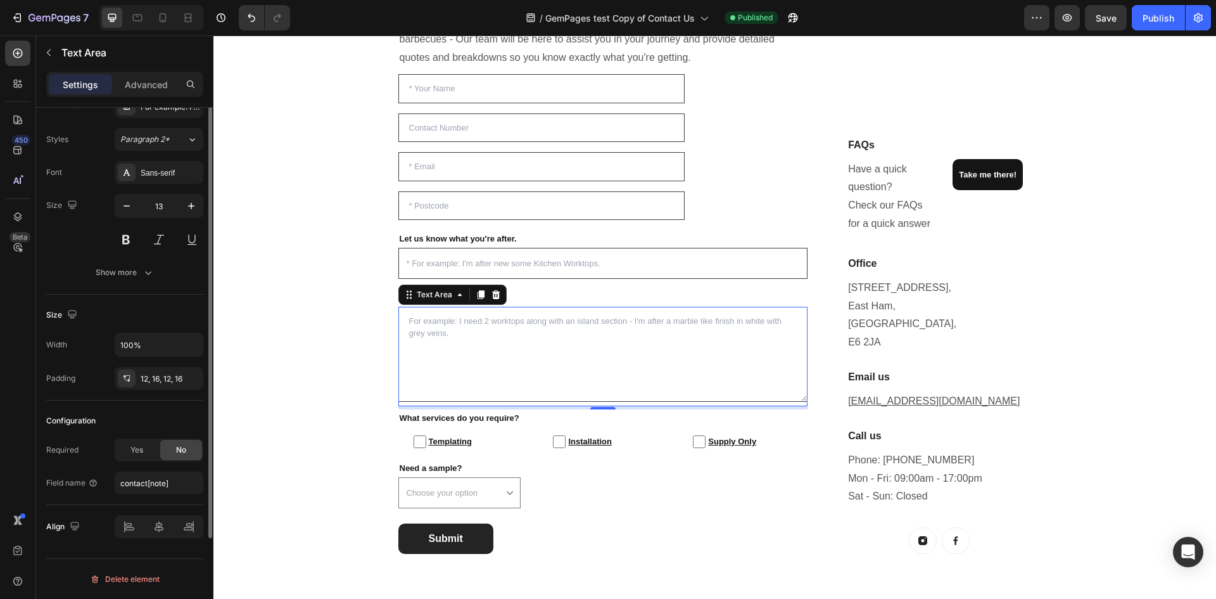
scroll to position [0, 0]
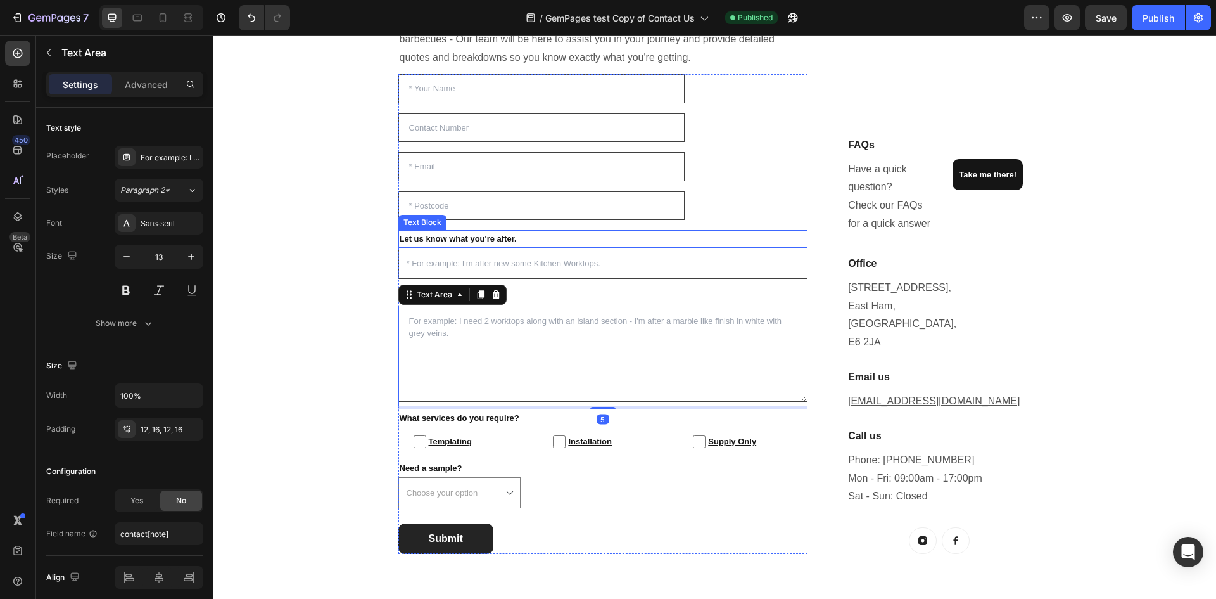
click at [487, 209] on input "text" at bounding box center [542, 205] width 287 height 29
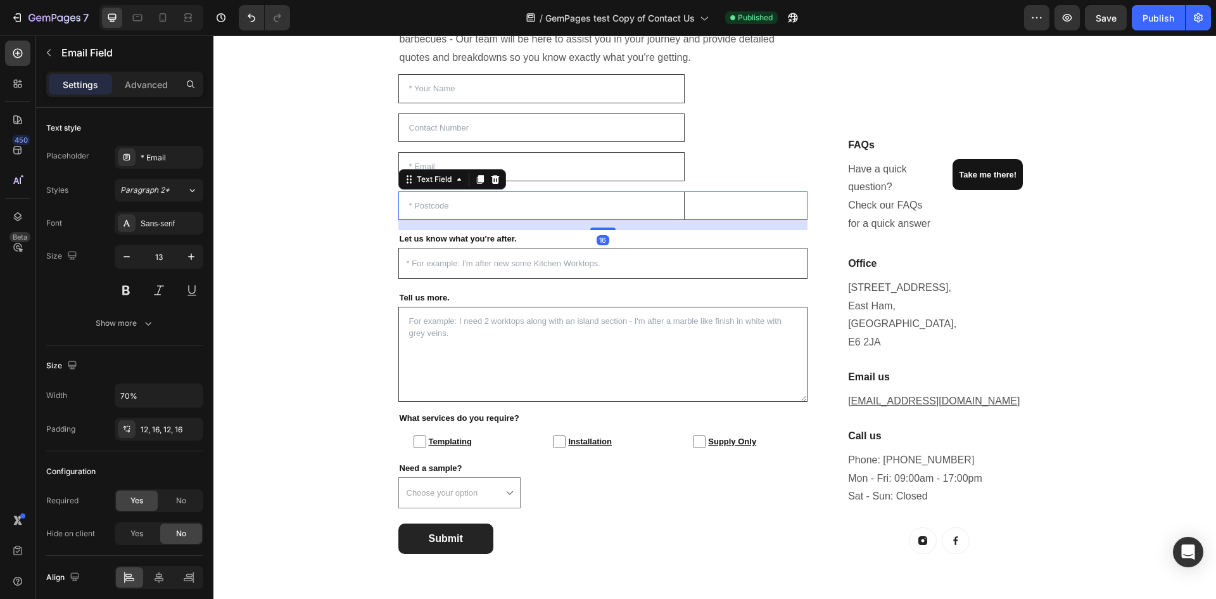
click at [548, 163] on input "email" at bounding box center [542, 166] width 287 height 29
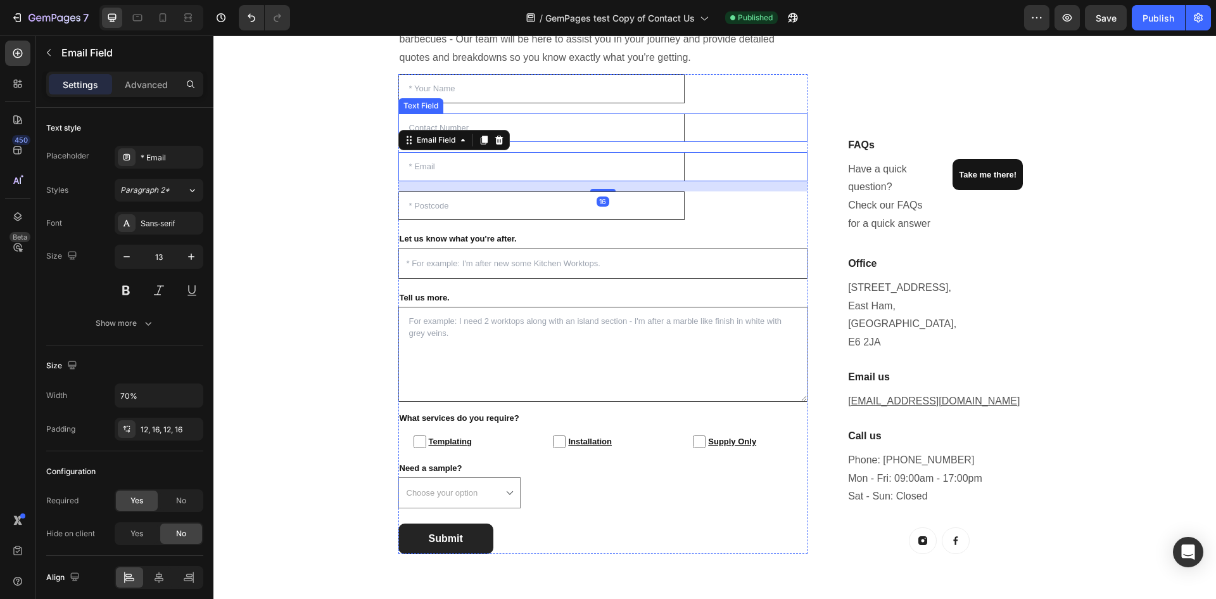
click at [556, 129] on input "text" at bounding box center [542, 127] width 287 height 29
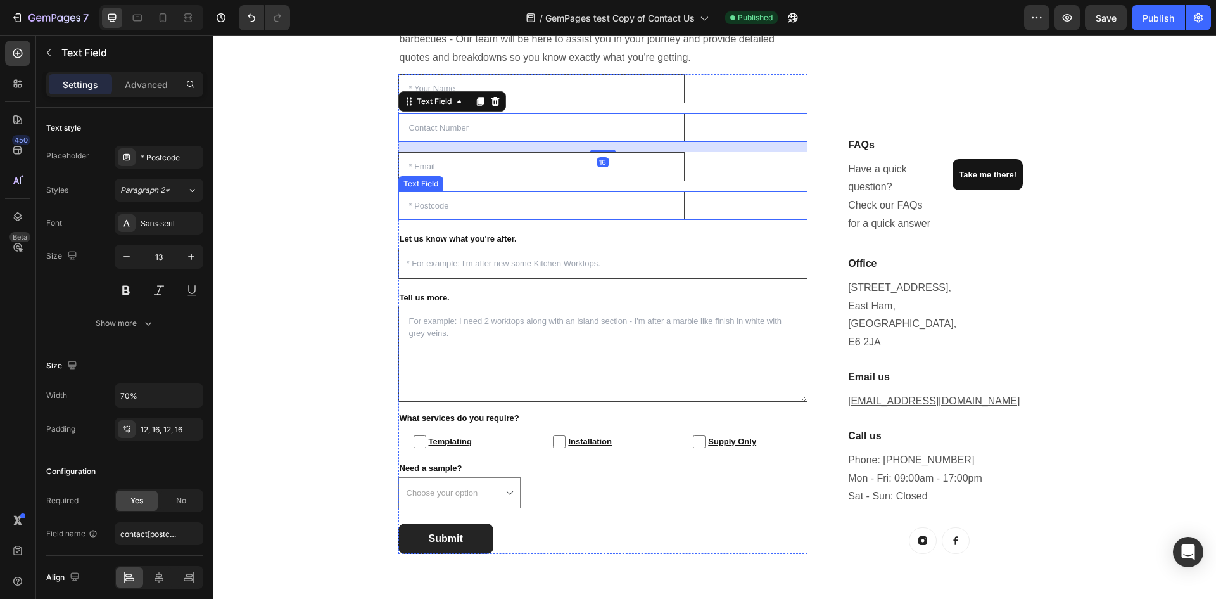
click at [551, 207] on input "text" at bounding box center [542, 205] width 287 height 29
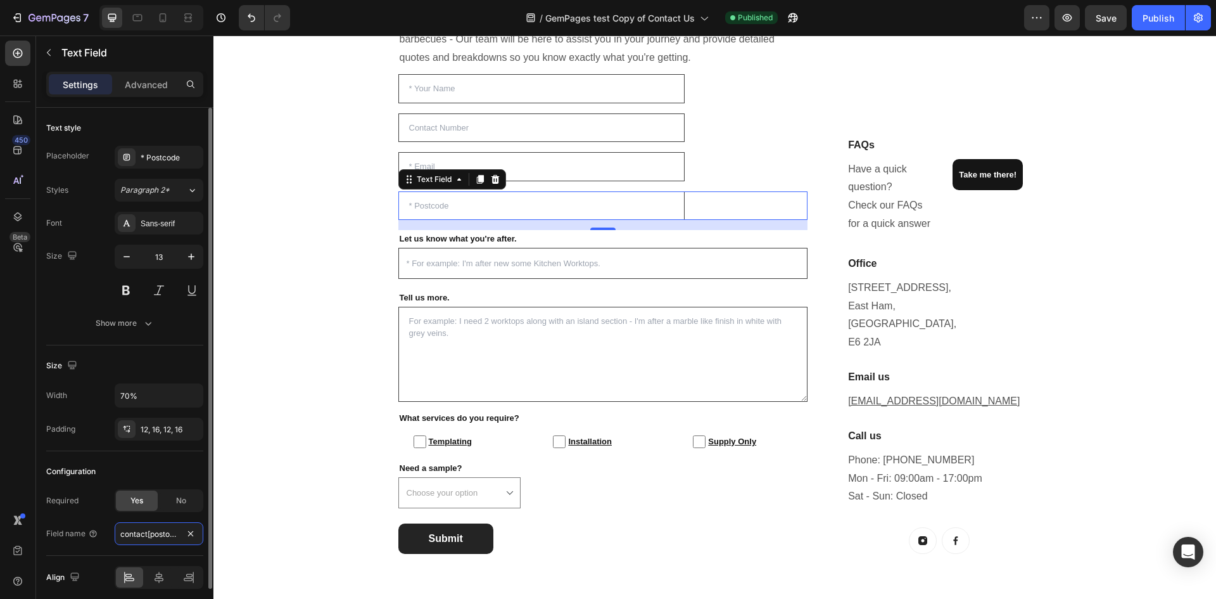
type input "contact[postCode]"
click at [494, 362] on textarea at bounding box center [604, 354] width 410 height 95
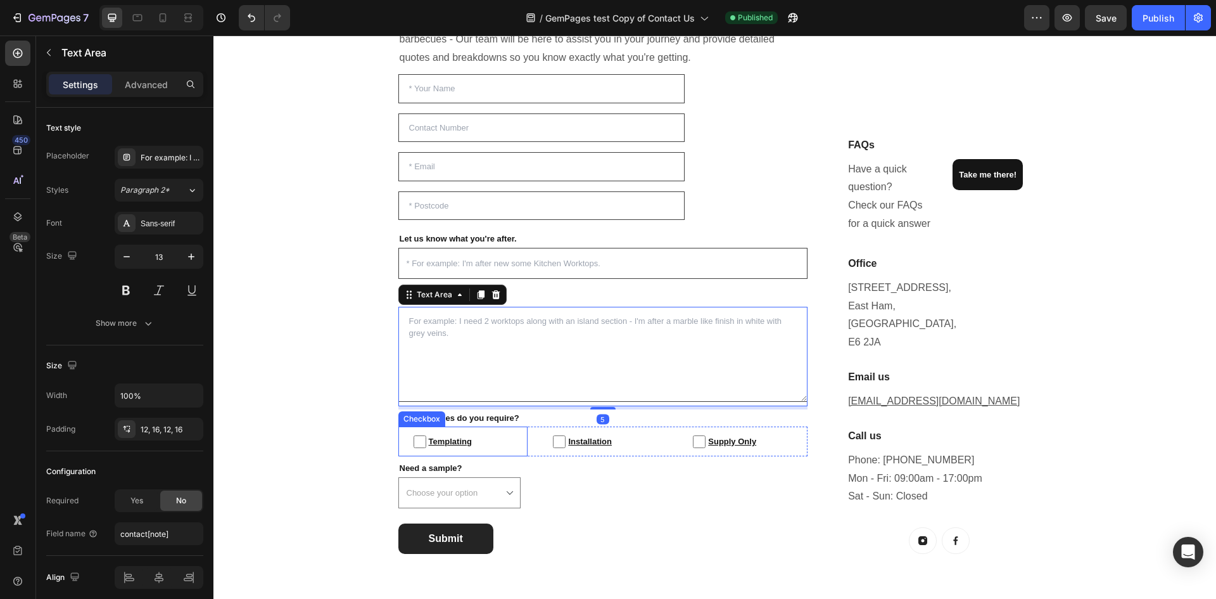
click at [522, 432] on label "Templating" at bounding box center [464, 441] width 130 height 30
click at [426, 435] on input "Templating" at bounding box center [420, 441] width 13 height 13
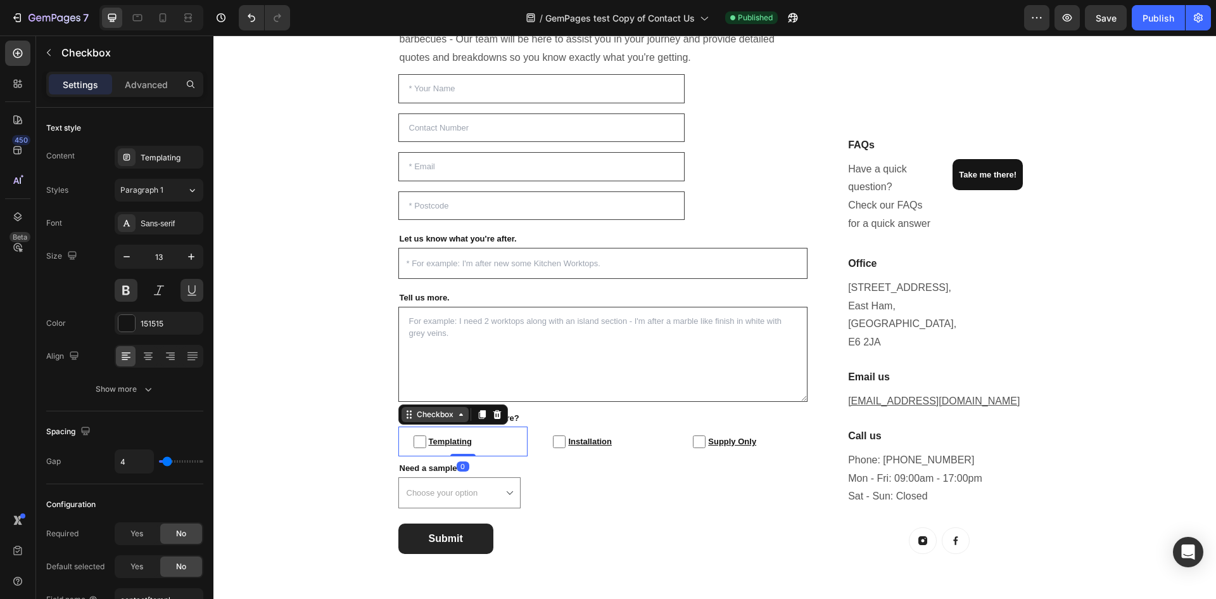
click at [437, 418] on div "Checkbox" at bounding box center [435, 414] width 42 height 11
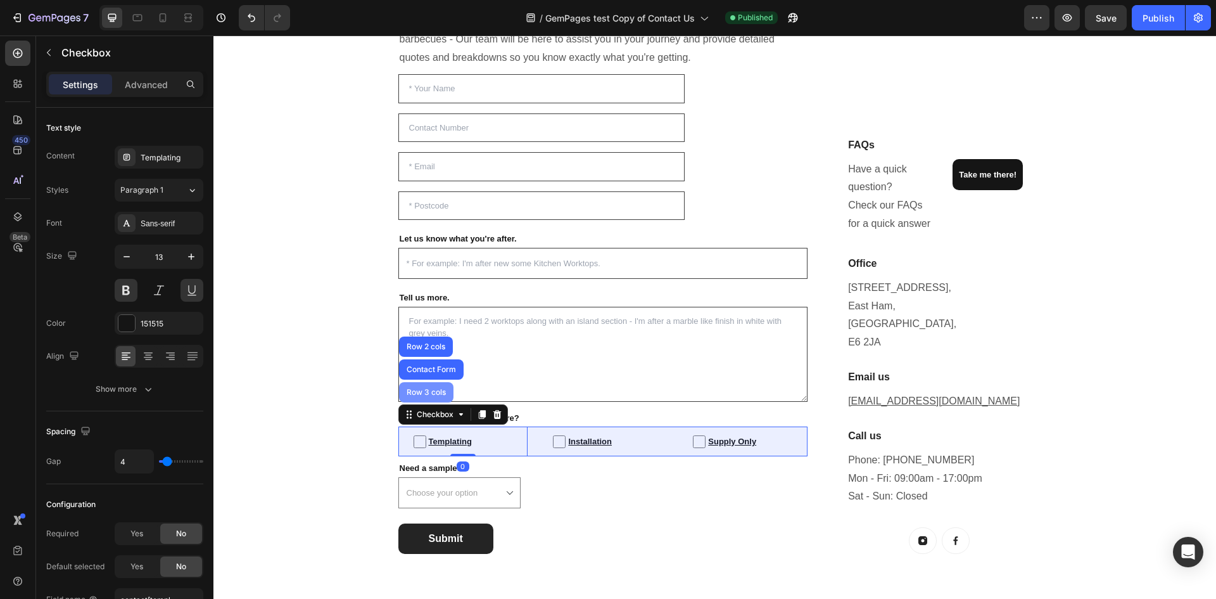
click at [431, 399] on div "Row 3 cols" at bounding box center [426, 392] width 54 height 20
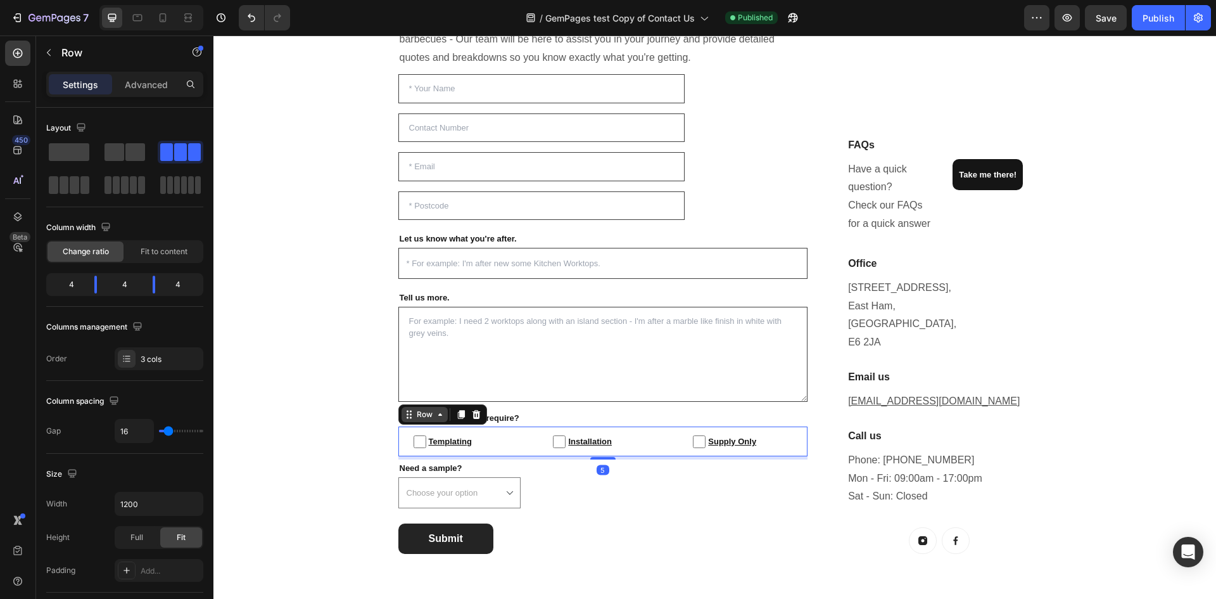
click at [429, 411] on div "Row" at bounding box center [424, 414] width 21 height 11
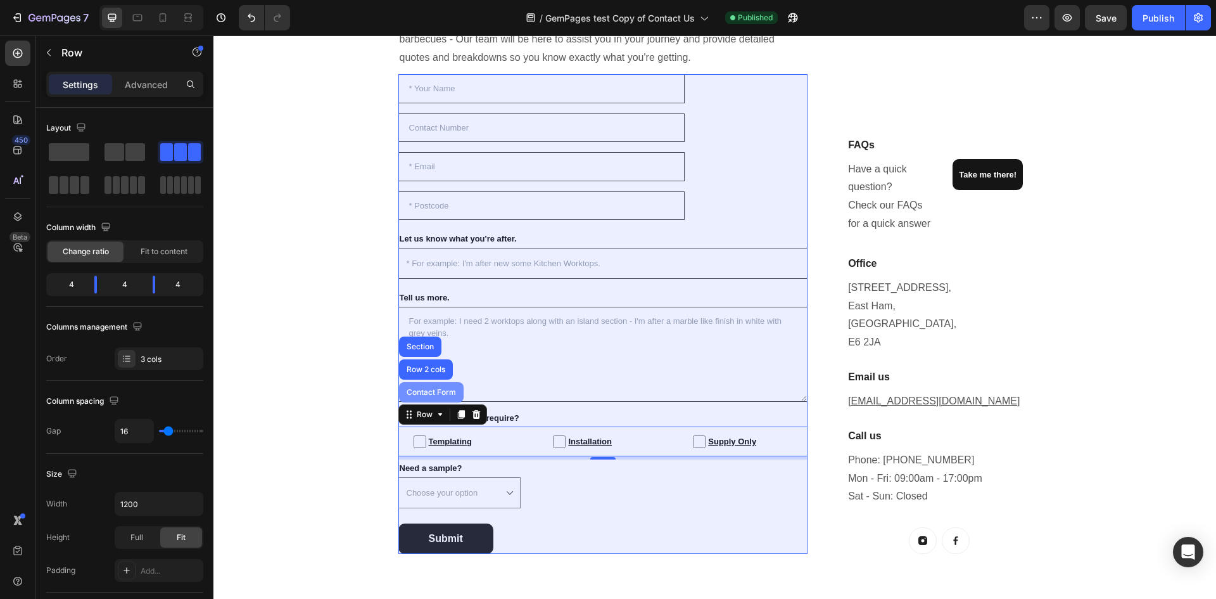
click at [431, 389] on div "Contact Form" at bounding box center [431, 392] width 54 height 8
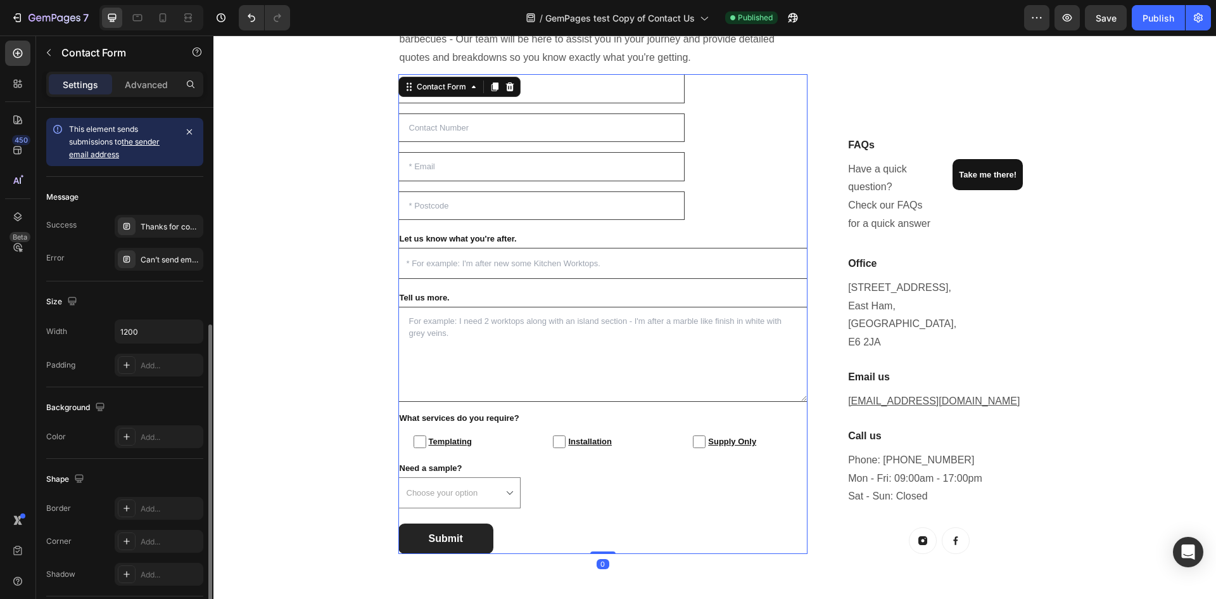
scroll to position [119, 0]
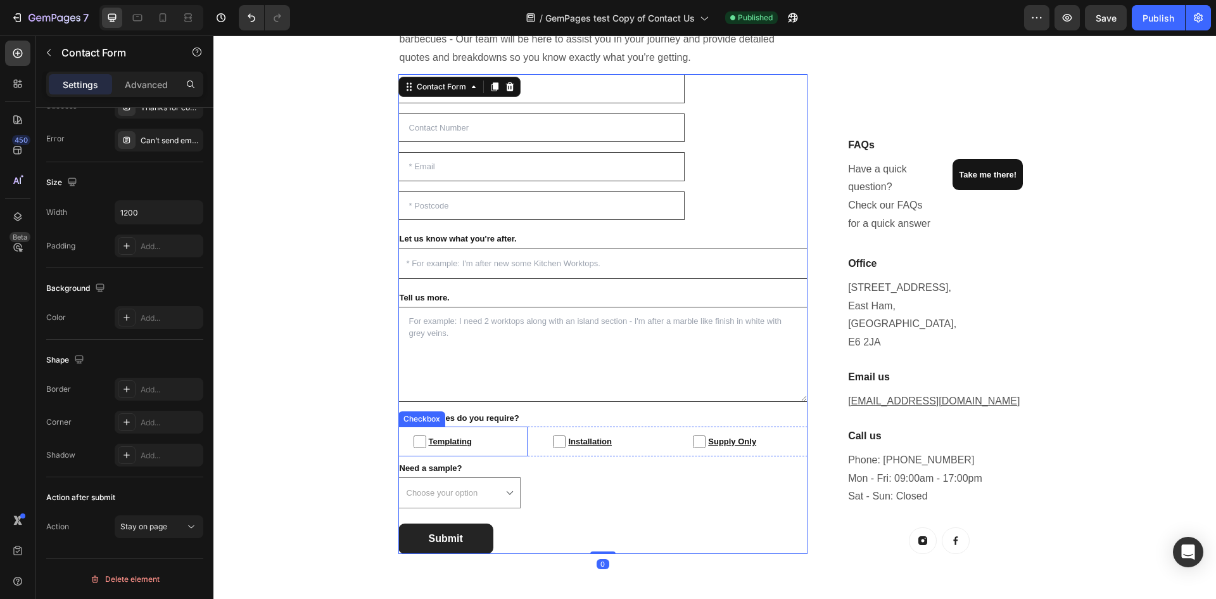
click at [502, 433] on label "Templating" at bounding box center [464, 441] width 130 height 30
click at [426, 435] on input "Templating" at bounding box center [420, 441] width 13 height 13
checkbox input "false"
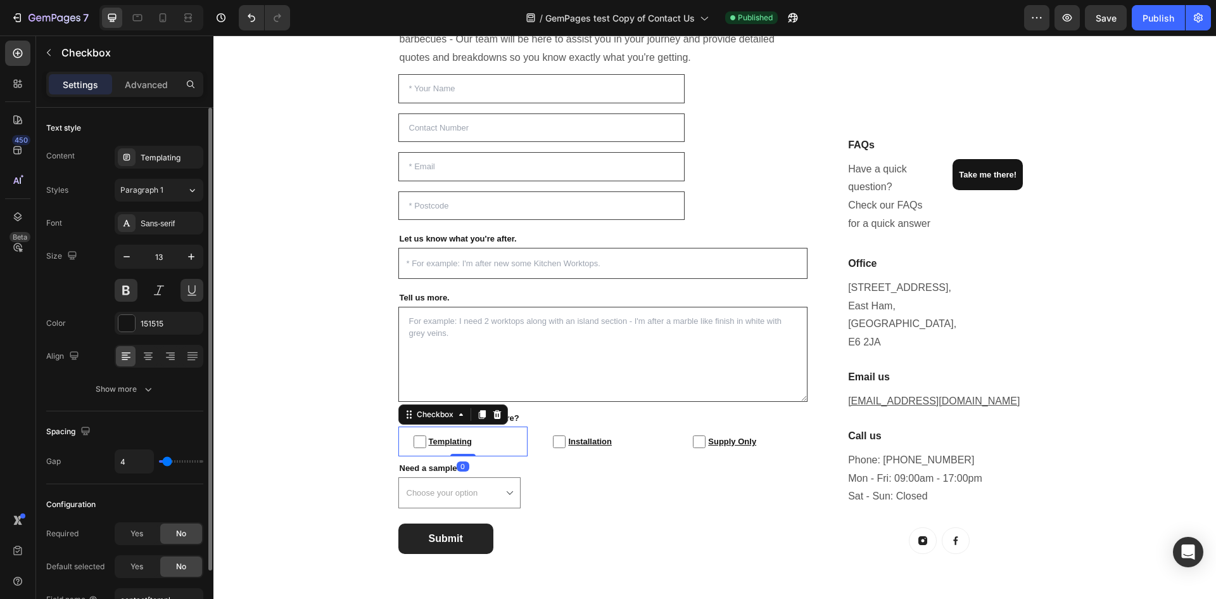
scroll to position [73, 0]
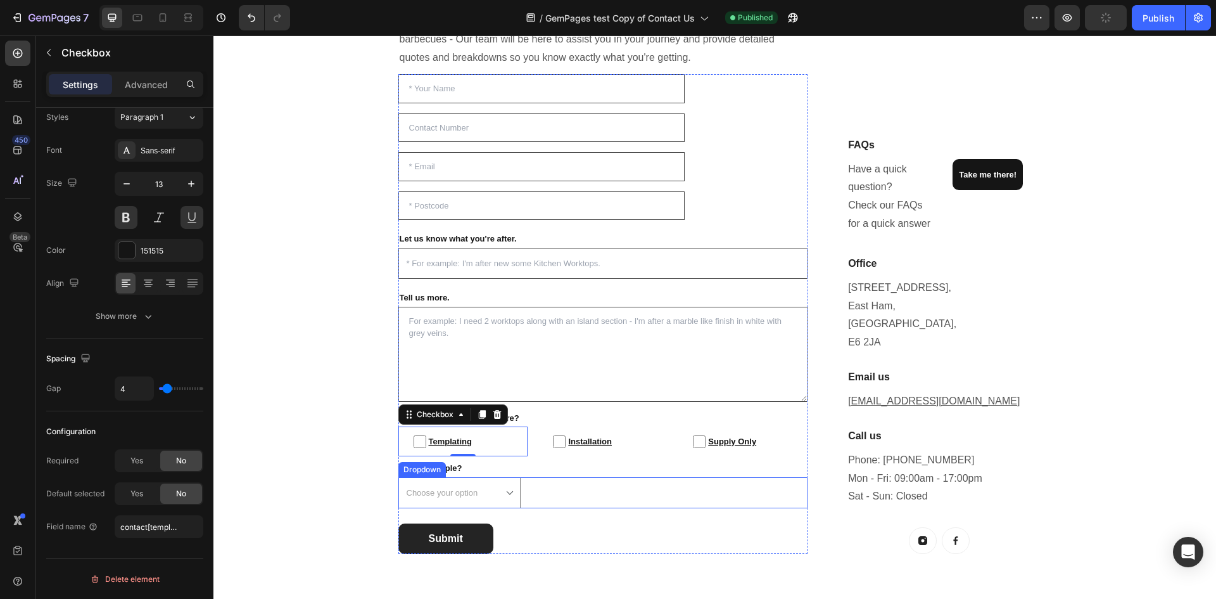
click at [506, 488] on select "Choose your option Yes No" at bounding box center [460, 492] width 123 height 31
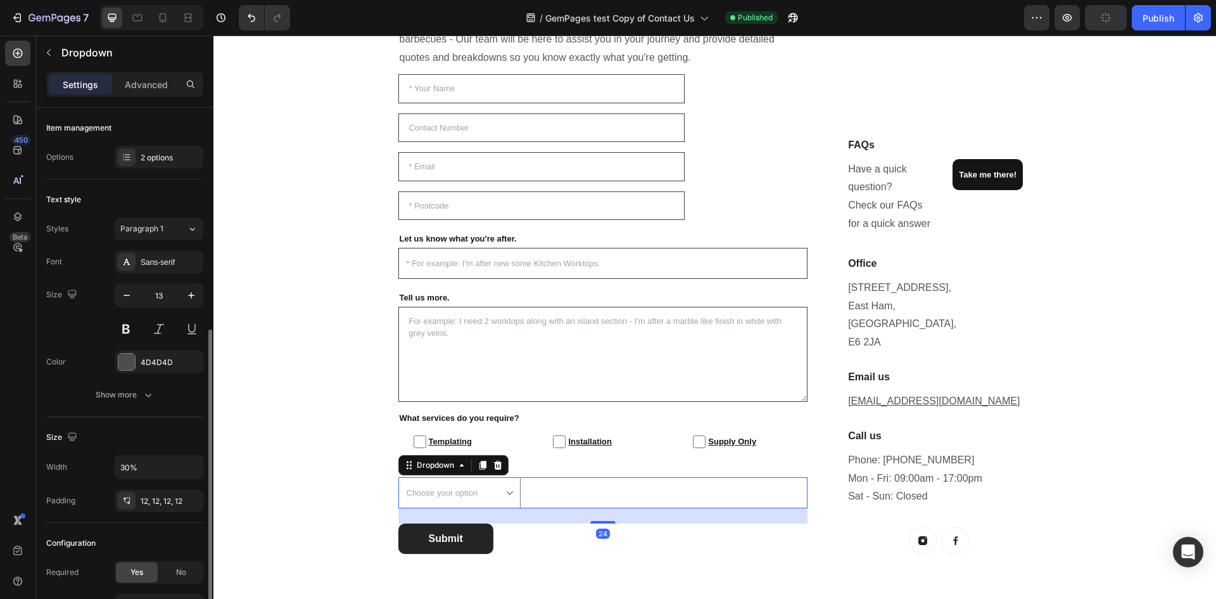
scroll to position [122, 0]
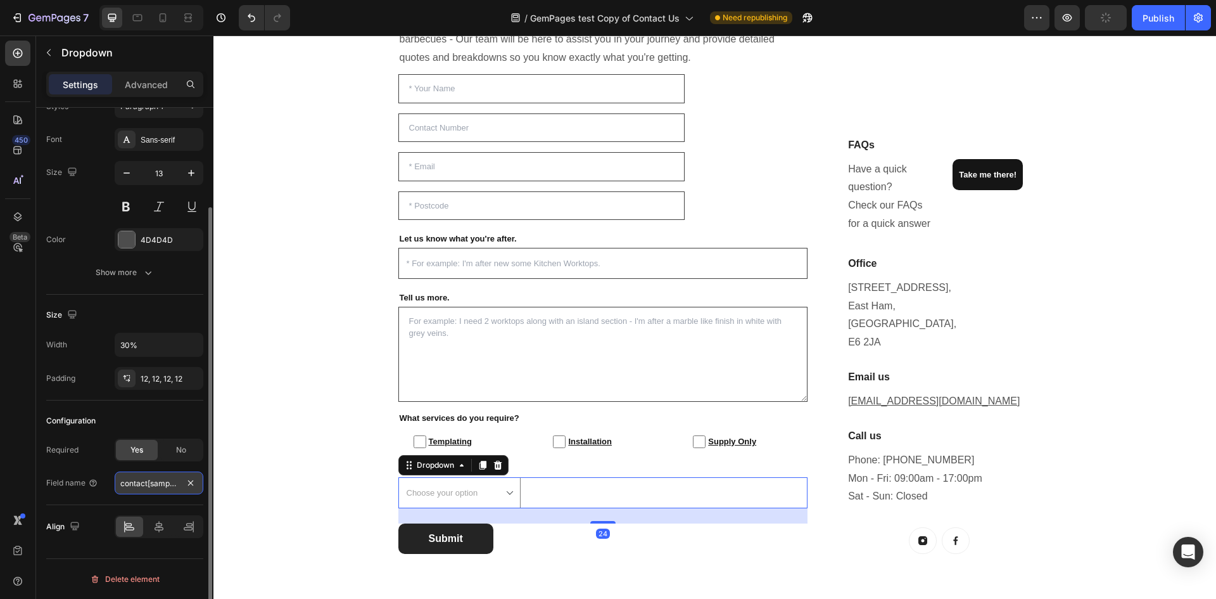
click at [150, 476] on input "contact[samples]" at bounding box center [159, 482] width 89 height 23
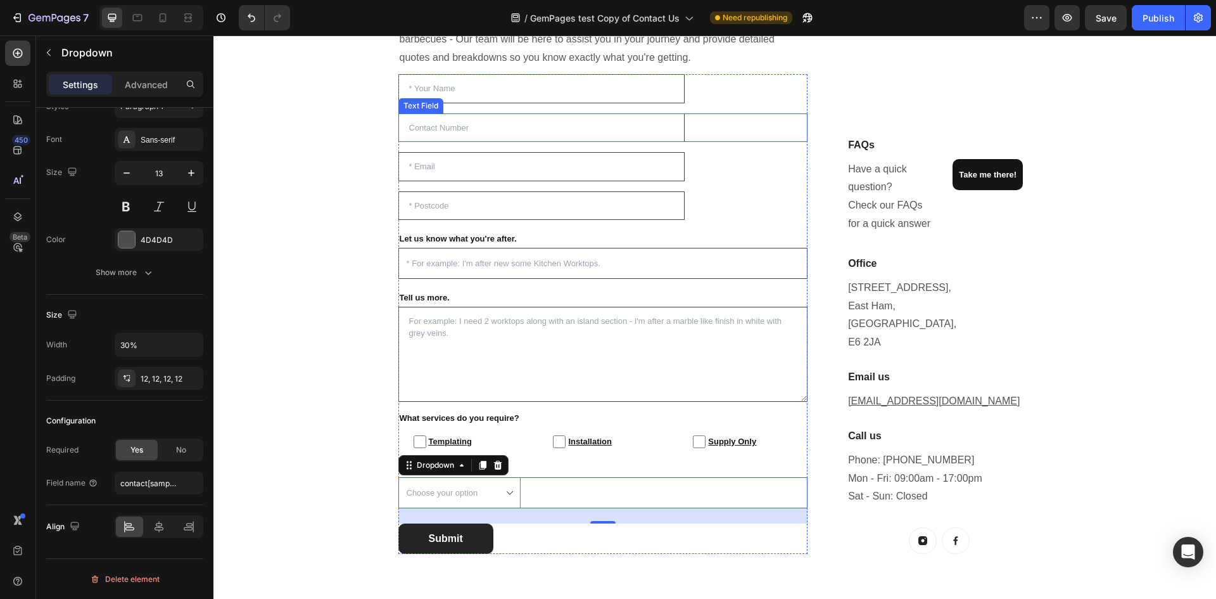
click at [466, 137] on input "text" at bounding box center [542, 127] width 287 height 29
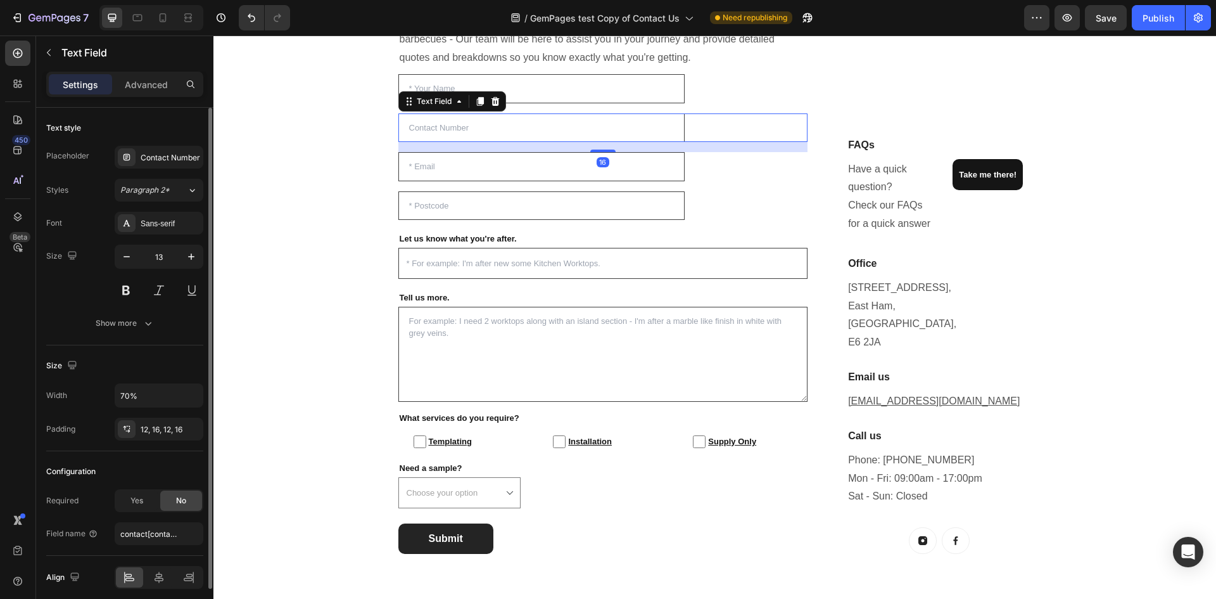
scroll to position [51, 0]
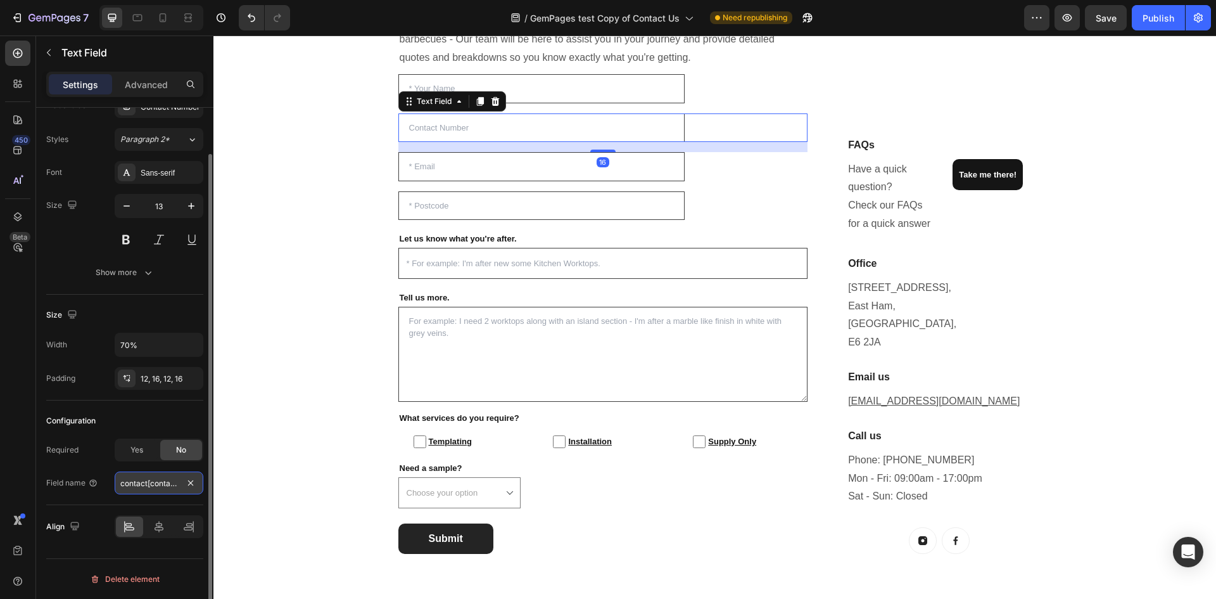
click at [165, 491] on input "contact[contactNumber]" at bounding box center [159, 482] width 89 height 23
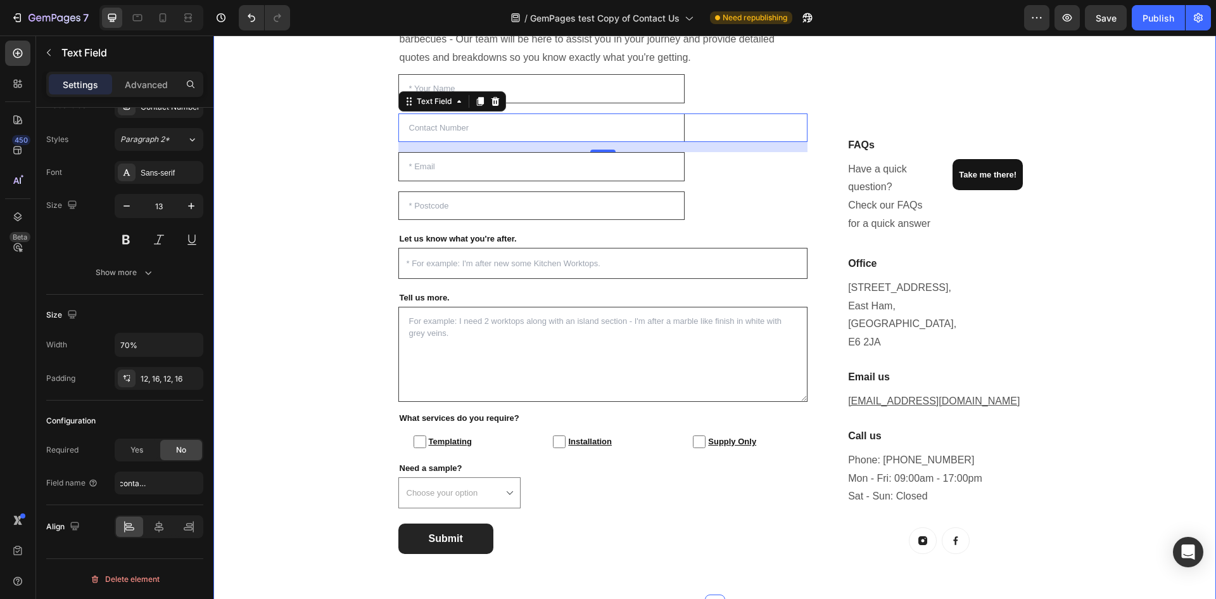
scroll to position [0, 0]
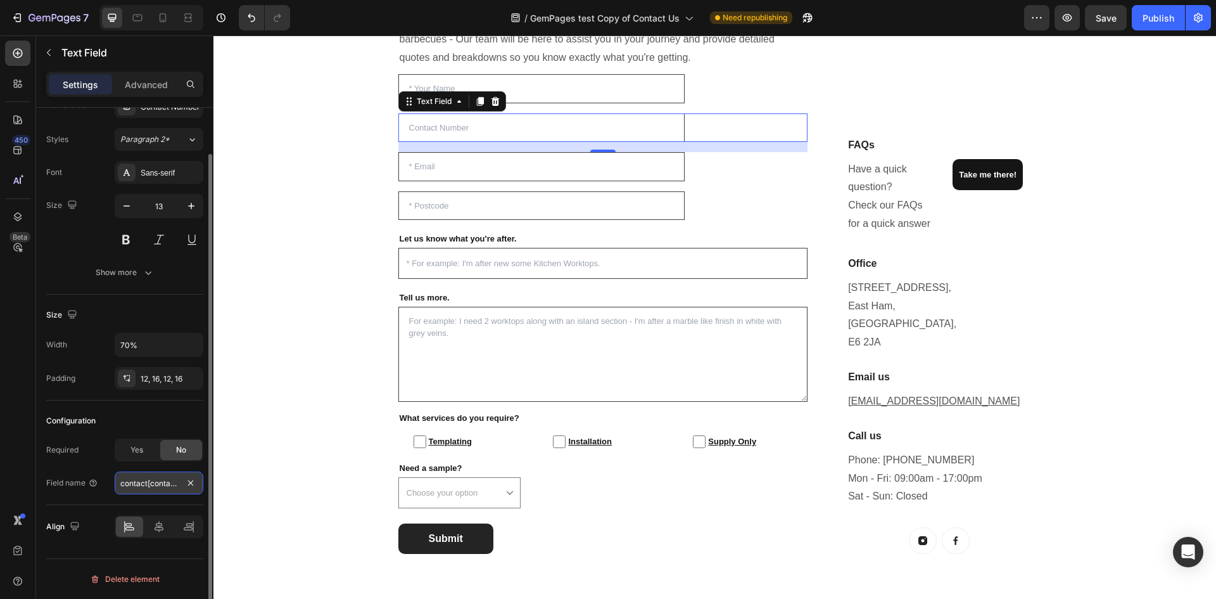
click at [160, 485] on input "contact[contactNumber]" at bounding box center [159, 482] width 89 height 23
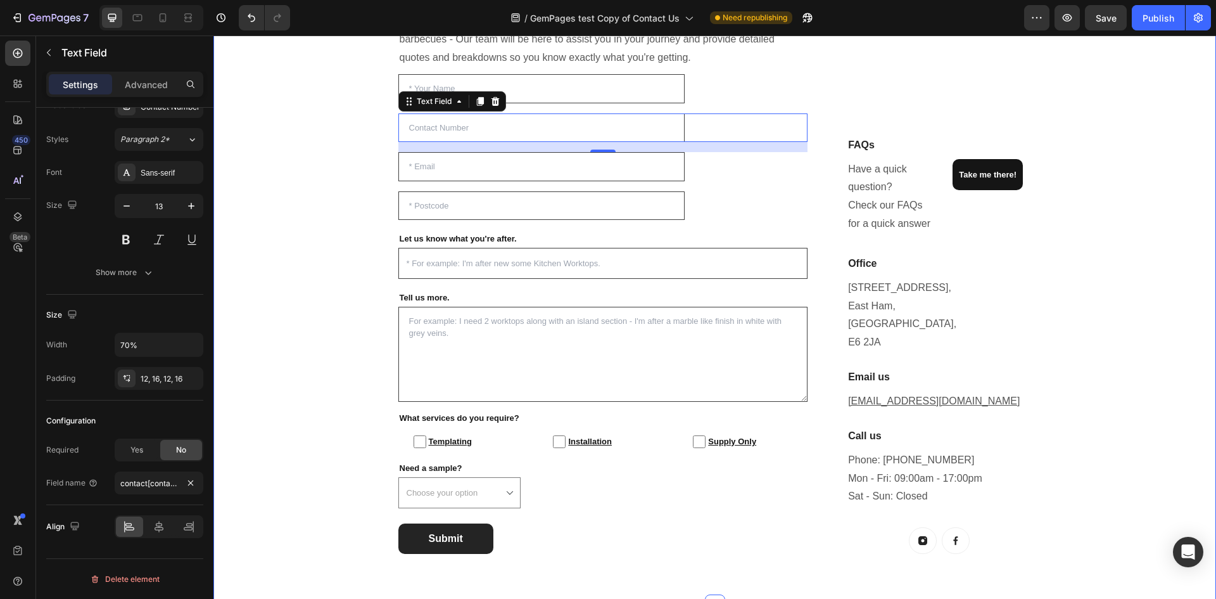
click at [303, 367] on div "Publish the page to see the content. Custom Code Enquire For A Free Quote [DATE…" at bounding box center [715, 248] width 984 height 651
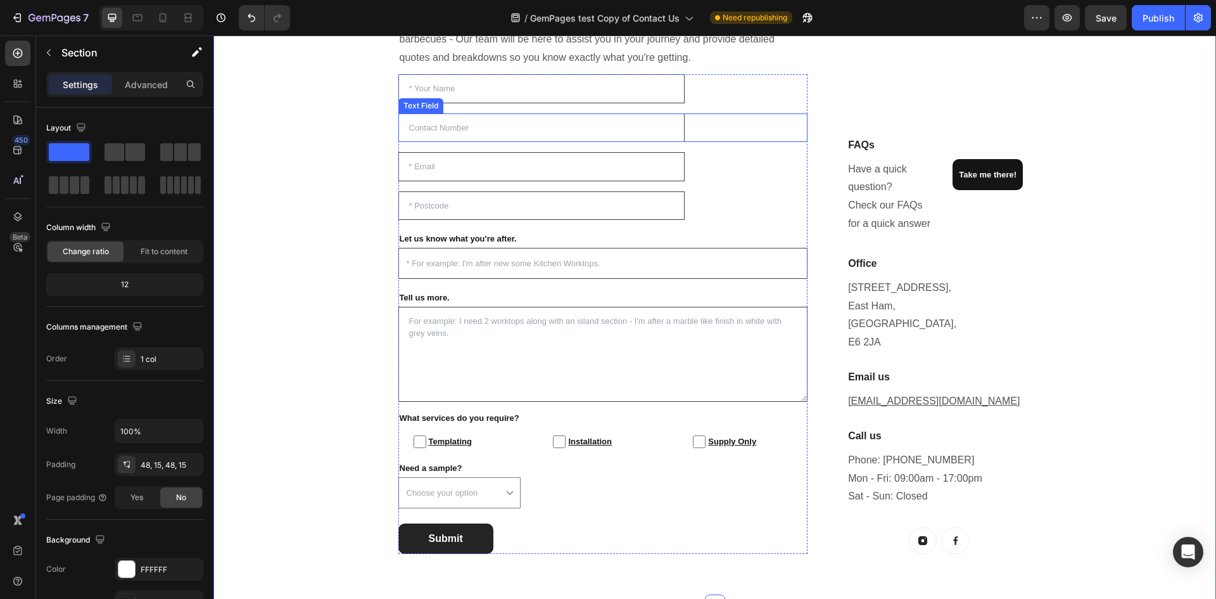
click at [456, 117] on input "text" at bounding box center [542, 127] width 287 height 29
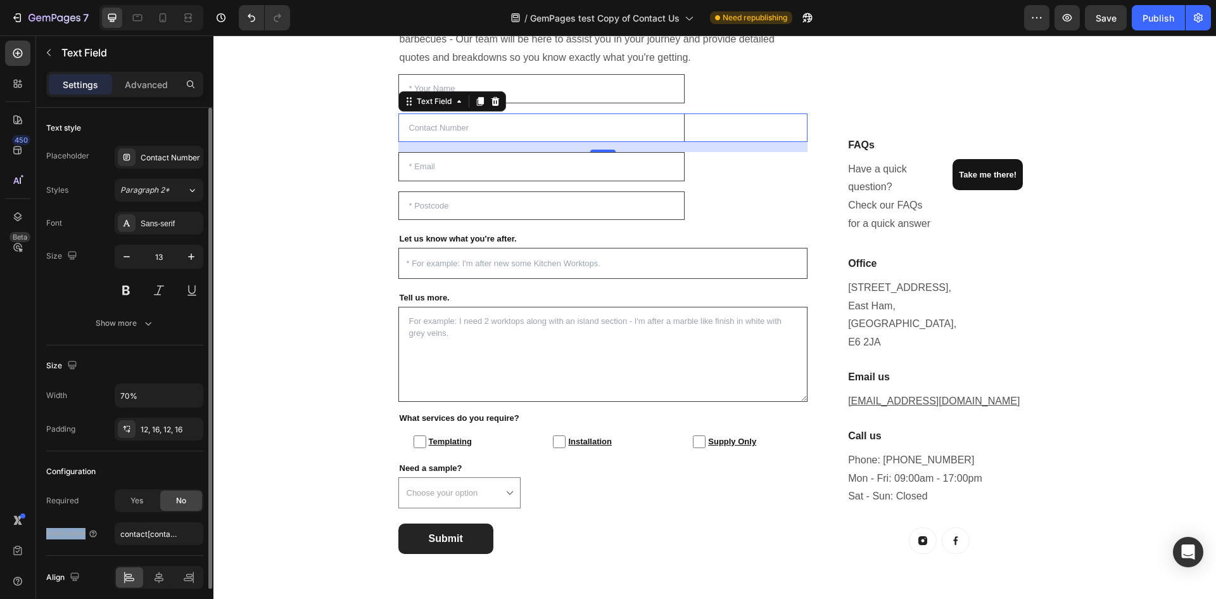
drag, startPoint x: 84, startPoint y: 532, endPoint x: 46, endPoint y: 531, distance: 38.0
click at [46, 531] on div "Field name" at bounding box center [72, 533] width 52 height 11
copy div "Field name"
click at [1159, 17] on div "Publish" at bounding box center [1159, 17] width 32 height 13
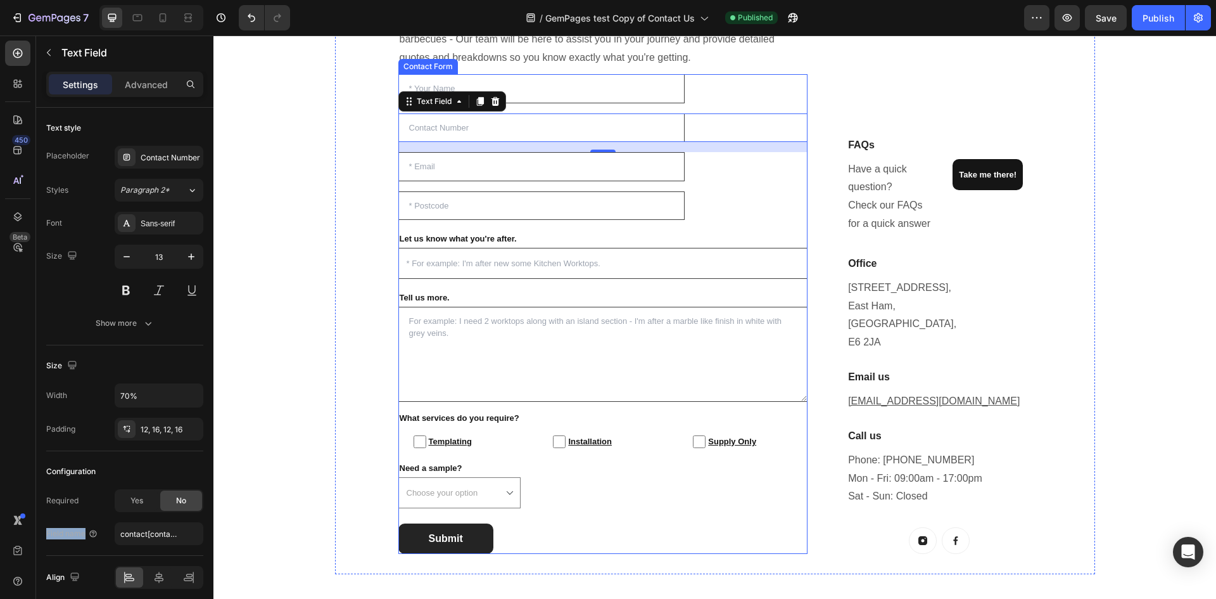
click at [544, 514] on div "Text Field Text Field 16 Email Field Text Field Let us know what you're after. …" at bounding box center [604, 314] width 410 height 480
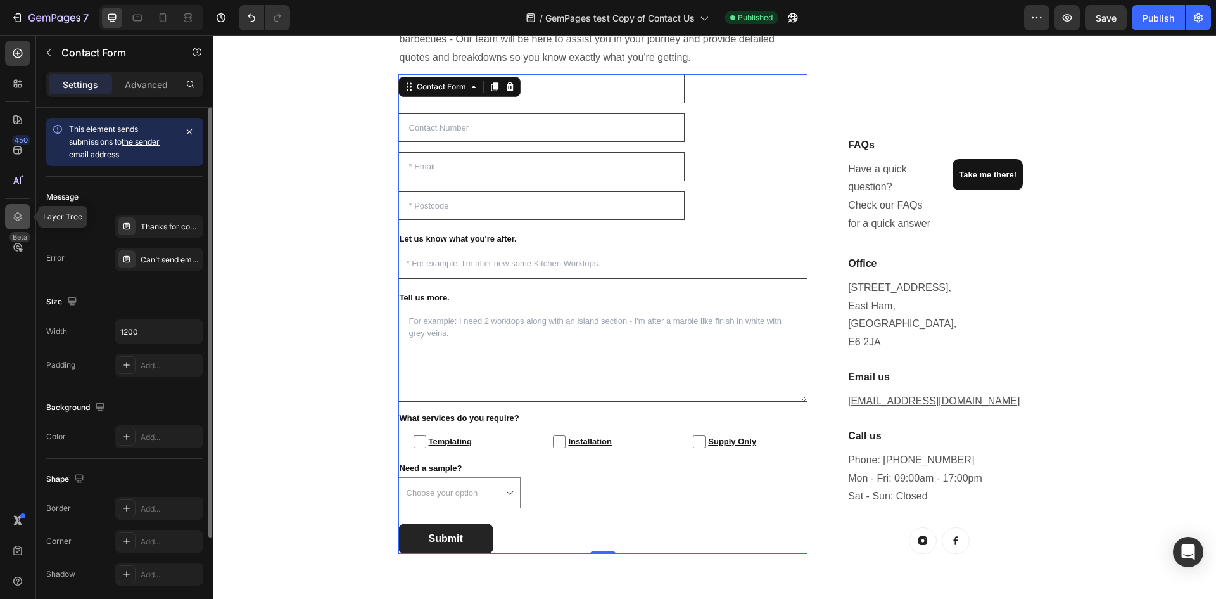
click at [19, 218] on icon at bounding box center [17, 216] width 13 height 13
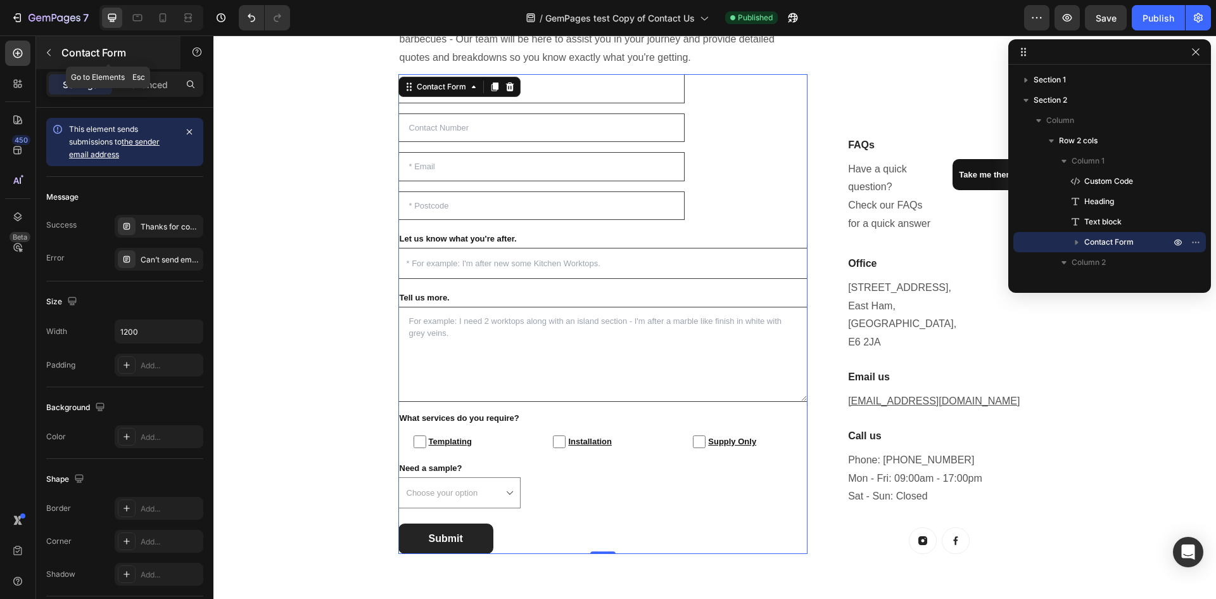
click at [44, 51] on icon "button" at bounding box center [49, 53] width 10 height 10
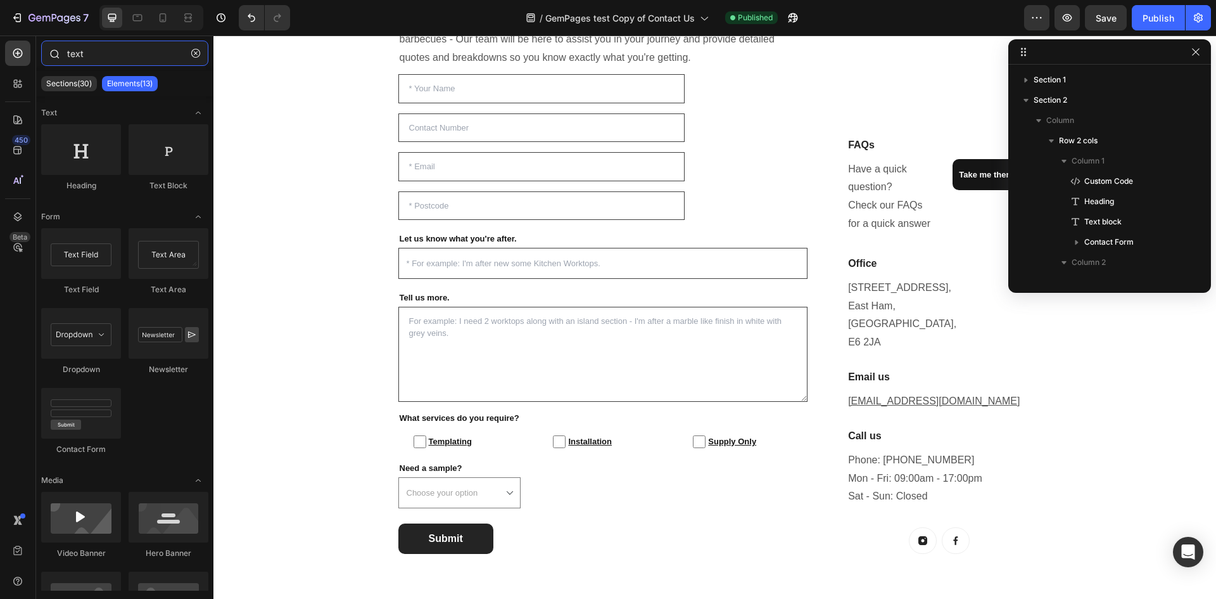
click at [109, 61] on input "text" at bounding box center [124, 53] width 167 height 25
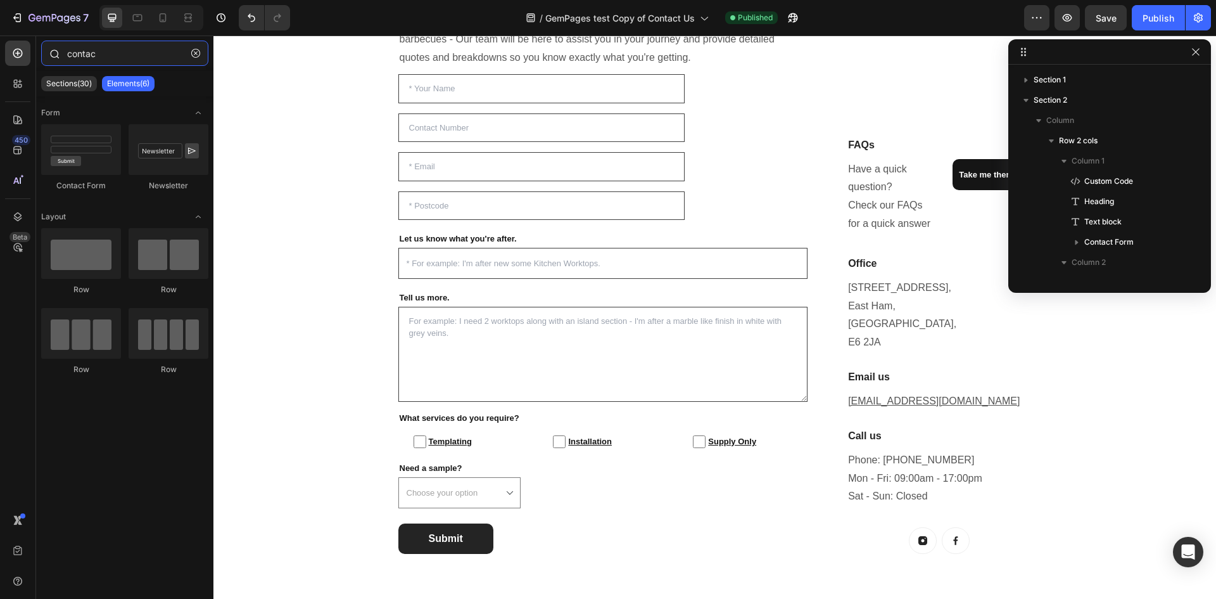
type input "contact"
